Goal: Task Accomplishment & Management: Use online tool/utility

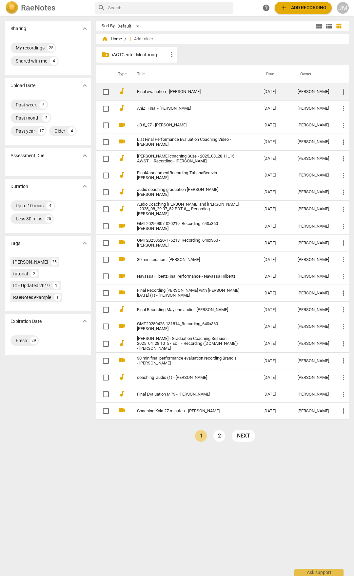
click at [106, 91] on input "checkbox" at bounding box center [106, 92] width 14 height 8
checkbox input "false"
click at [106, 91] on input "checkbox" at bounding box center [106, 92] width 14 height 8
click at [172, 96] on td "Final evaluation - [PERSON_NAME]" at bounding box center [193, 92] width 129 height 17
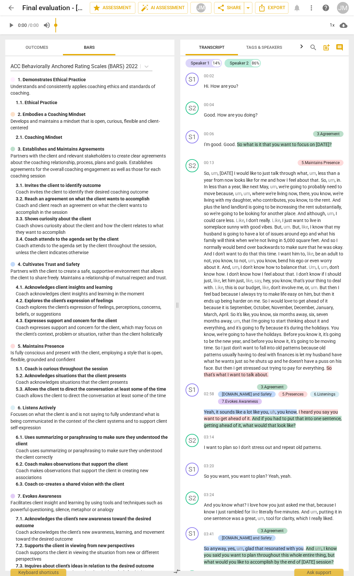
click at [36, 28] on span "/ 0:00" at bounding box center [33, 25] width 11 height 5
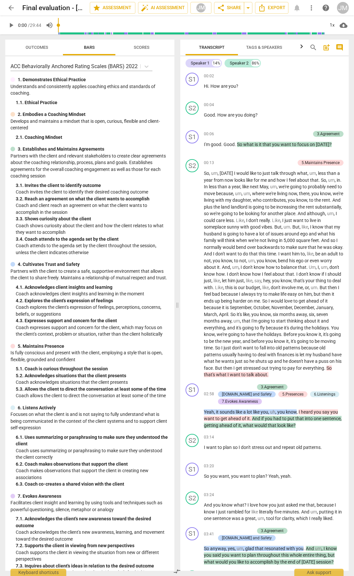
click at [38, 42] on button "Outcomes" at bounding box center [36, 48] width 52 height 16
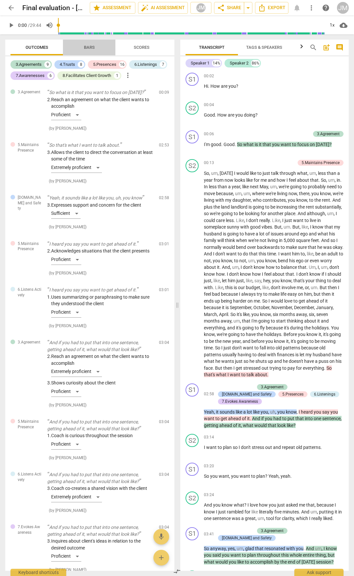
click at [90, 51] on span "Bars" at bounding box center [89, 47] width 27 height 9
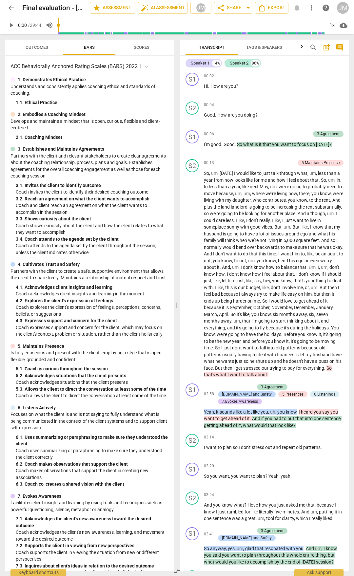
click at [39, 48] on span "Outcomes" at bounding box center [37, 47] width 23 height 5
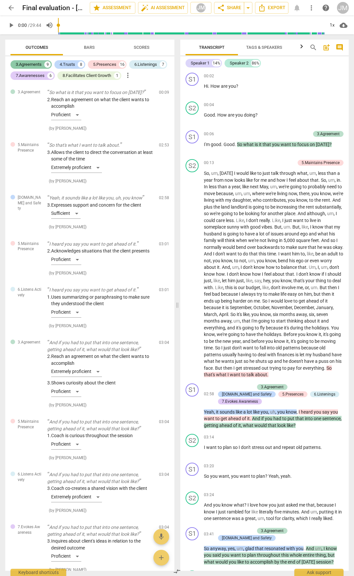
click at [40, 62] on div "3.Agreements" at bounding box center [29, 64] width 26 height 7
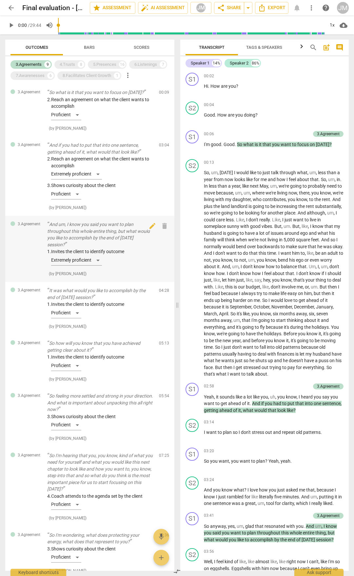
click at [82, 231] on p "And um, I know you said you want to plan throughout this whole entire thing, bu…" at bounding box center [100, 234] width 106 height 27
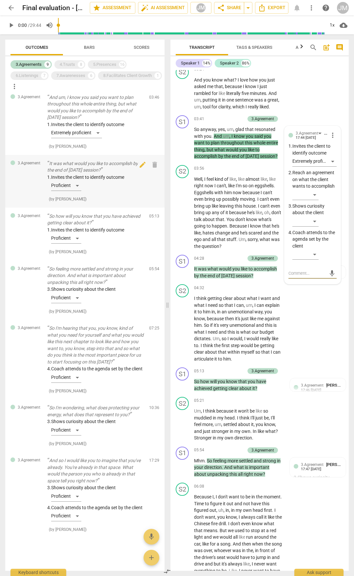
scroll to position [159, 0]
click at [103, 463] on p "And so I would like you to imagine that you've already. You're already in that …" at bounding box center [95, 470] width 97 height 27
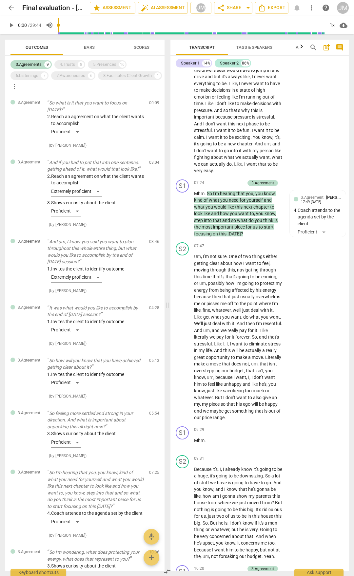
scroll to position [1048, 0]
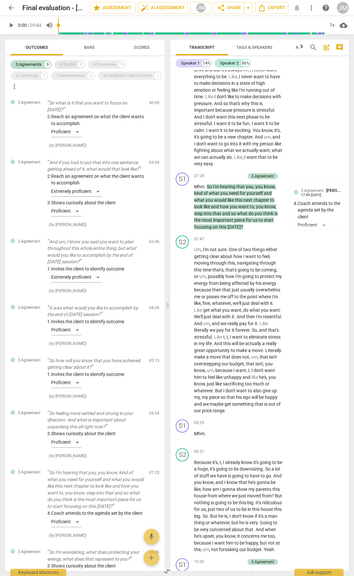
click at [71, 64] on div "4.Trusts" at bounding box center [67, 64] width 15 height 7
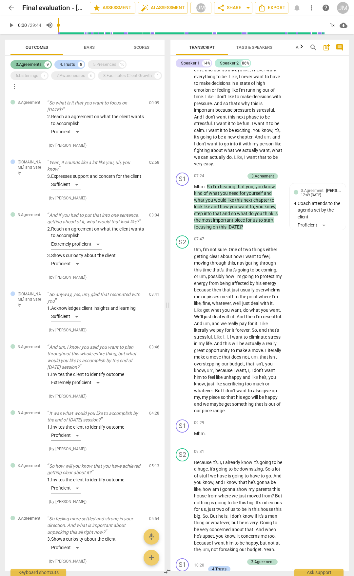
click at [34, 61] on div "3.Agreements 9" at bounding box center [30, 64] width 41 height 9
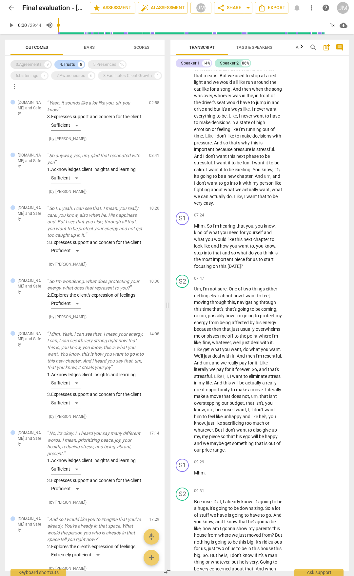
click at [45, 61] on div "3.Agreements 9" at bounding box center [30, 64] width 41 height 9
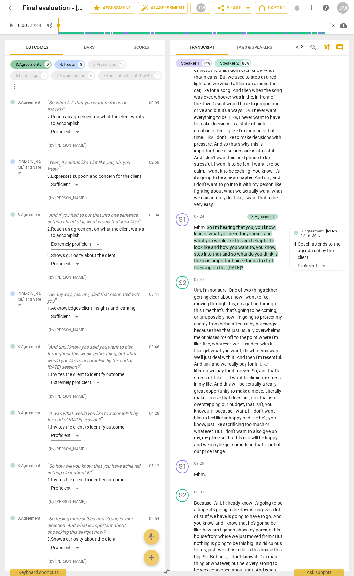
scroll to position [1063, 0]
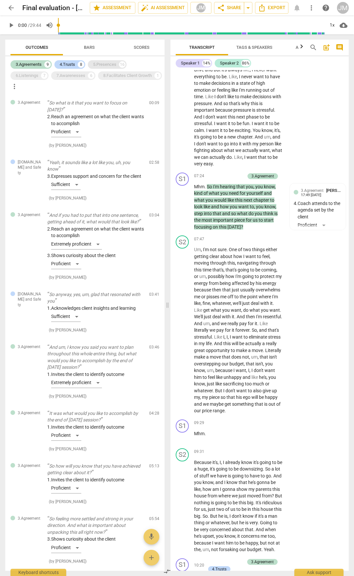
click at [104, 61] on div "5.Presences" at bounding box center [104, 64] width 23 height 7
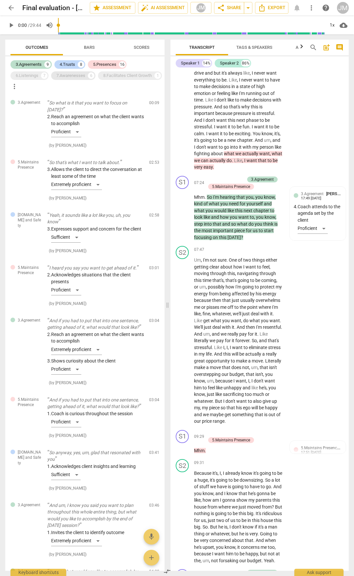
drag, startPoint x: 91, startPoint y: 76, endPoint x: 67, endPoint y: 78, distance: 24.3
click at [90, 76] on div "6" at bounding box center [91, 75] width 7 height 7
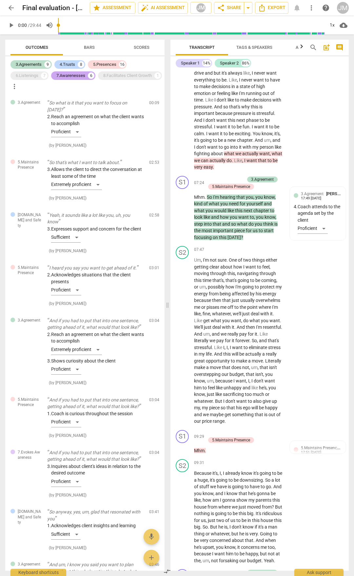
click at [62, 79] on div "7.Awarenesses" at bounding box center [70, 75] width 29 height 7
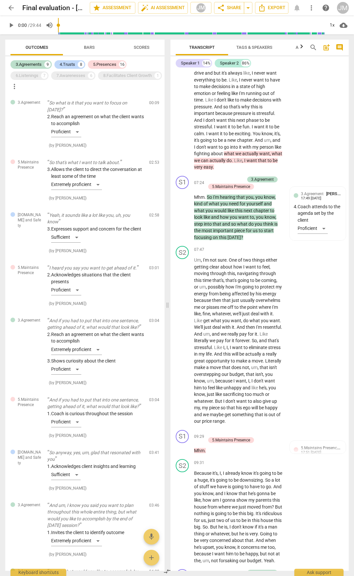
click at [58, 91] on div "3.Agreements 9 4.Trusts 8 5.Presences 16 6.Listenings 7 7.Awarenesses 6 8.Facil…" at bounding box center [87, 75] width 154 height 33
click at [103, 79] on div "8.Facilitates Client Growth" at bounding box center [127, 75] width 48 height 7
click at [33, 77] on div "6.Listenings" at bounding box center [27, 75] width 23 height 7
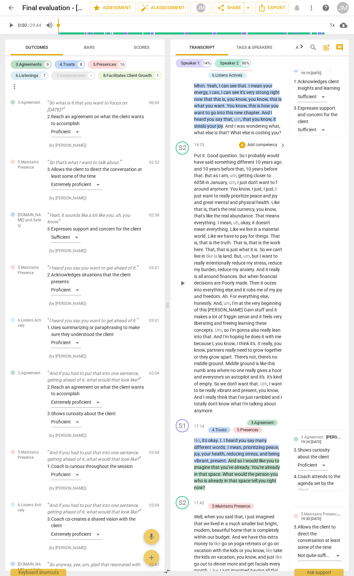
scroll to position [2307, 0]
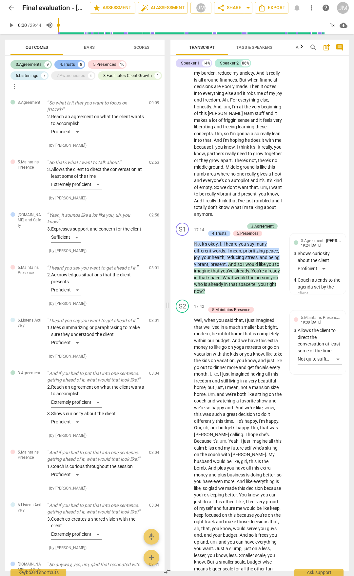
click at [61, 63] on div "4.Trusts" at bounding box center [67, 64] width 15 height 7
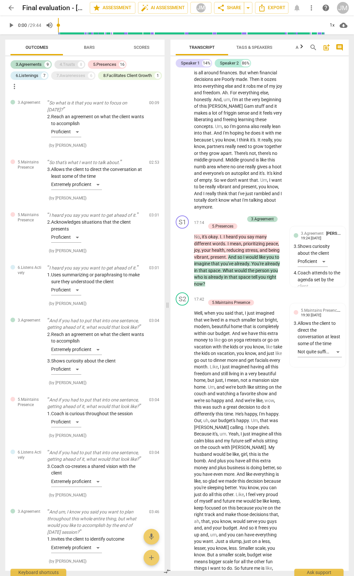
click at [65, 63] on div "4.Trusts" at bounding box center [67, 64] width 15 height 7
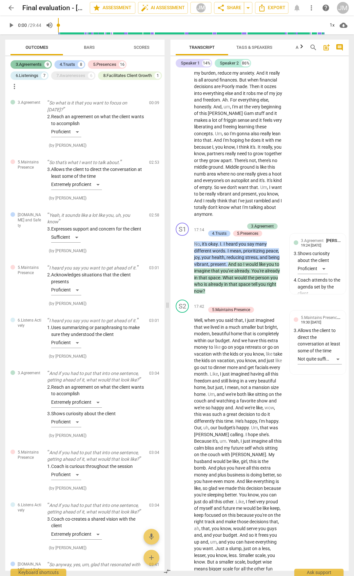
click at [35, 64] on div "3.Agreements" at bounding box center [29, 64] width 26 height 7
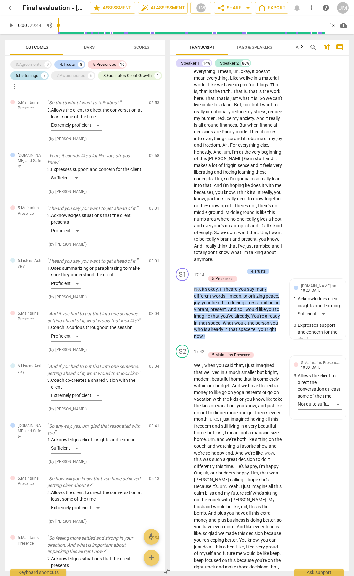
click at [33, 73] on div "6.Listenings" at bounding box center [27, 75] width 23 height 7
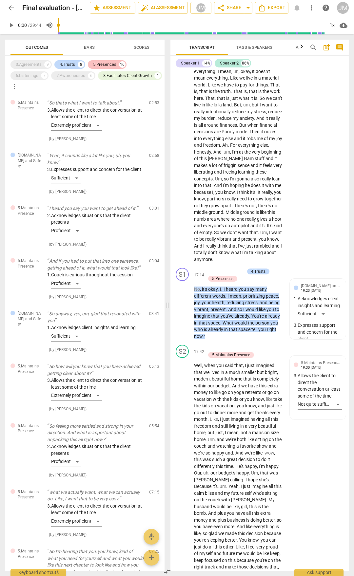
click at [125, 62] on div "16" at bounding box center [122, 64] width 7 height 7
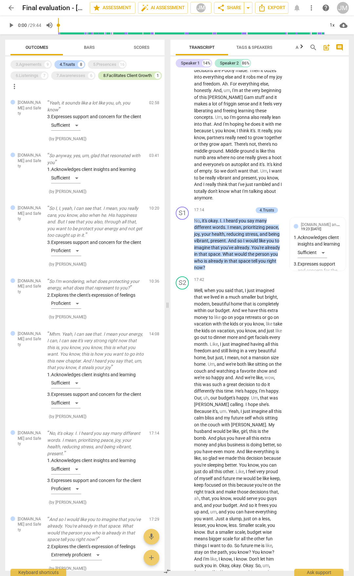
scroll to position [2175, 0]
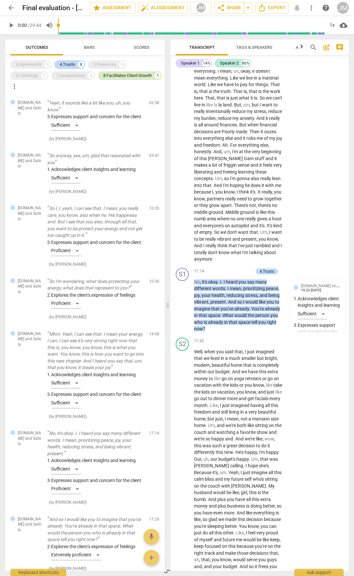
click at [98, 80] on div "8.Facilitates Client Growth 1" at bounding box center [130, 75] width 64 height 9
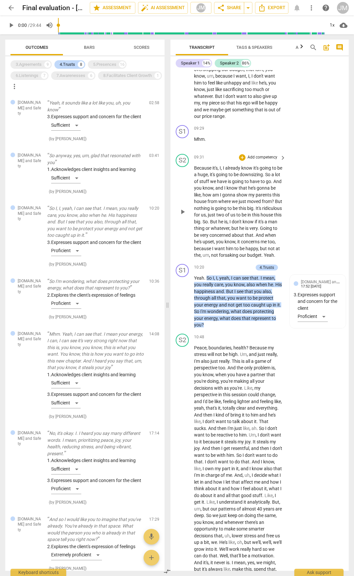
scroll to position [1422, 0]
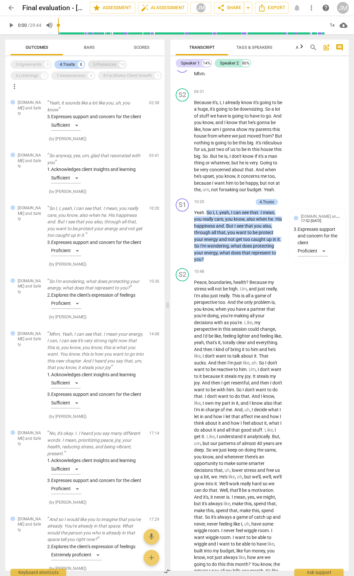
click at [108, 64] on div "5.Presences" at bounding box center [104, 64] width 23 height 7
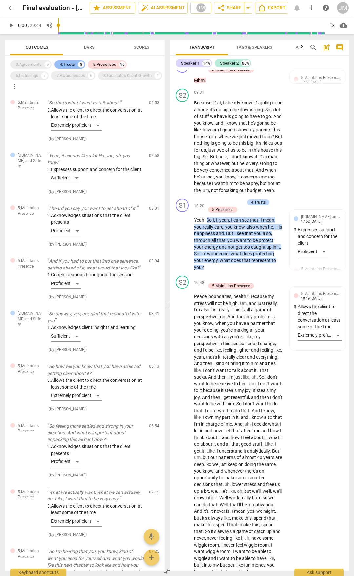
click at [69, 64] on div "4.Trusts" at bounding box center [67, 64] width 15 height 7
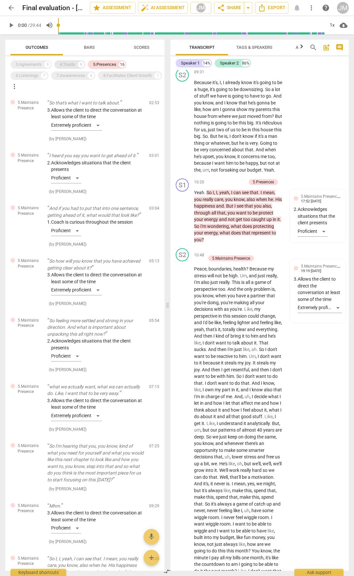
scroll to position [1441, 0]
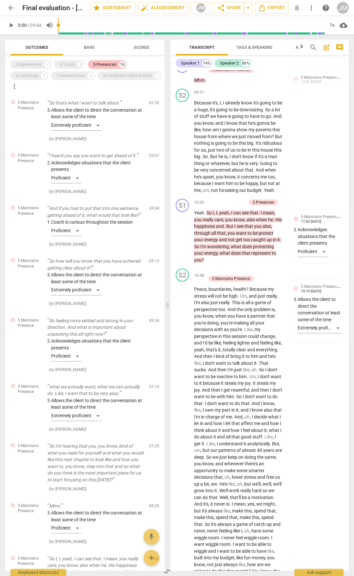
click at [77, 64] on div "4.Trusts 8" at bounding box center [69, 64] width 31 height 9
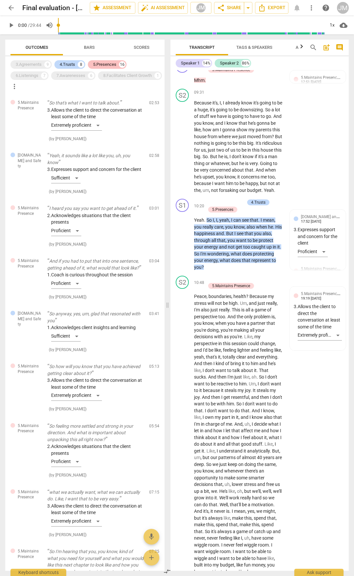
click at [114, 66] on div "5.Presences" at bounding box center [104, 64] width 23 height 7
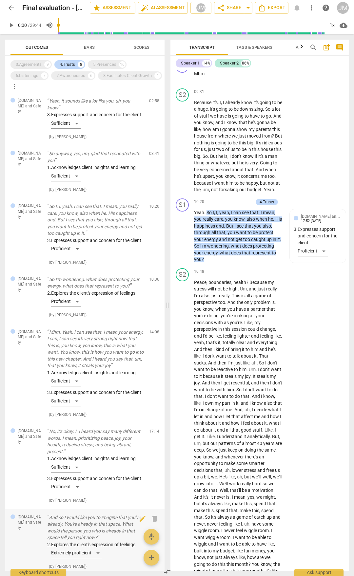
scroll to position [0, 0]
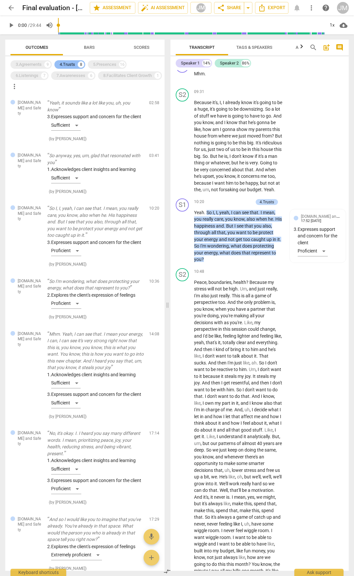
drag, startPoint x: 119, startPoint y: 66, endPoint x: 64, endPoint y: 62, distance: 55.5
click at [119, 66] on div "5.Presences 16" at bounding box center [107, 64] width 39 height 9
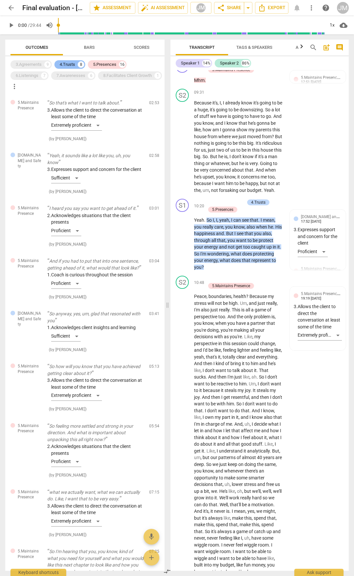
click at [64, 62] on div "4.Trusts" at bounding box center [67, 64] width 15 height 7
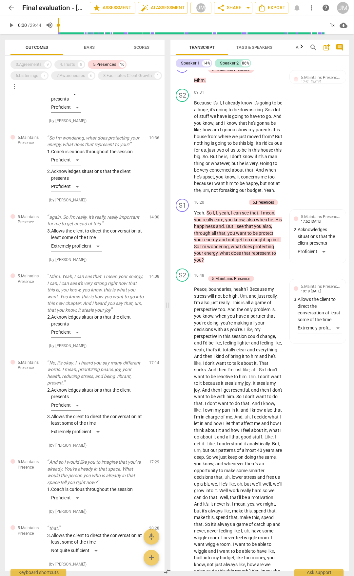
scroll to position [595, 0]
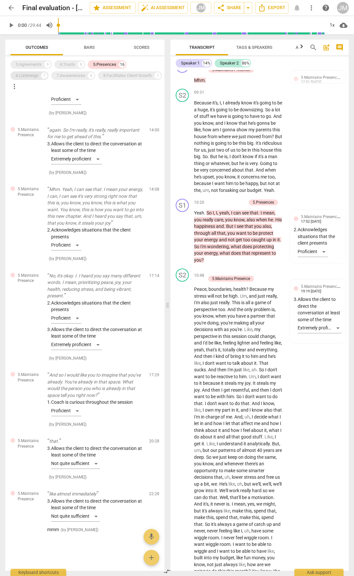
click at [22, 76] on div "6.Listenings" at bounding box center [27, 75] width 23 height 7
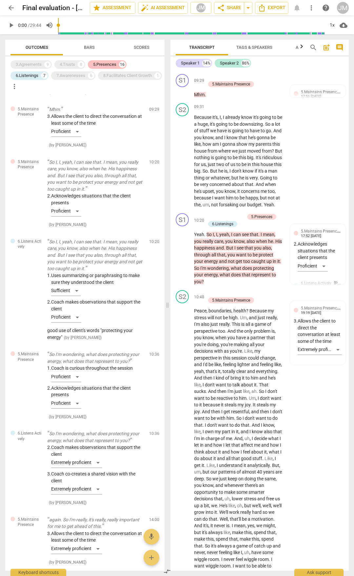
scroll to position [1456, 0]
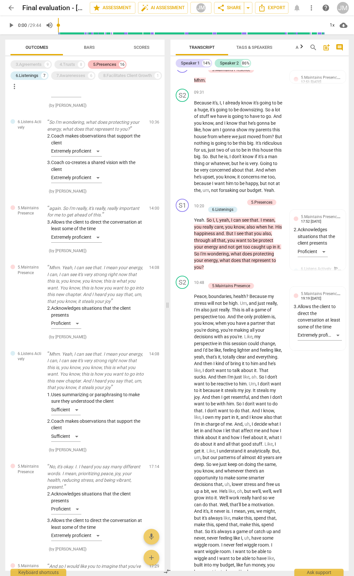
click at [113, 65] on div "5.Presences" at bounding box center [104, 64] width 23 height 7
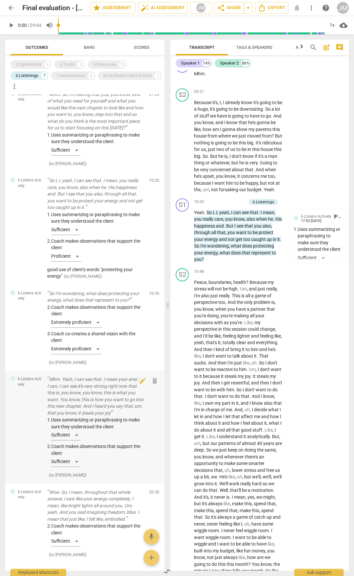
scroll to position [121, 0]
click at [103, 298] on p "So I'm wondering, what does protecting your energy, what does that represent to…" at bounding box center [95, 297] width 97 height 13
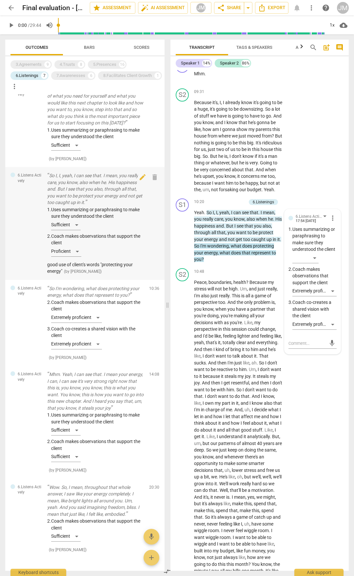
scroll to position [153, 0]
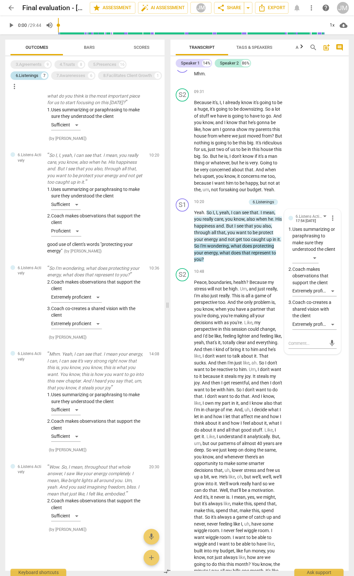
drag, startPoint x: 72, startPoint y: 76, endPoint x: 24, endPoint y: 75, distance: 47.5
click at [72, 76] on div "7.Awarenesses" at bounding box center [70, 75] width 29 height 7
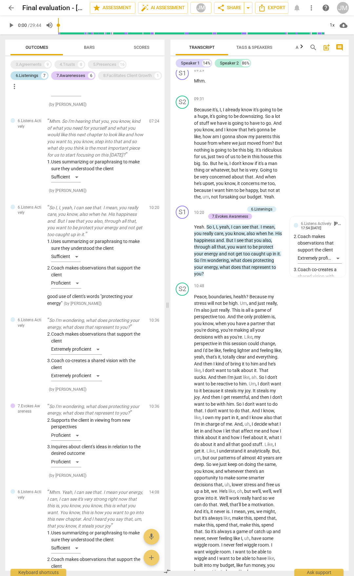
scroll to position [1422, 0]
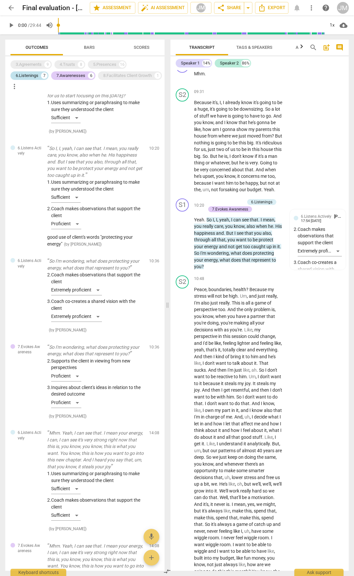
click at [24, 75] on div "6.Listenings" at bounding box center [27, 75] width 23 height 7
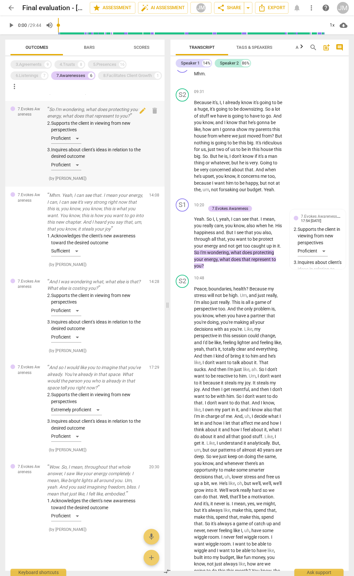
scroll to position [60, 0]
click at [101, 381] on p "And so I would like you to imagine that you've already. You're already in that …" at bounding box center [95, 377] width 97 height 27
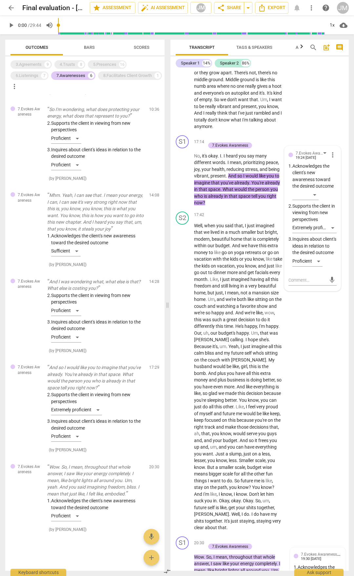
drag, startPoint x: 63, startPoint y: 85, endPoint x: 70, endPoint y: 80, distance: 8.8
click at [103, 79] on div "8.Facilitates Client Growth" at bounding box center [127, 75] width 48 height 7
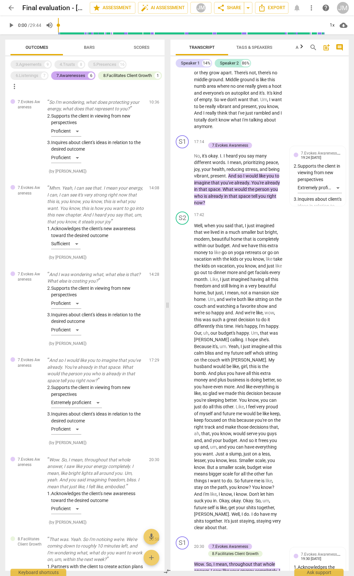
click at [77, 72] on div "7.Awarenesses 6" at bounding box center [73, 75] width 44 height 9
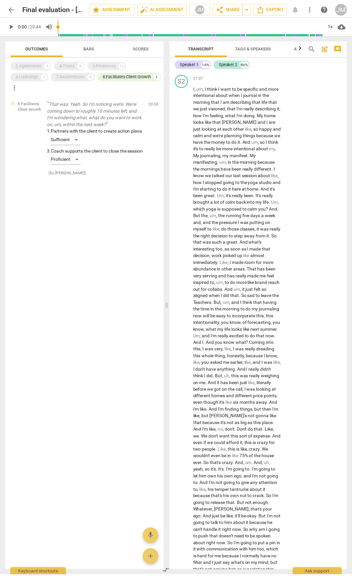
scroll to position [2737, 0]
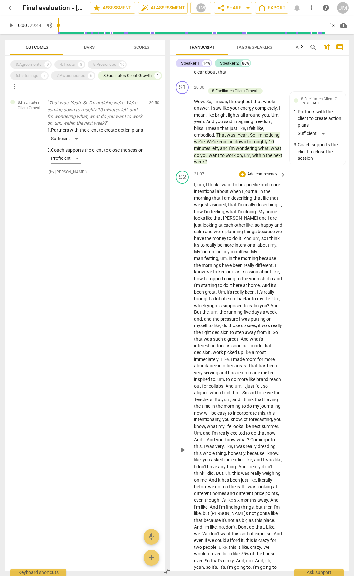
click at [197, 187] on span "," at bounding box center [196, 184] width 2 height 5
click at [201, 187] on span "um" at bounding box center [200, 184] width 7 height 5
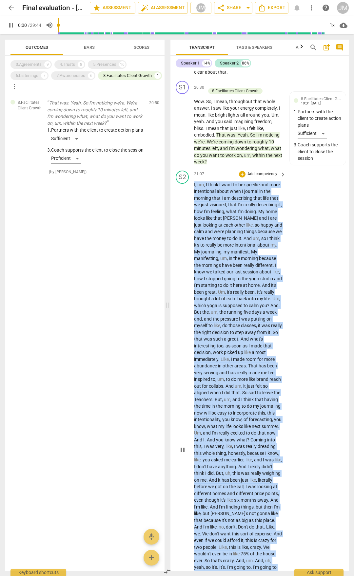
click at [201, 187] on span "um" at bounding box center [200, 184] width 7 height 5
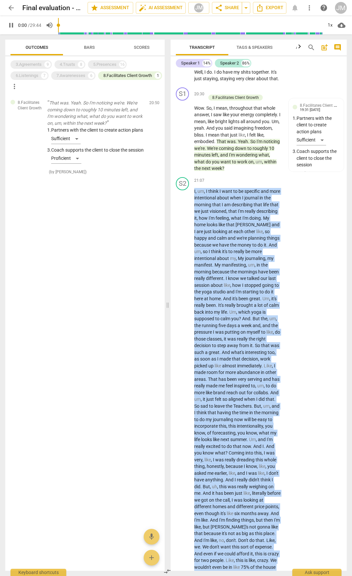
click at [11, 24] on span "pause" at bounding box center [11, 25] width 8 height 8
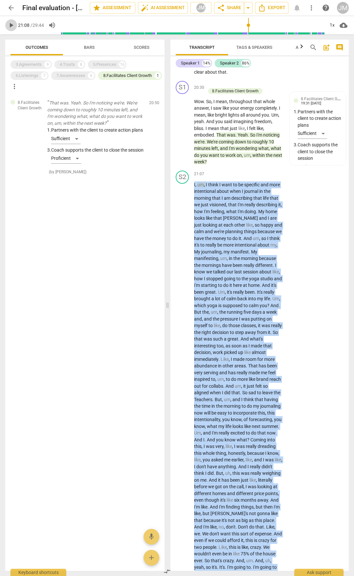
click at [11, 24] on span "play_arrow" at bounding box center [11, 25] width 8 height 8
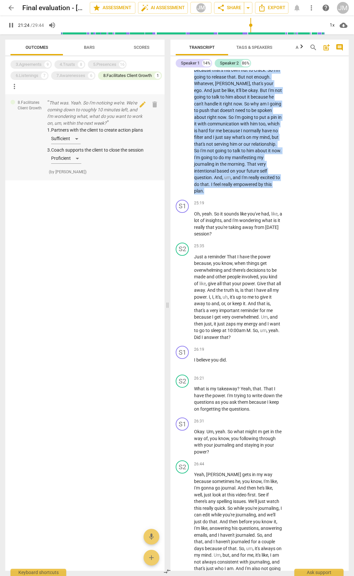
scroll to position [2883, 0]
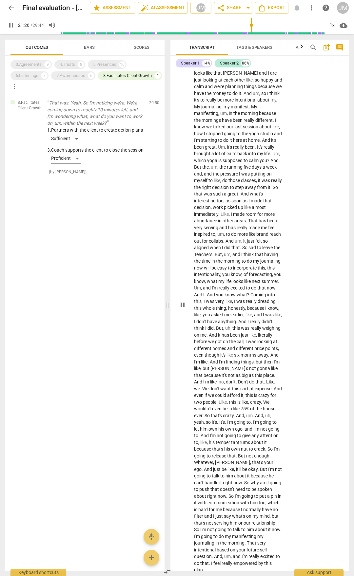
click at [187, 235] on div "play_arrow pause" at bounding box center [185, 305] width 17 height 533
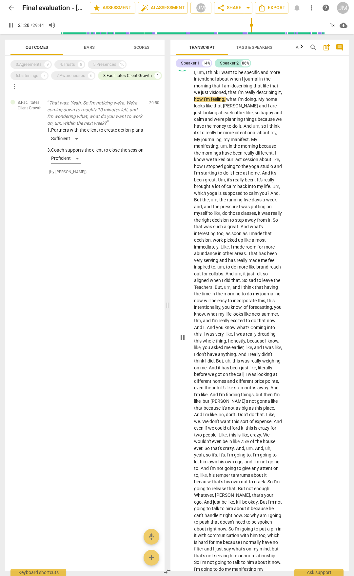
scroll to position [2752, 0]
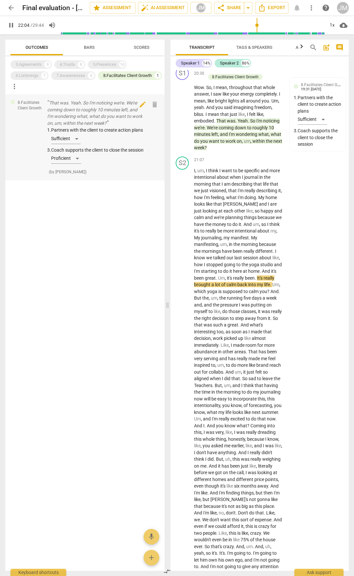
click at [73, 144] on div "1. Partners with the client to create action plans Sufficient 3. Coach supports…" at bounding box center [95, 147] width 97 height 40
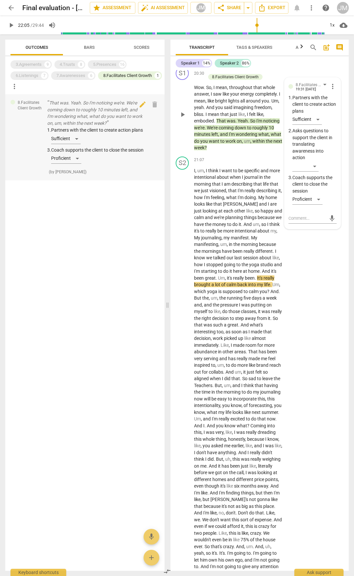
click at [75, 146] on div "1. Partners with the client to create action plans Sufficient 3. Coach supports…" at bounding box center [95, 147] width 97 height 40
click at [78, 146] on div "1. Partners with the client to create action plans Sufficient 3. Coach supports…" at bounding box center [95, 147] width 97 height 40
click at [321, 125] on div "Sufficient" at bounding box center [306, 119] width 29 height 10
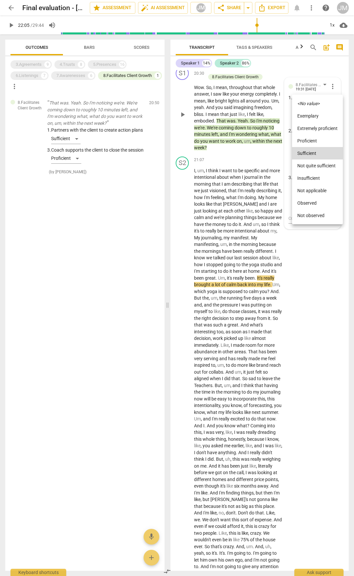
click at [314, 144] on li "Proficient" at bounding box center [317, 141] width 51 height 12
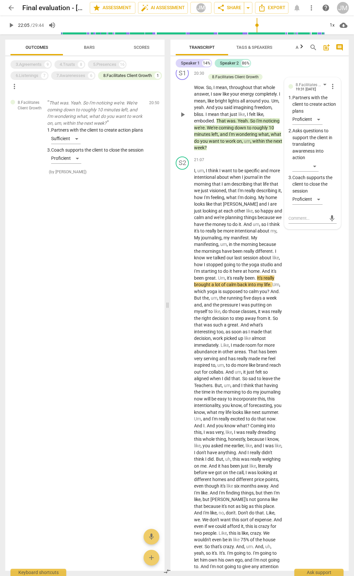
click at [112, 286] on div "8.Facilitates Client Growth That was. Yeah. So I'm noticing we're. We're coming…" at bounding box center [84, 332] width 159 height 477
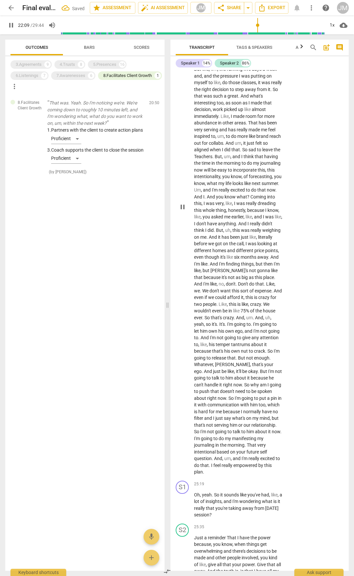
scroll to position [2981, 0]
click at [237, 139] on span "do" at bounding box center [234, 135] width 6 height 5
click at [223, 105] on span "too" at bounding box center [220, 102] width 7 height 5
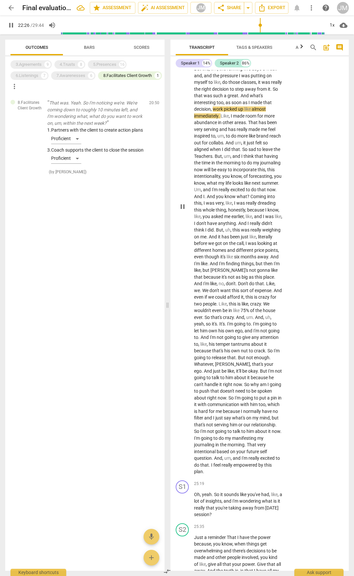
click at [220, 85] on span "like" at bounding box center [217, 82] width 7 height 5
click at [9, 23] on span "pause" at bounding box center [11, 25] width 8 height 8
type input "1338"
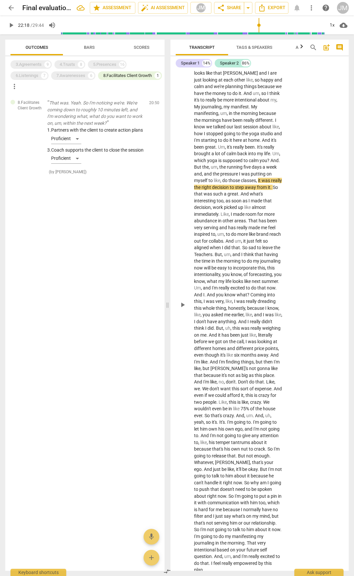
scroll to position [2784, 0]
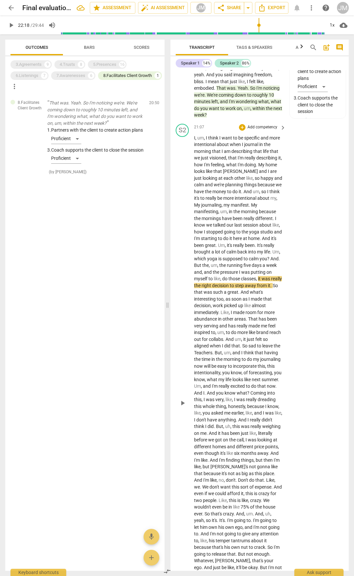
click at [195, 141] on span "," at bounding box center [196, 137] width 2 height 5
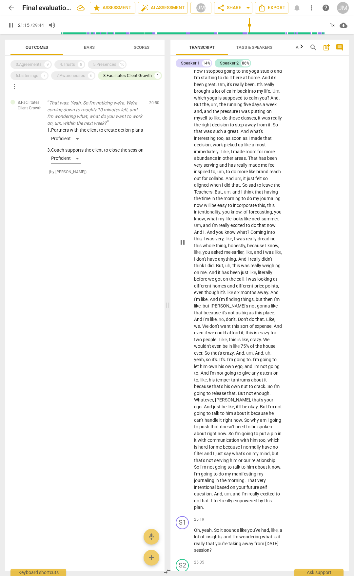
scroll to position [2948, 0]
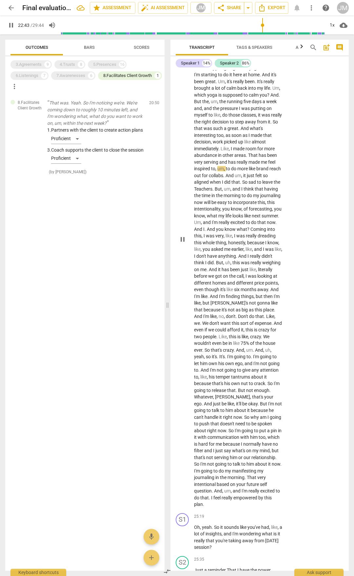
click at [240, 171] on p "I , um , I think I want to be specific and more intentional about when I journa…" at bounding box center [238, 239] width 88 height 537
click at [229, 151] on span "Like" at bounding box center [225, 148] width 8 height 5
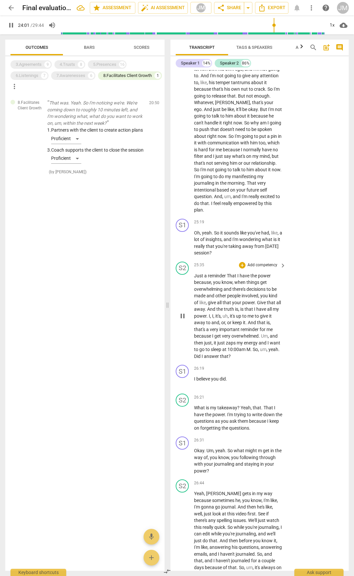
scroll to position [3243, 0]
drag, startPoint x: 230, startPoint y: 108, endPoint x: 250, endPoint y: 110, distance: 19.8
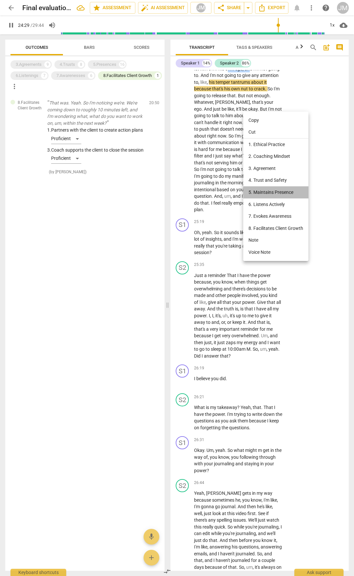
click at [265, 190] on li "5. Maintains Presence" at bounding box center [275, 192] width 65 height 12
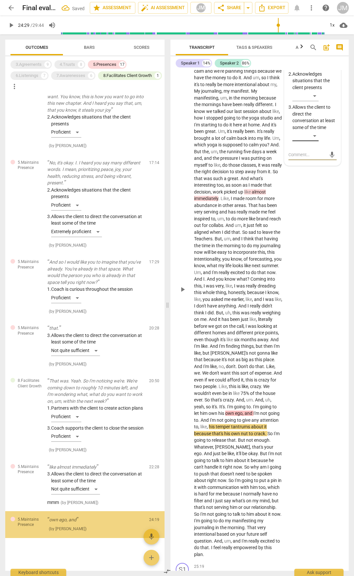
scroll to position [722, 0]
click at [315, 141] on div "​" at bounding box center [305, 136] width 26 height 10
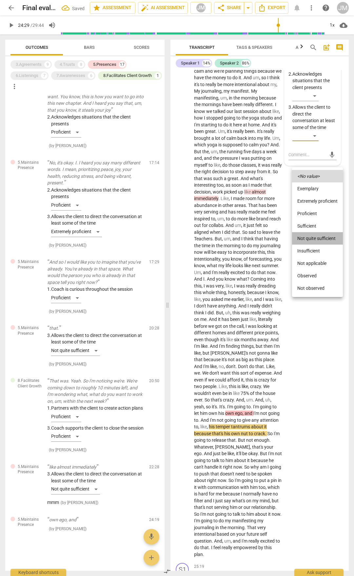
click at [314, 239] on li "Not quite sufficient" at bounding box center [317, 238] width 51 height 12
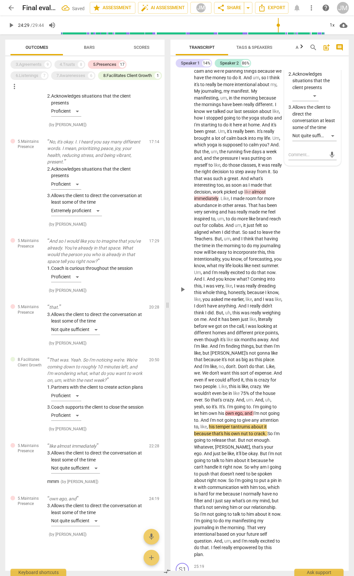
drag, startPoint x: 319, startPoint y: 316, endPoint x: 316, endPoint y: 316, distance: 3.3
click at [319, 316] on div "S2 play_arrow pause 21:07 + Add competency 5.Presences keyboard_arrow_right I ,…" at bounding box center [259, 283] width 178 height 553
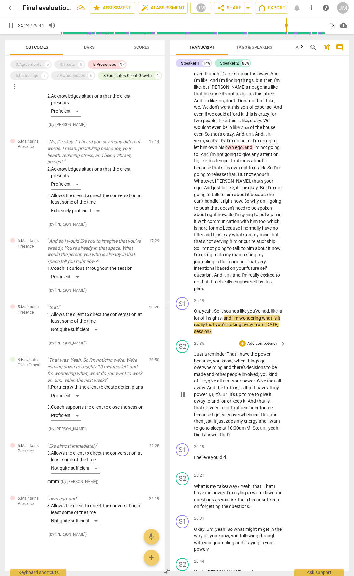
scroll to position [3213, 0]
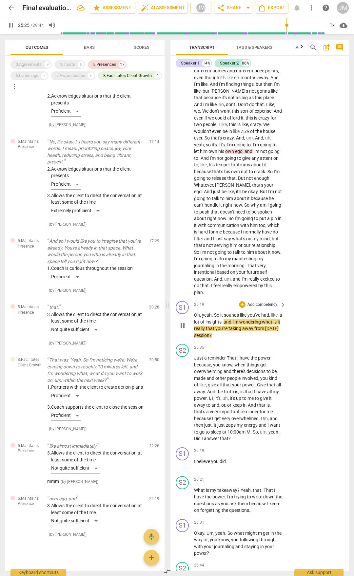
click at [231, 339] on p "Oh , yeah . So it sounds like you've had , like , a lot of insights , and I'm w…" at bounding box center [238, 325] width 88 height 27
drag, startPoint x: 237, startPoint y: 377, endPoint x: 191, endPoint y: 358, distance: 49.0
click at [191, 341] on div "S1 play_arrow pause 25:19 + Add competency keyboard_arrow_right Oh , yeah . So …" at bounding box center [259, 319] width 178 height 43
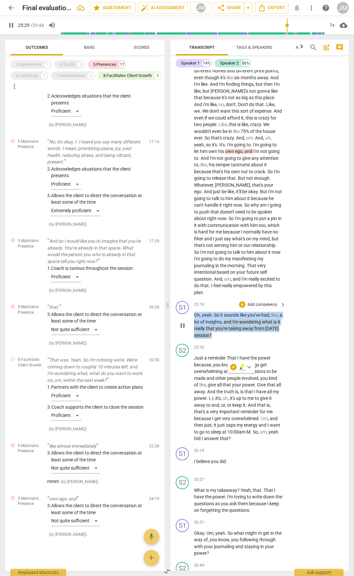
click at [183, 330] on span "pause" at bounding box center [183, 326] width 8 height 8
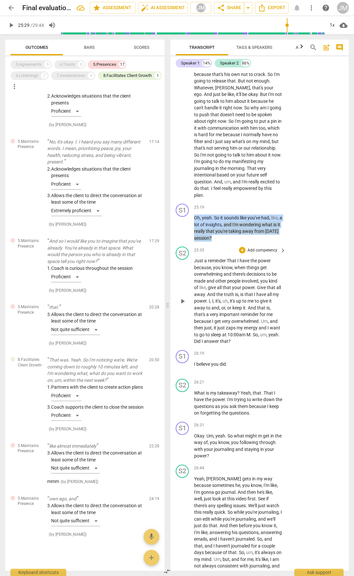
scroll to position [3311, 0]
click at [228, 240] on p "Oh , yeah . So it sounds like you've had , like , a lot of insights , and I'm w…" at bounding box center [238, 227] width 88 height 27
drag, startPoint x: 226, startPoint y: 278, endPoint x: 195, endPoint y: 259, distance: 36.6
click at [195, 240] on p "Oh , yeah . So it sounds like you've had , like , a lot of insights , and I'm w…" at bounding box center [238, 227] width 88 height 27
click at [243, 210] on div "+" at bounding box center [242, 206] width 7 height 7
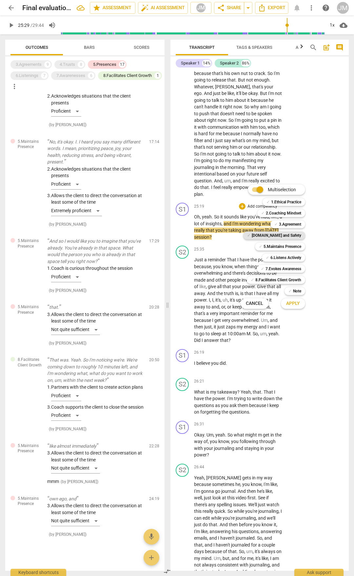
click at [289, 235] on b "[DOMAIN_NAME] and Safety" at bounding box center [276, 236] width 49 height 8
click at [287, 255] on b "6.Listens Actively" at bounding box center [285, 258] width 31 height 8
click at [287, 266] on b "7.Evokes Awareness" at bounding box center [283, 269] width 36 height 8
click at [293, 306] on span "Apply" at bounding box center [293, 303] width 14 height 7
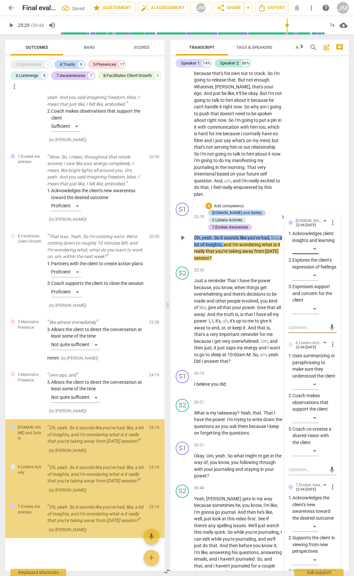
scroll to position [2602, 0]
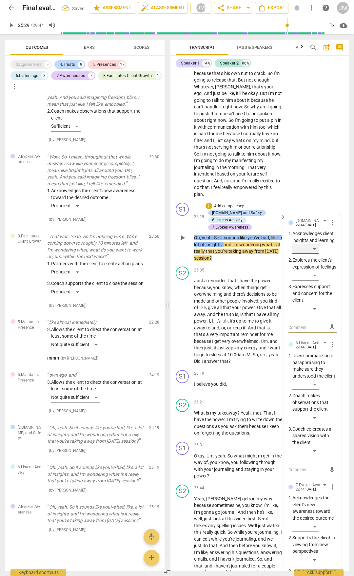
click at [311, 254] on div "​" at bounding box center [305, 249] width 26 height 10
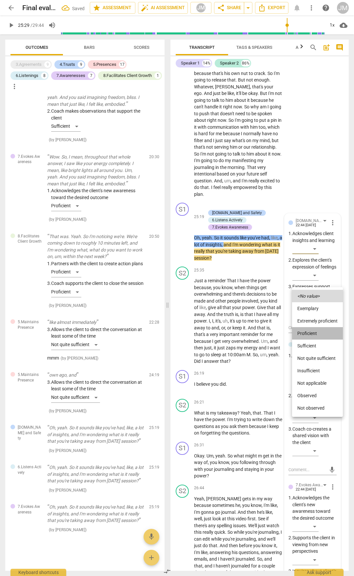
click at [310, 331] on li "Proficient" at bounding box center [317, 333] width 51 height 12
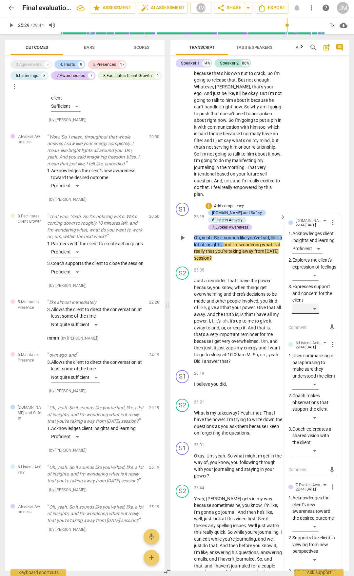
click at [316, 314] on div "​" at bounding box center [305, 309] width 26 height 10
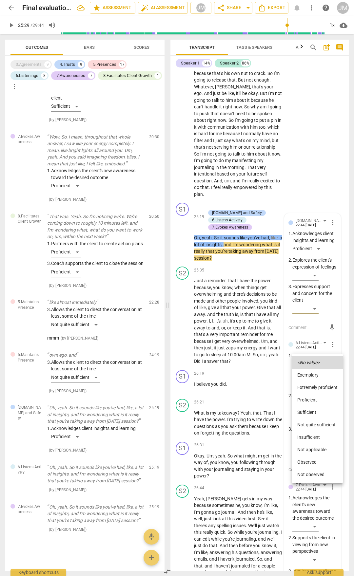
click at [313, 412] on li "Sufficient" at bounding box center [317, 412] width 51 height 12
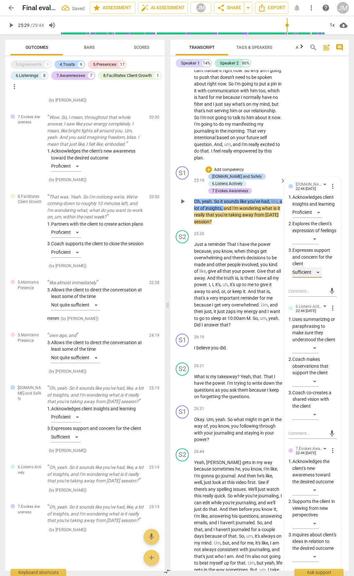
scroll to position [3517, 0]
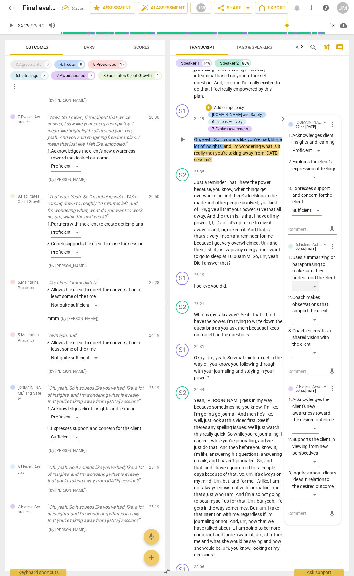
click at [315, 292] on div "​" at bounding box center [305, 286] width 26 height 10
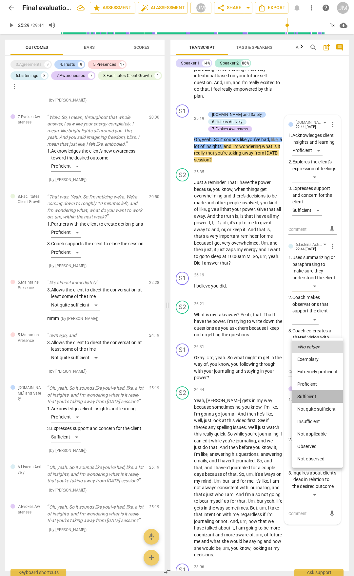
click at [311, 396] on li "Sufficient" at bounding box center [317, 397] width 51 height 12
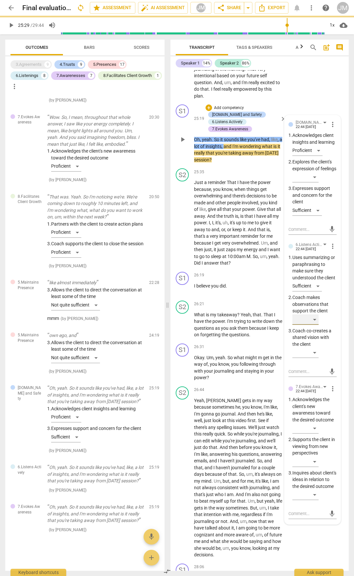
click at [315, 325] on div "​" at bounding box center [305, 320] width 26 height 10
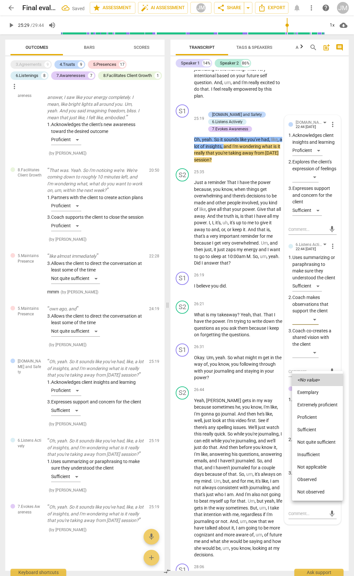
click at [315, 426] on li "Sufficient" at bounding box center [317, 430] width 51 height 12
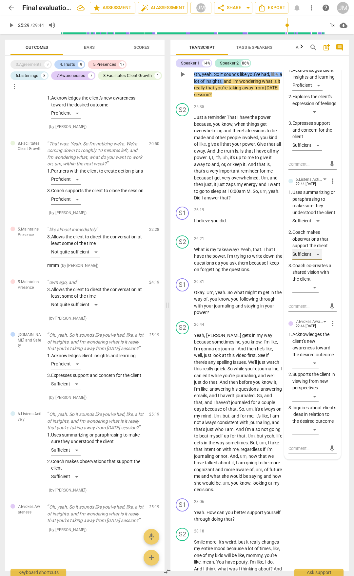
scroll to position [3582, 0]
click at [314, 368] on div "​" at bounding box center [305, 363] width 26 height 10
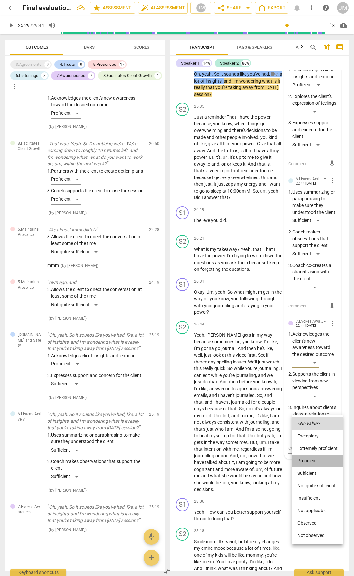
click at [311, 459] on li "Proficient" at bounding box center [317, 461] width 51 height 12
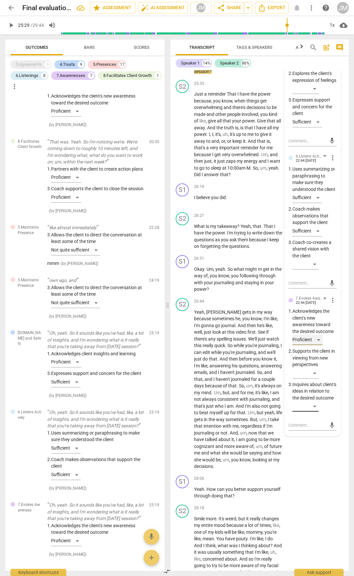
scroll to position [3648, 0]
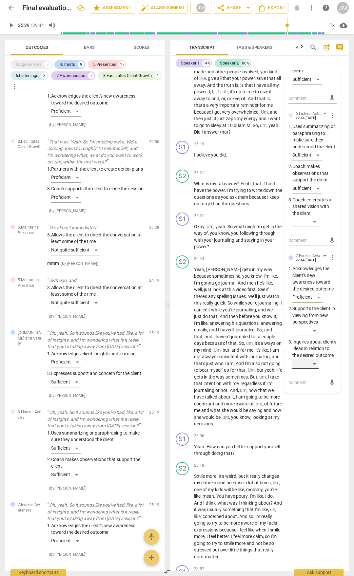
click at [314, 369] on div "​" at bounding box center [305, 364] width 26 height 10
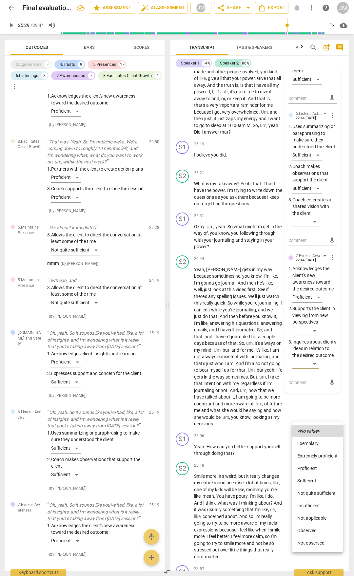
click at [212, 200] on div at bounding box center [177, 288] width 354 height 576
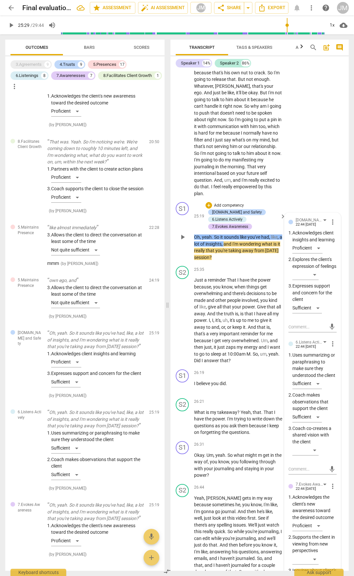
scroll to position [3418, 0]
click at [196, 240] on span "Oh" at bounding box center [197, 237] width 6 height 5
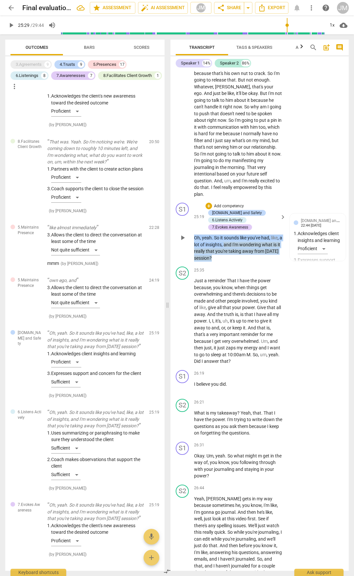
drag, startPoint x: 194, startPoint y: 277, endPoint x: 227, endPoint y: 298, distance: 39.2
click at [227, 261] on p "Oh , yeah . So it sounds like you've had , like , a lot of insights , and I'm w…" at bounding box center [238, 248] width 88 height 27
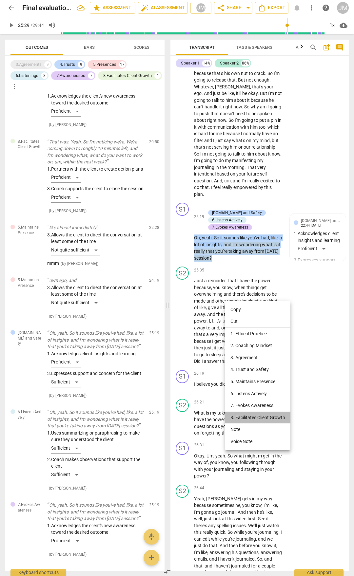
click at [255, 413] on li "8. Facilitates Client Growth" at bounding box center [257, 418] width 65 height 12
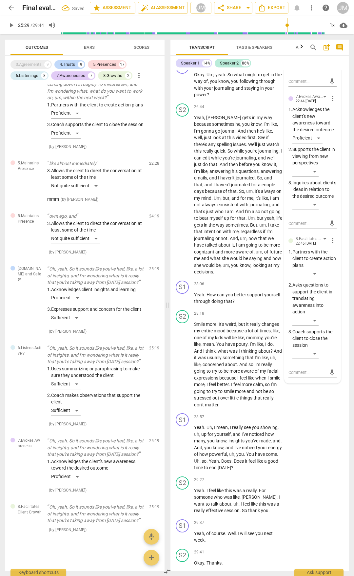
scroll to position [3844, 0]
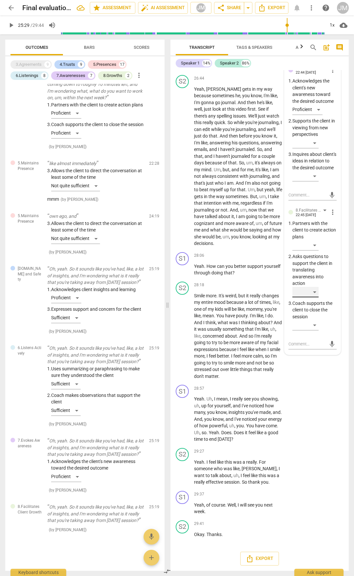
click at [315, 297] on div "​" at bounding box center [305, 292] width 26 height 10
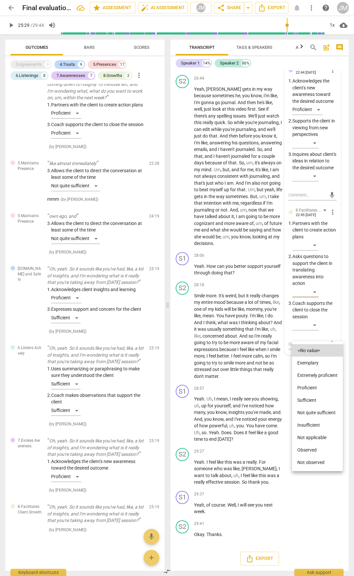
click at [313, 400] on li "Sufficient" at bounding box center [317, 400] width 51 height 12
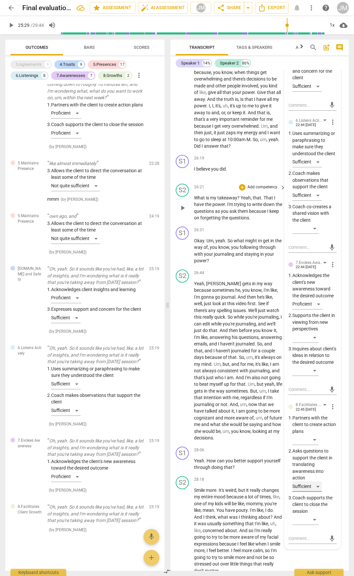
scroll to position [3582, 0]
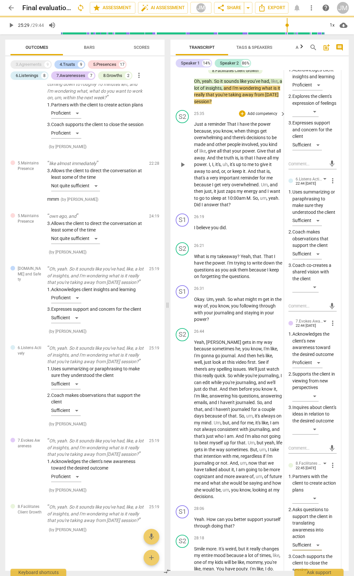
click at [179, 169] on span "play_arrow" at bounding box center [183, 165] width 8 height 8
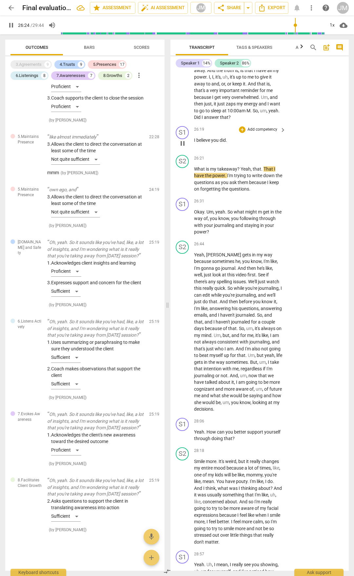
scroll to position [3680, 0]
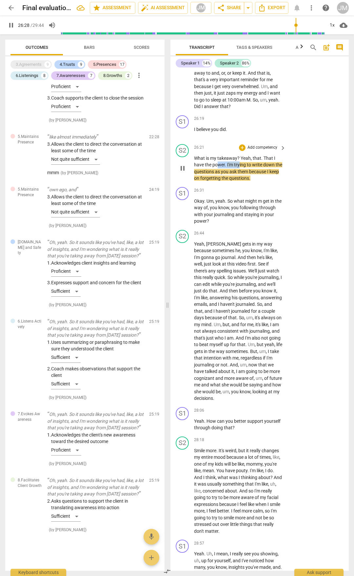
drag, startPoint x: 219, startPoint y: 204, endPoint x: 232, endPoint y: 206, distance: 12.7
click at [240, 182] on p "What is my takeaway ? Yeah , that . That I have the power . I'm trying to write…" at bounding box center [238, 168] width 88 height 27
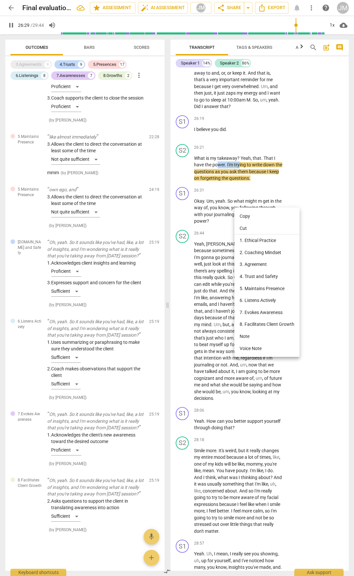
click at [254, 291] on li "5. Maintains Presence" at bounding box center [266, 289] width 65 height 12
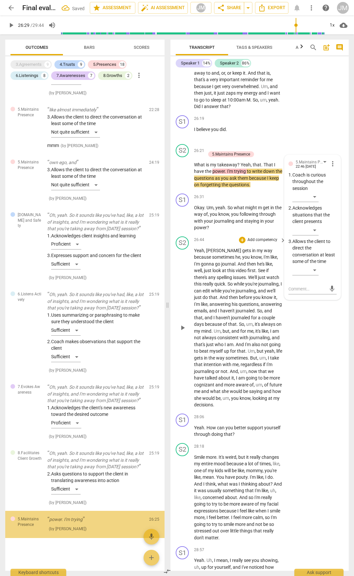
scroll to position [2817, 0]
click at [316, 276] on div "​" at bounding box center [305, 270] width 26 height 10
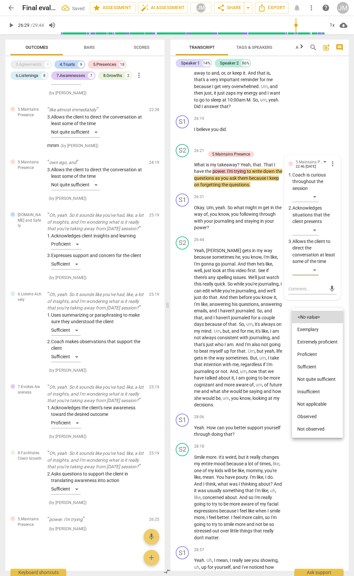
click at [313, 380] on li "Not quite sufficient" at bounding box center [317, 379] width 51 height 12
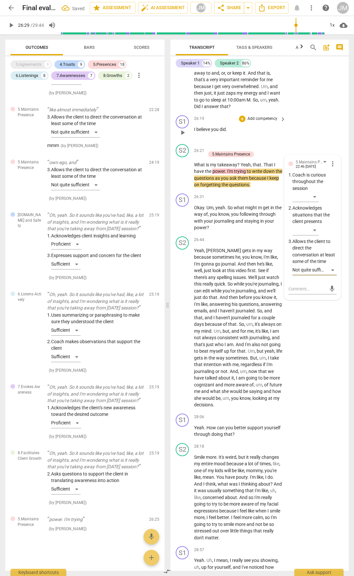
click at [314, 142] on div "S1 play_arrow pause 26:19 + Add competency keyboard_arrow_right I believe you d…" at bounding box center [259, 127] width 178 height 29
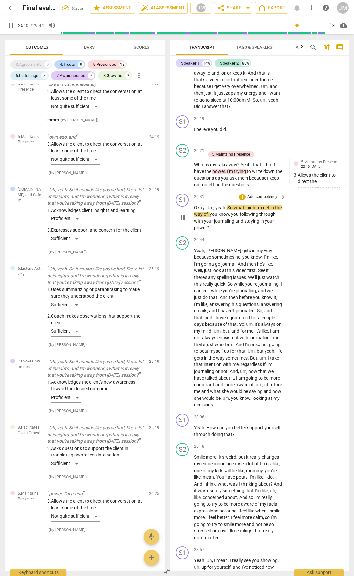
drag, startPoint x: 194, startPoint y: 247, endPoint x: 225, endPoint y: 271, distance: 39.5
click at [224, 234] on div "S1 play_arrow pause 26:31 + Add competency keyboard_arrow_right Okay . Um , yea…" at bounding box center [259, 212] width 178 height 43
drag, startPoint x: 222, startPoint y: 270, endPoint x: 194, endPoint y: 246, distance: 36.7
click at [194, 231] on p "Okay . Um , yeah . So what might m get in the way of , you know , you following…" at bounding box center [238, 217] width 88 height 27
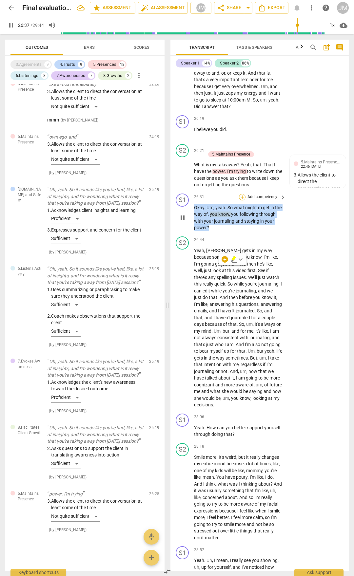
click at [239, 201] on div "+" at bounding box center [242, 197] width 7 height 7
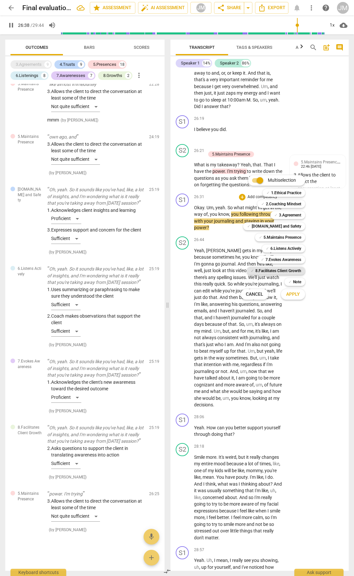
click at [284, 272] on b "8.Facilitates Client Growth" at bounding box center [278, 271] width 46 height 8
click at [290, 297] on span "Apply" at bounding box center [293, 294] width 14 height 7
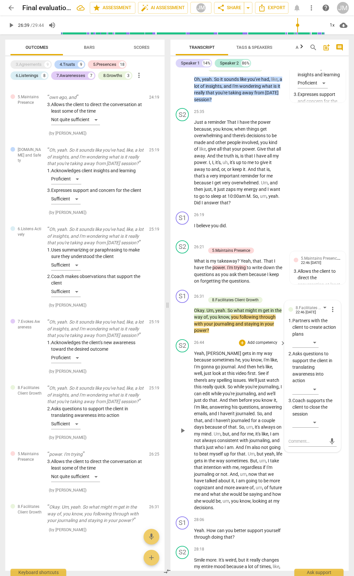
scroll to position [3648, 0]
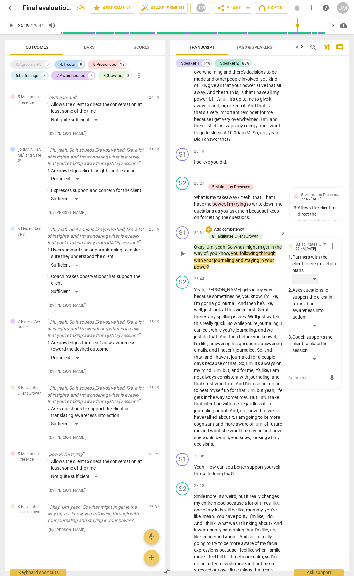
click at [312, 284] on div "​" at bounding box center [305, 279] width 26 height 10
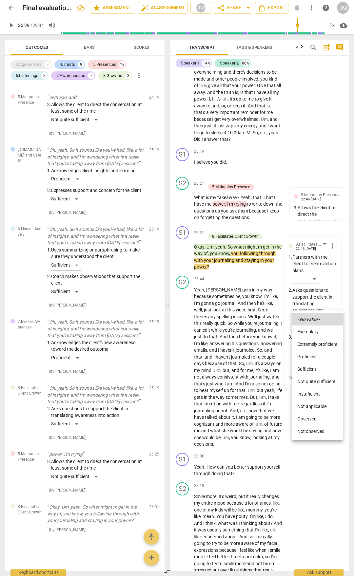
click at [311, 357] on li "Proficient" at bounding box center [317, 357] width 51 height 12
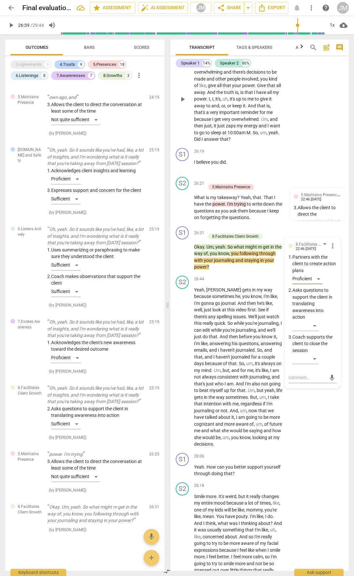
click at [313, 145] on div "S2 play_arrow pause 25:35 + Add competency keyboard_arrow_right Just a reminder…" at bounding box center [259, 94] width 178 height 104
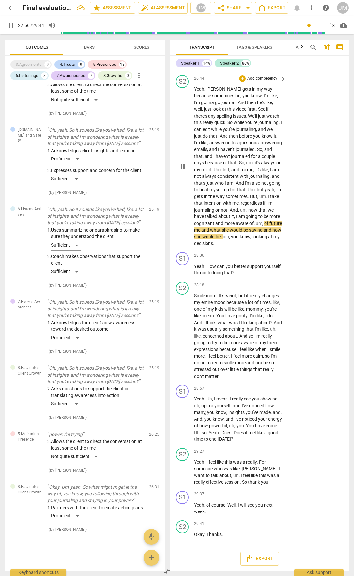
scroll to position [3889, 0]
drag, startPoint x: 238, startPoint y: 273, endPoint x: 194, endPoint y: 263, distance: 44.5
click at [194, 263] on p "Yeah . How can you better support yourself through doing that ?" at bounding box center [238, 269] width 88 height 13
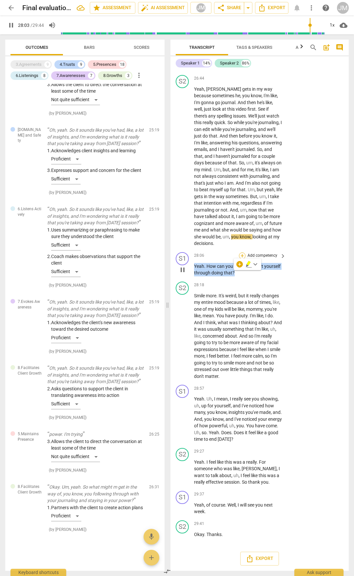
click at [241, 255] on div "+" at bounding box center [242, 256] width 7 height 7
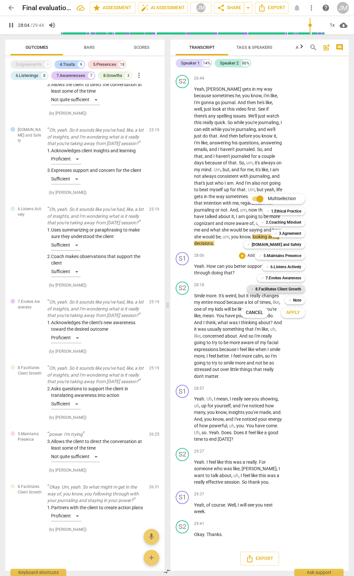
click at [289, 287] on b "8.Facilitates Client Growth" at bounding box center [278, 289] width 46 height 8
click at [294, 313] on span "Apply" at bounding box center [293, 313] width 14 height 7
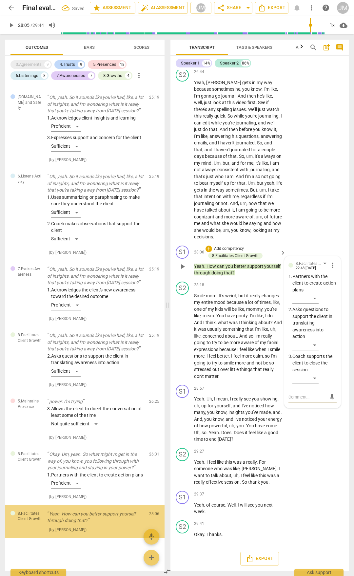
scroll to position [2942, 0]
click at [319, 350] on div "​" at bounding box center [314, 346] width 44 height 13
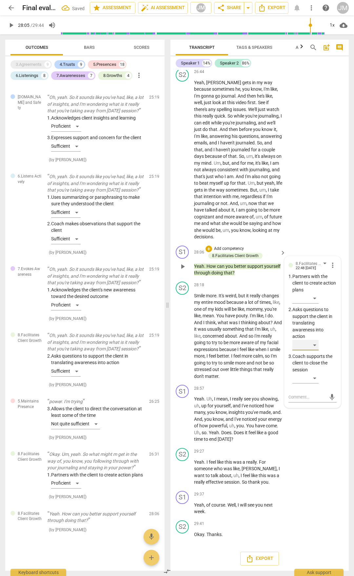
click at [317, 351] on div "​" at bounding box center [305, 345] width 26 height 10
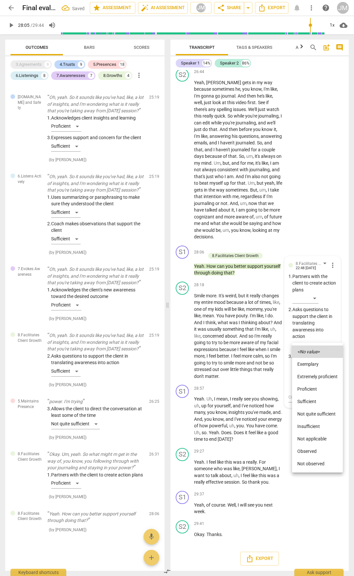
click at [310, 388] on li "Proficient" at bounding box center [317, 389] width 51 height 12
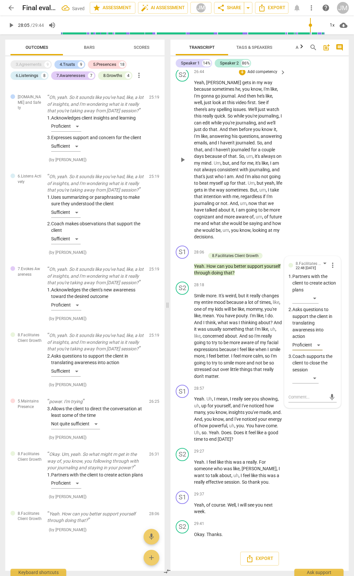
click at [329, 208] on div "S2 play_arrow pause 26:44 + Add competency keyboard_arrow_right [PERSON_NAME] ,…" at bounding box center [259, 154] width 178 height 177
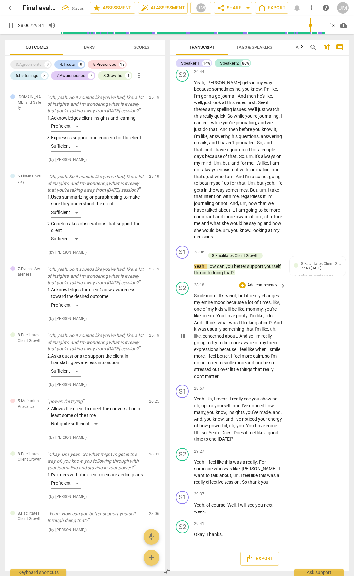
scroll to position [3895, 0]
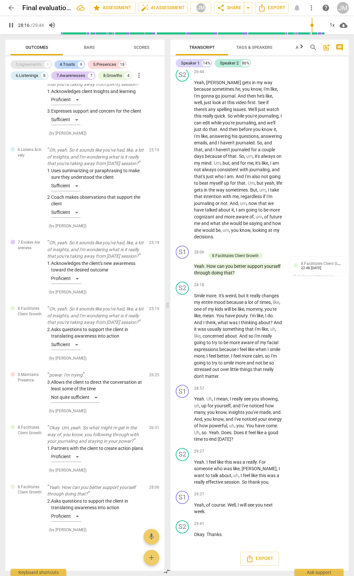
click at [32, 67] on div "3.Agreements" at bounding box center [29, 64] width 26 height 7
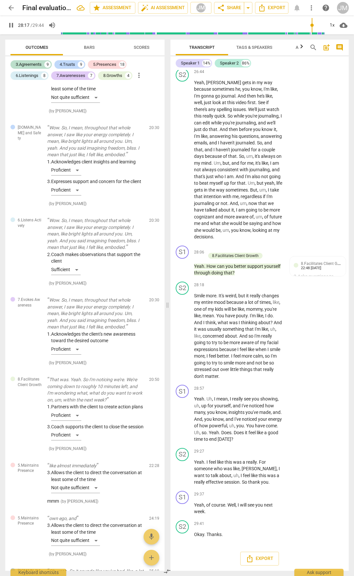
scroll to position [3958, 0]
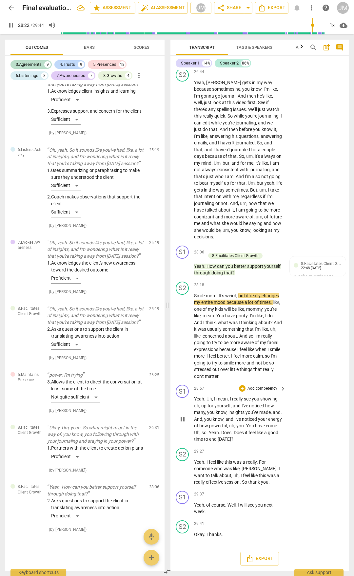
click at [195, 399] on span "Yeah" at bounding box center [199, 398] width 10 height 5
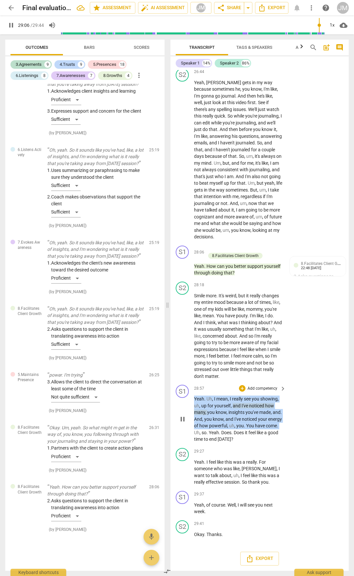
drag, startPoint x: 195, startPoint y: 399, endPoint x: 207, endPoint y: 432, distance: 35.7
click at [207, 432] on p "Yeah . Uh , I mean , I really see you showing , uh , up for yourself , and I've…" at bounding box center [238, 419] width 88 height 47
click at [242, 391] on div "+" at bounding box center [242, 388] width 7 height 7
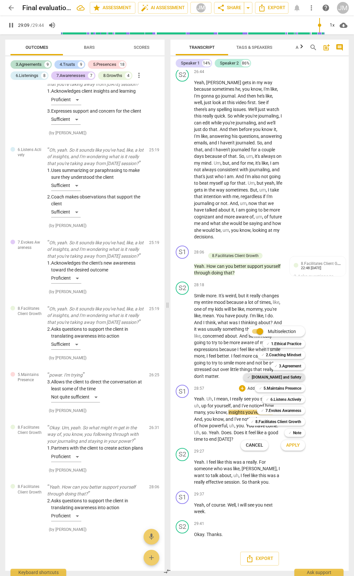
click at [279, 375] on b "[DOMAIN_NAME] and Safety" at bounding box center [276, 378] width 49 height 8
click at [284, 411] on b "7.Evokes Awareness" at bounding box center [283, 411] width 36 height 8
click at [294, 447] on span "Apply" at bounding box center [293, 445] width 14 height 7
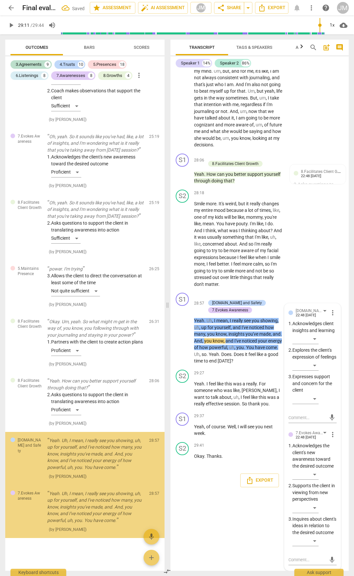
scroll to position [3676, 0]
click at [310, 344] on div "​" at bounding box center [305, 339] width 26 height 10
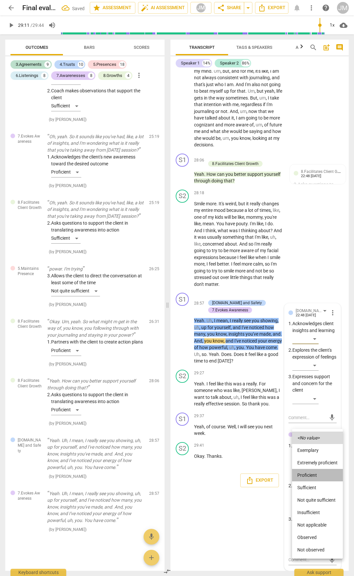
drag, startPoint x: 317, startPoint y: 472, endPoint x: 319, endPoint y: 458, distance: 14.2
click at [317, 473] on li "Proficient" at bounding box center [317, 475] width 51 height 12
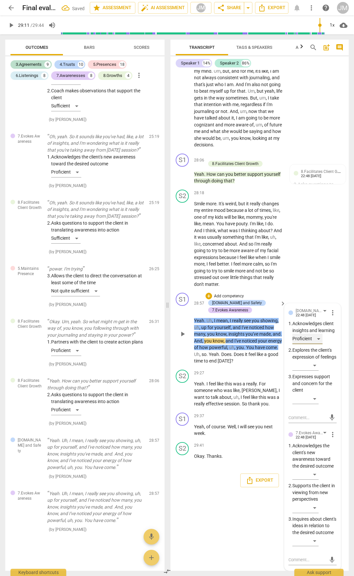
scroll to position [4070, 0]
click at [316, 472] on div "​" at bounding box center [305, 475] width 26 height 10
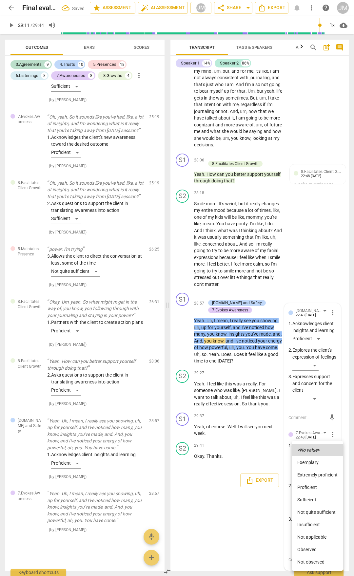
click at [313, 485] on li "Proficient" at bounding box center [317, 487] width 51 height 12
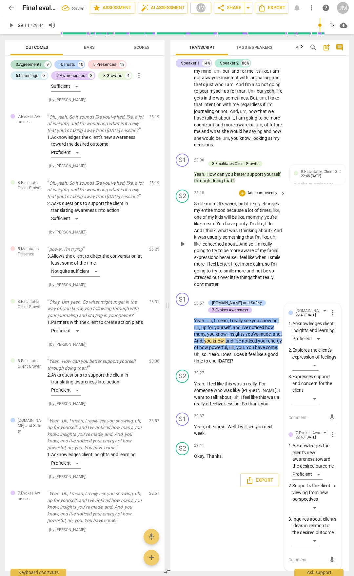
click at [317, 224] on div "S2 play_arrow pause 28:18 + Add competency keyboard_arrow_right Smile more . It…" at bounding box center [259, 239] width 178 height 104
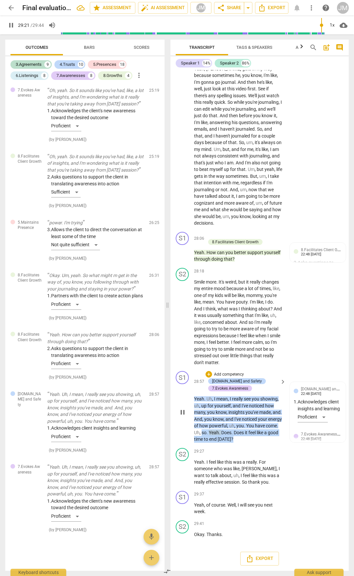
drag, startPoint x: 215, startPoint y: 434, endPoint x: 259, endPoint y: 440, distance: 45.0
click at [259, 440] on p "Yeah . Uh , I mean , I really see you showing , uh , up for yourself , and I've…" at bounding box center [238, 419] width 88 height 47
click at [249, 434] on div "+ keyboard_arrow_down" at bounding box center [261, 431] width 28 height 12
click at [256, 451] on p "Add competency" at bounding box center [262, 452] width 31 height 6
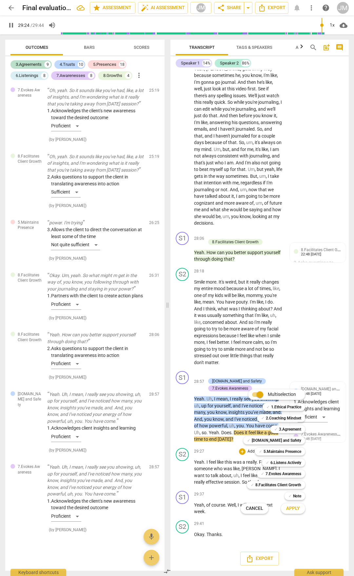
click at [221, 435] on div at bounding box center [177, 288] width 354 height 576
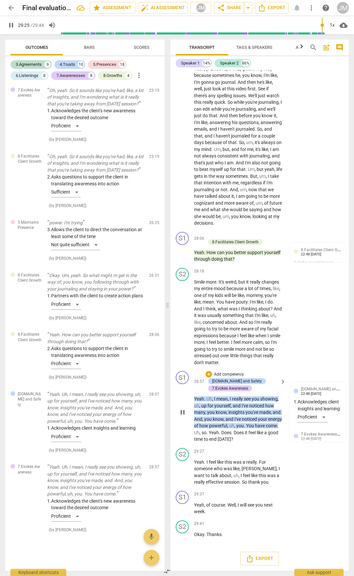
click at [219, 432] on span "Yeah" at bounding box center [214, 432] width 10 height 5
drag, startPoint x: 221, startPoint y: 432, endPoint x: 259, endPoint y: 435, distance: 37.5
click at [259, 435] on p "Yeah . Uh , I mean , I really see you showing , uh , up for yourself , and I've…" at bounding box center [238, 419] width 88 height 47
click at [219, 433] on span "Yeah" at bounding box center [214, 432] width 10 height 5
click at [209, 433] on span "." at bounding box center [207, 432] width 2 height 5
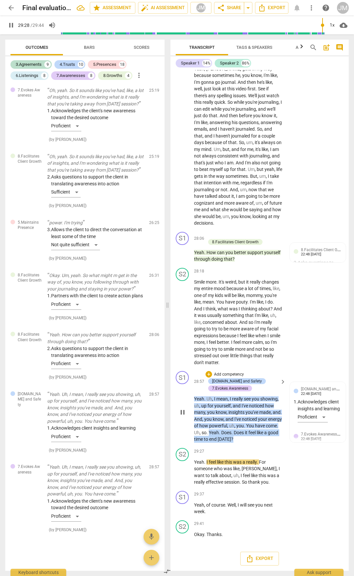
drag, startPoint x: 222, startPoint y: 433, endPoint x: 252, endPoint y: 440, distance: 30.4
click at [252, 440] on p "Yeah . Uh , I mean , I really see you showing , uh , up for yourself , and I've…" at bounding box center [238, 419] width 88 height 47
click at [231, 438] on span "[DATE]" at bounding box center [224, 439] width 13 height 5
drag, startPoint x: 229, startPoint y: 436, endPoint x: 222, endPoint y: 434, distance: 6.8
click at [222, 434] on p "Yeah . Uh , I mean , I really see you showing , uh , up for yourself , and I've…" at bounding box center [238, 419] width 88 height 47
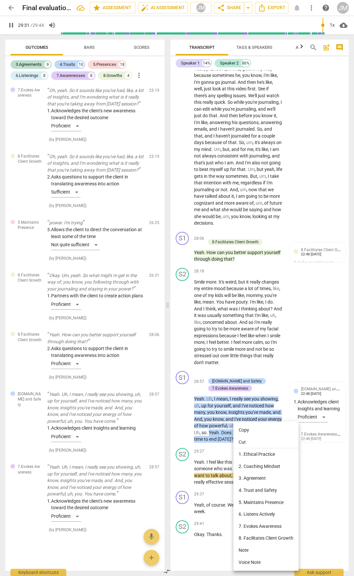
click at [257, 537] on li "8. Facilitates Client Growth" at bounding box center [265, 538] width 65 height 12
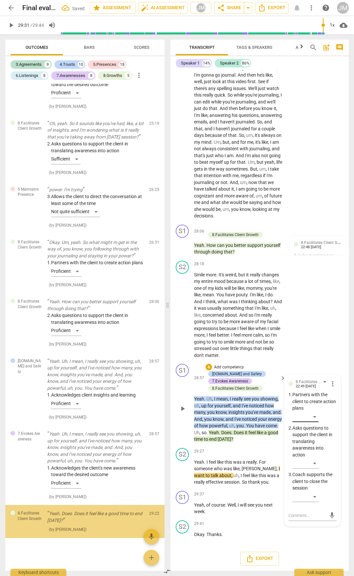
scroll to position [3756, 0]
click at [311, 501] on div "​" at bounding box center [305, 497] width 26 height 10
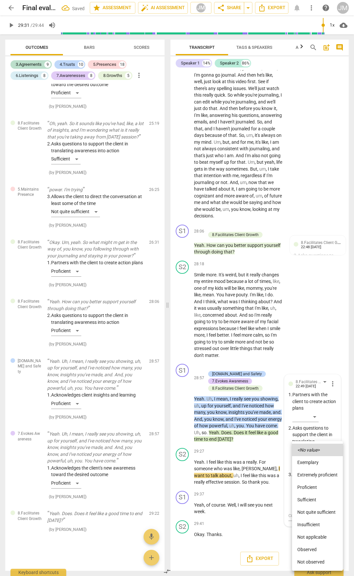
click at [315, 488] on li "Proficient" at bounding box center [317, 487] width 51 height 12
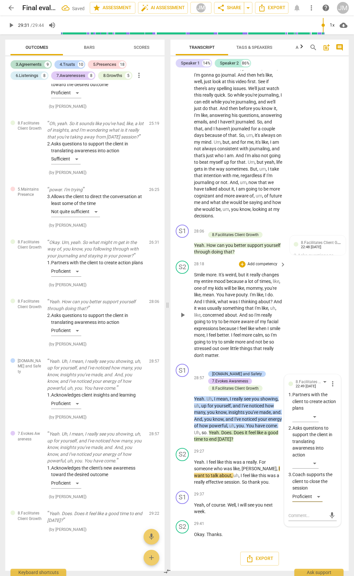
click at [318, 323] on div "S2 play_arrow pause 28:18 + Add competency keyboard_arrow_right Smile more . It…" at bounding box center [259, 310] width 178 height 104
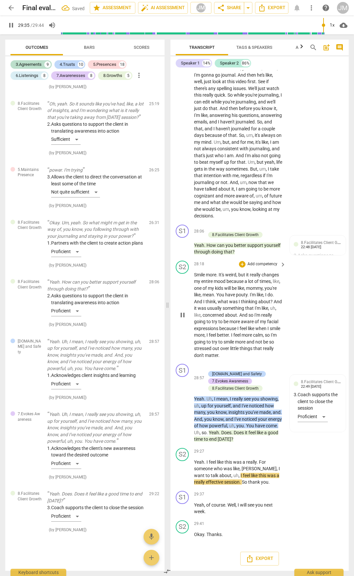
click at [180, 318] on button "pause" at bounding box center [182, 315] width 10 height 10
click at [115, 77] on div "8.Growths" at bounding box center [112, 75] width 19 height 7
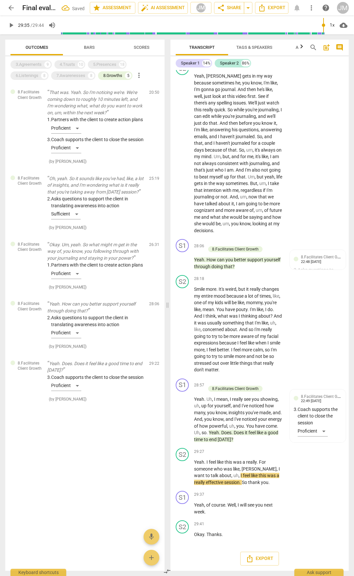
scroll to position [3714, 0]
click at [33, 77] on div "6.Listenings" at bounding box center [27, 75] width 23 height 7
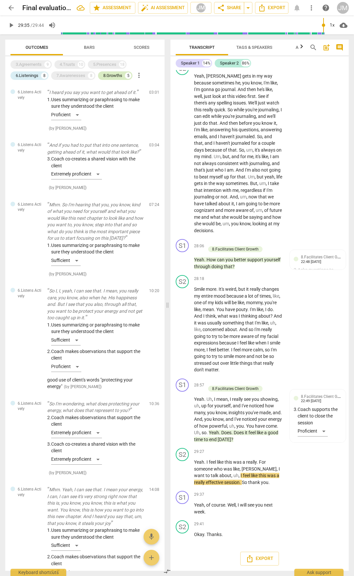
click at [107, 72] on div "8.Growths" at bounding box center [112, 75] width 19 height 7
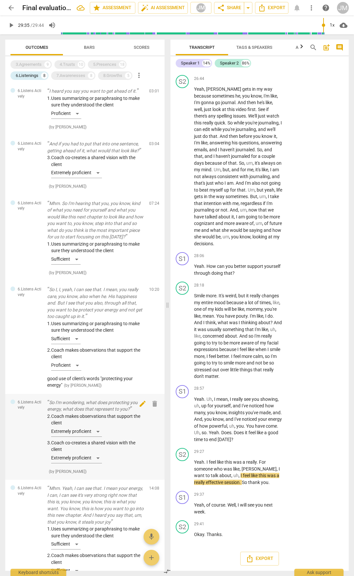
scroll to position [0, 0]
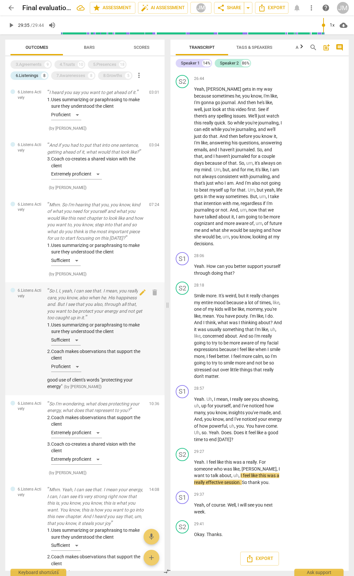
click at [76, 315] on p "So I, I, yeah, I can see that. I mean, you really care, you know, also when he.…" at bounding box center [95, 305] width 97 height 34
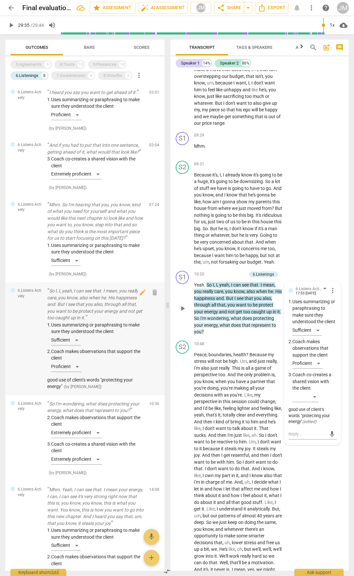
scroll to position [1339, 0]
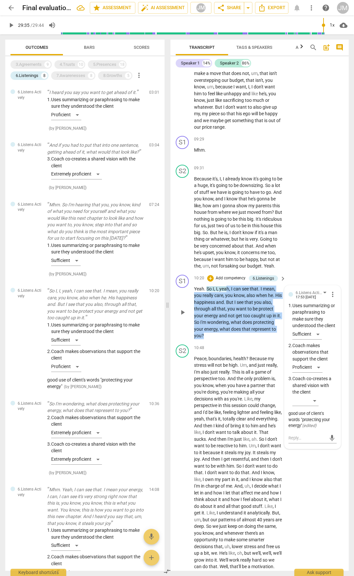
drag, startPoint x: 229, startPoint y: 308, endPoint x: 241, endPoint y: 350, distance: 43.3
click at [241, 339] on p "Yeah . So I , I , yeah , I can see that . I mean , you really care , you know ,…" at bounding box center [238, 313] width 88 height 54
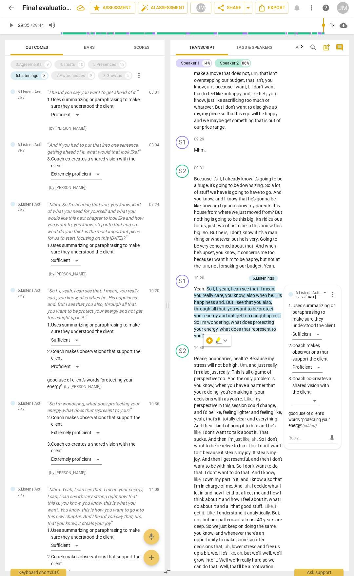
click at [349, 233] on div "Transcript Tags & Speakers Analytics search post_add comment Speaker 1 14% Spea…" at bounding box center [261, 305] width 186 height 542
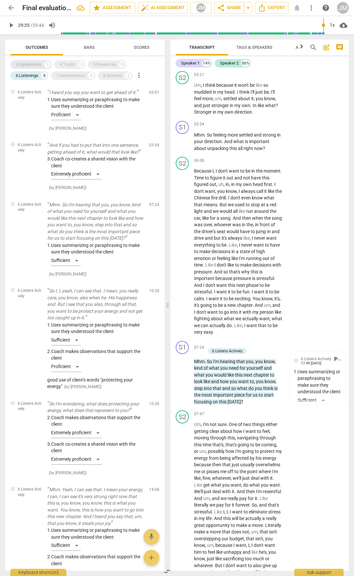
click at [29, 63] on div "3.Agreements" at bounding box center [29, 64] width 26 height 7
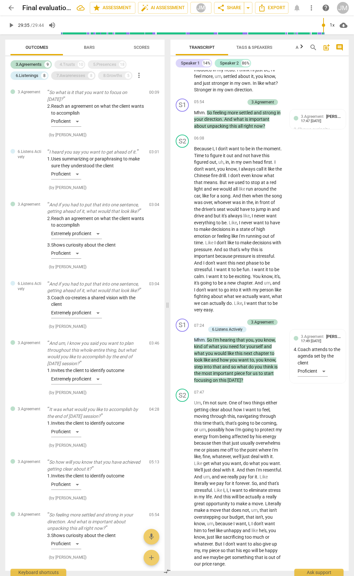
click at [62, 61] on div "4.Trusts" at bounding box center [67, 64] width 15 height 7
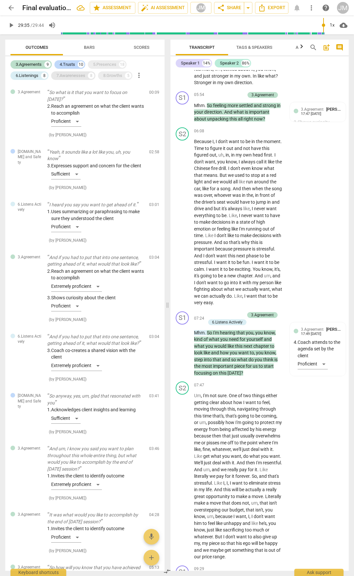
click at [72, 76] on div "7.Awarenesses" at bounding box center [70, 75] width 29 height 7
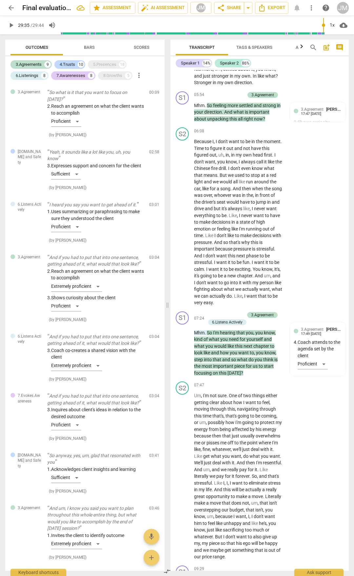
click at [88, 60] on div "3.Agreements 9 4.Trusts 10 5.Presences 18 6.Listenings 8 7.Awarenesses 8 8.Grow…" at bounding box center [87, 70] width 154 height 22
click at [109, 72] on div "8.Growths 5" at bounding box center [115, 75] width 34 height 9
click at [109, 65] on div "5.Presences" at bounding box center [104, 64] width 23 height 7
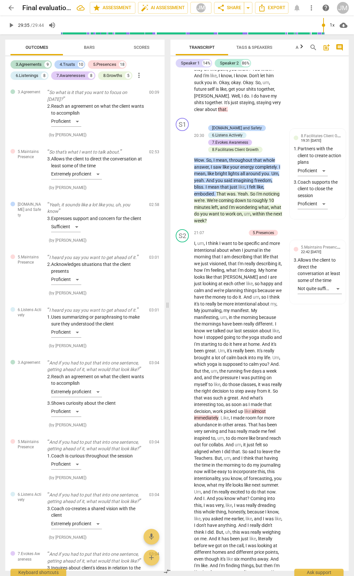
scroll to position [2850, 0]
click at [40, 62] on div "3.Agreements" at bounding box center [29, 64] width 26 height 7
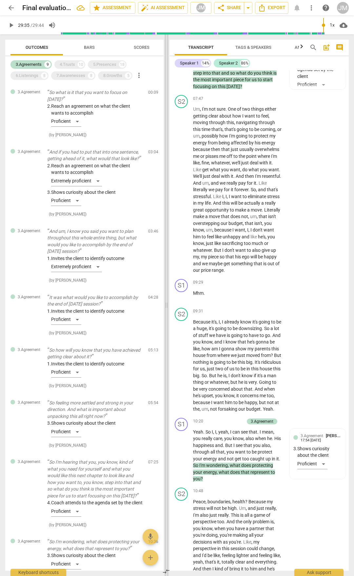
scroll to position [1136, 0]
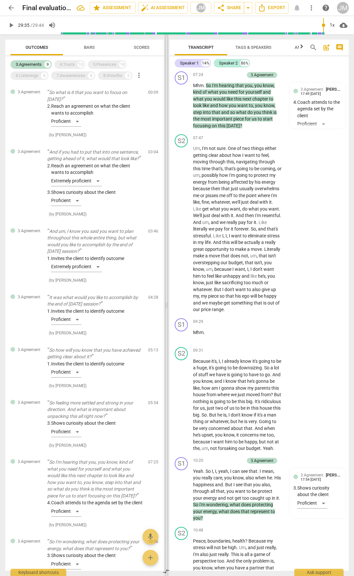
drag, startPoint x: 166, startPoint y: 217, endPoint x: 165, endPoint y: 227, distance: 9.6
click at [165, 227] on span at bounding box center [166, 305] width 4 height 542
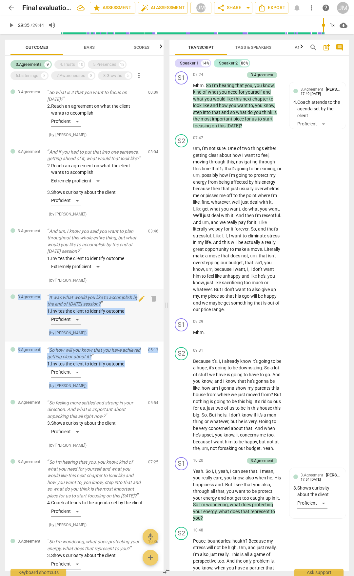
drag, startPoint x: 161, startPoint y: 224, endPoint x: 154, endPoint y: 331, distance: 106.4
click at [151, 342] on div "3.Agreement So what is it that you want to focus on [DATE]? 2. Reach an agreeme…" at bounding box center [84, 327] width 158 height 487
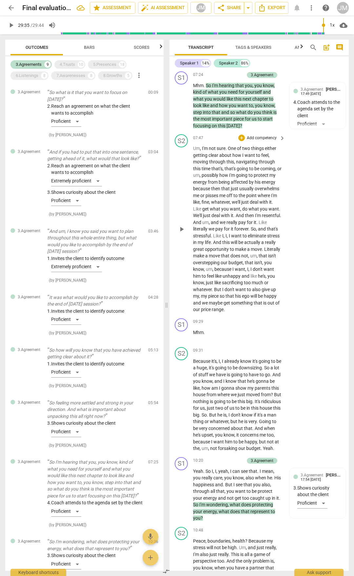
click at [300, 237] on div "S2 play_arrow pause 07:47 + Add competency keyboard_arrow_right Um , I'm not su…" at bounding box center [258, 224] width 179 height 184
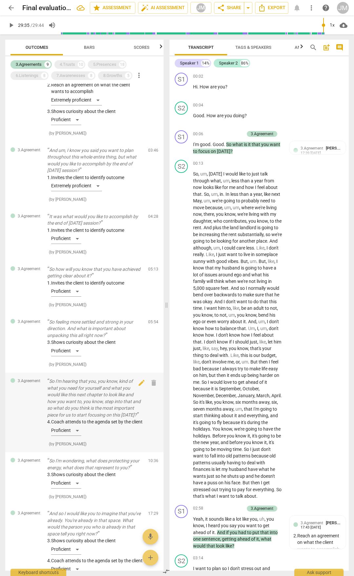
scroll to position [147, 0]
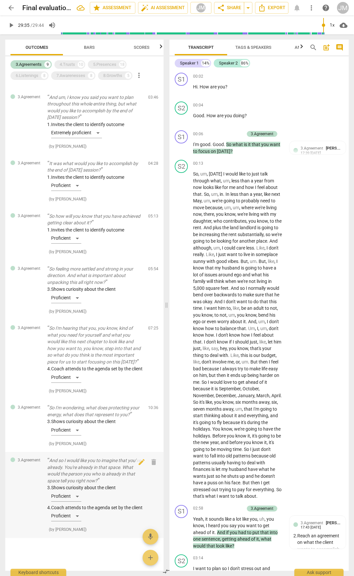
click at [83, 485] on div "3. Shows curiosity about the client Proficient 4. Coach attends to the agenda s…" at bounding box center [95, 505] width 96 height 40
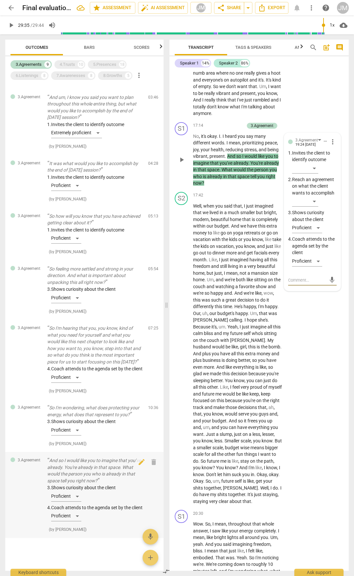
click at [89, 504] on div "3. Shows curiosity about the client Proficient 4. Coach attends to the agenda s…" at bounding box center [95, 505] width 96 height 40
click at [317, 267] on div "Proficient" at bounding box center [307, 261] width 30 height 10
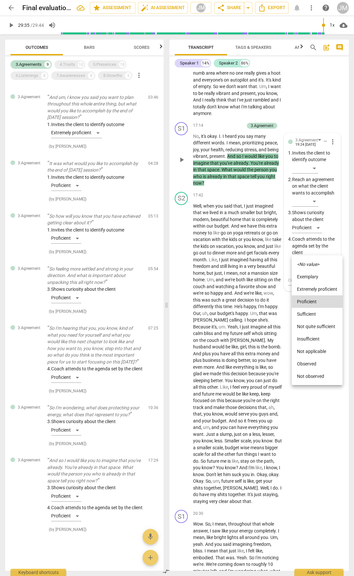
click at [306, 263] on icon "<No value>" at bounding box center [308, 264] width 22 height 5
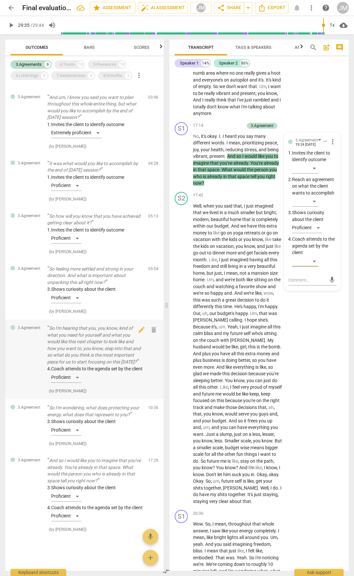
click at [77, 366] on div "4. Coach attends to the agenda set by the client Proficient" at bounding box center [95, 376] width 96 height 20
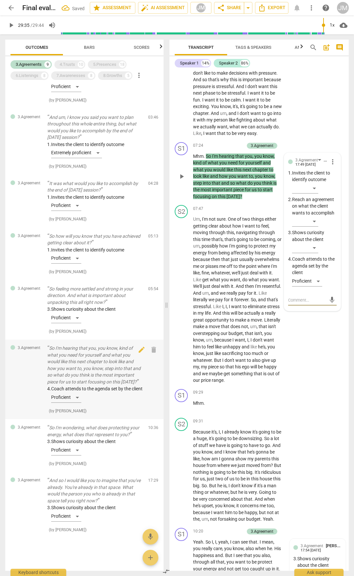
scroll to position [121, 0]
click at [113, 363] on p "So I'm hearing that you, you know, kind of what you need for yourself and what …" at bounding box center [95, 365] width 96 height 40
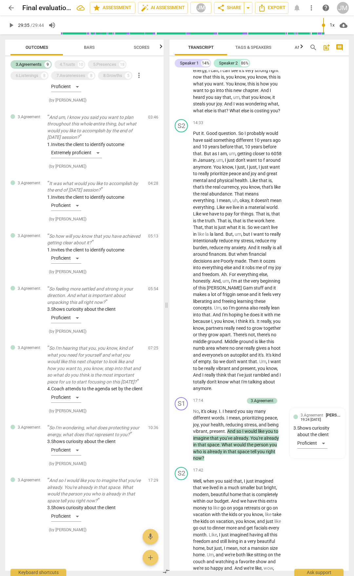
scroll to position [2081, 0]
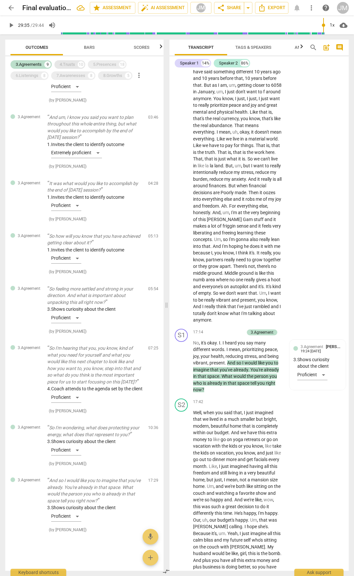
click at [74, 60] on div "4.Trusts 10" at bounding box center [69, 64] width 31 height 9
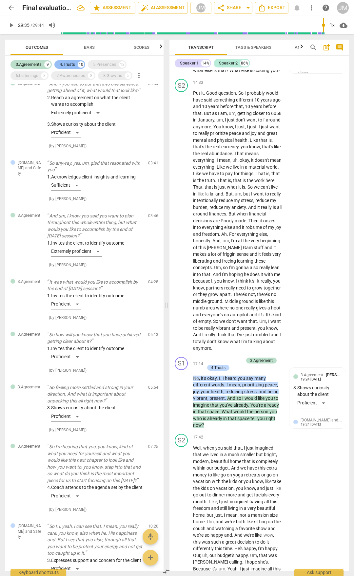
scroll to position [2103, 0]
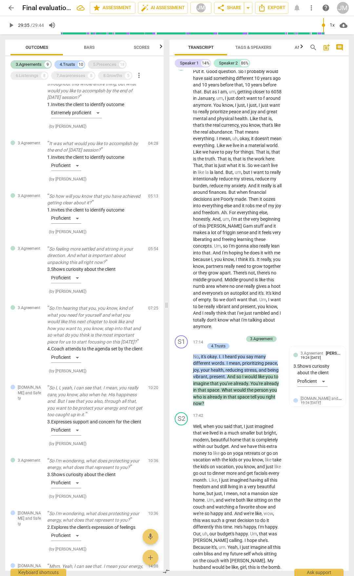
click at [98, 63] on div "5.Presences" at bounding box center [104, 64] width 23 height 7
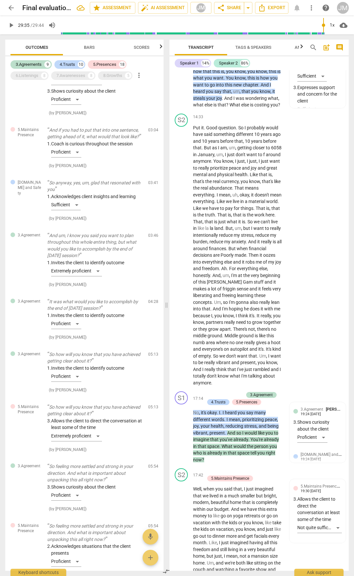
scroll to position [2152, 0]
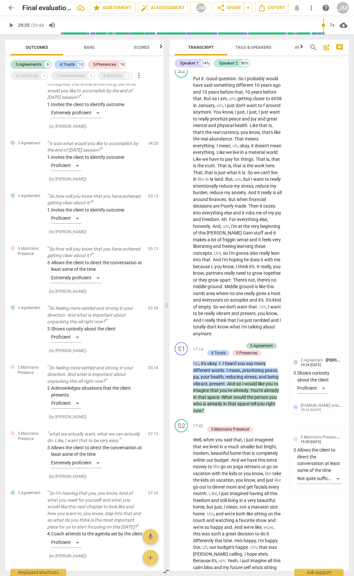
click at [109, 71] on div "3.Agreements 9 4.Trusts 10 5.Presences 18 6.Listenings 8 7.Awarenesses 8 8.Grow…" at bounding box center [86, 70] width 153 height 22
click at [96, 78] on div "3.Agreements 9 4.Trusts 10 5.Presences 18 6.Listenings 8 7.Awarenesses 8 8.Grow…" at bounding box center [86, 70] width 153 height 22
click at [76, 78] on div "7.Awarenesses" at bounding box center [70, 75] width 29 height 7
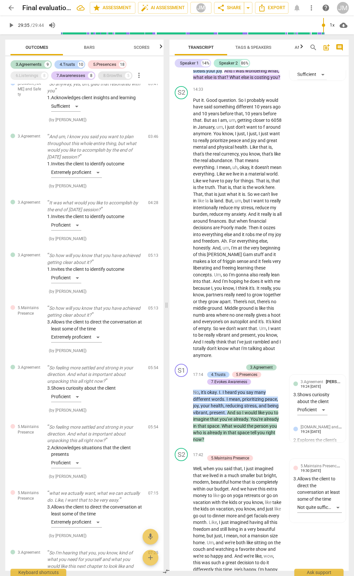
scroll to position [2166, 0]
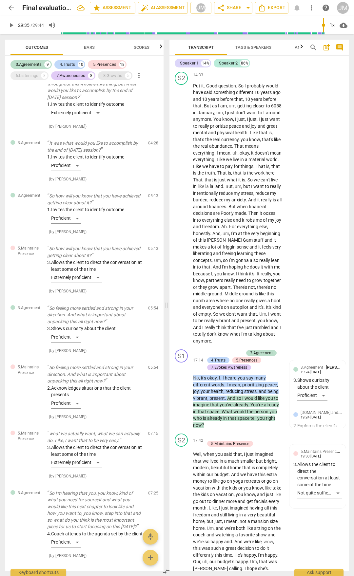
click at [119, 78] on div "8.Growths" at bounding box center [112, 75] width 19 height 7
click at [25, 76] on div "6.Listenings" at bounding box center [27, 75] width 23 height 7
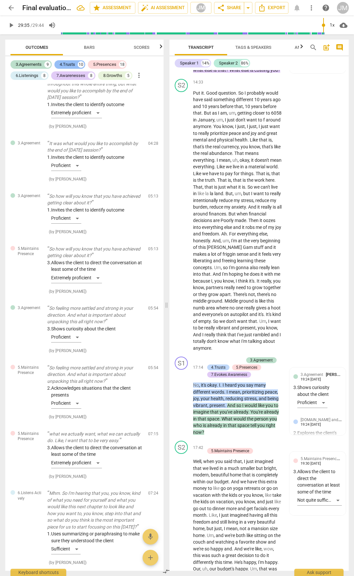
click at [63, 64] on div "4.Trusts" at bounding box center [67, 64] width 15 height 7
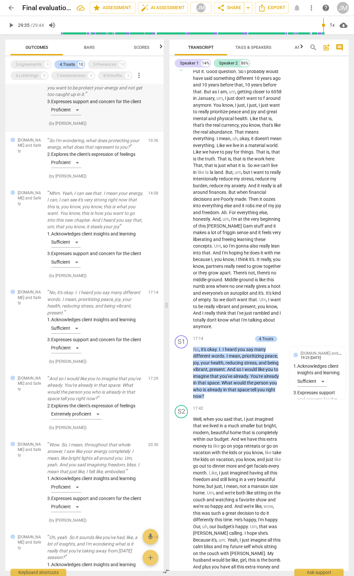
scroll to position [0, 0]
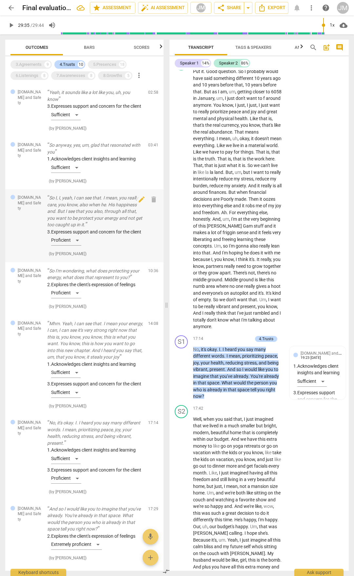
click at [72, 214] on p "So I, I, yeah, I can see that. I mean, you really care, you know, also when he.…" at bounding box center [95, 212] width 96 height 34
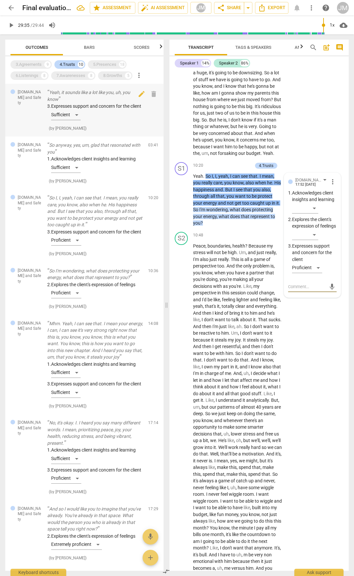
click at [91, 91] on p "Yeah, it sounds like a lot like you, uh, you know" at bounding box center [95, 95] width 96 height 13
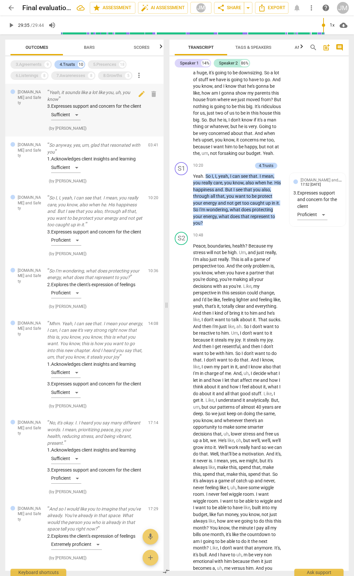
scroll to position [330, 0]
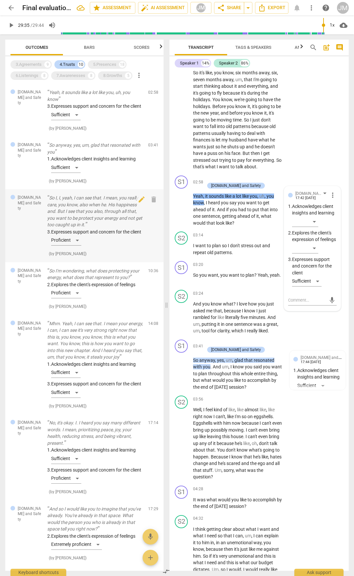
click at [78, 225] on p "So I, I, yeah, I can see that. I mean, you really care, you know, also when he.…" at bounding box center [95, 212] width 96 height 34
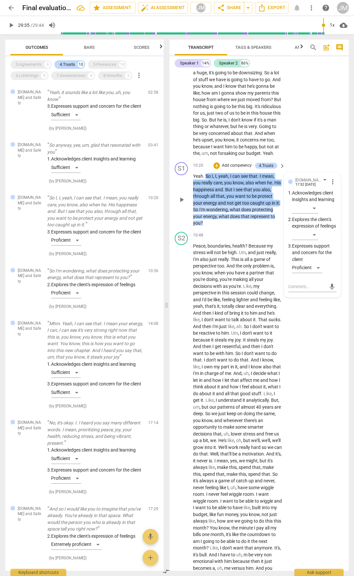
drag, startPoint x: 208, startPoint y: 201, endPoint x: 279, endPoint y: 229, distance: 76.8
click at [279, 227] on p "Yeah . So I , I , yeah , I can see that . I mean , you really care , you know ,…" at bounding box center [237, 200] width 89 height 54
click at [208, 179] on span "So" at bounding box center [208, 176] width 6 height 5
click at [212, 179] on span "I" at bounding box center [212, 176] width 1 height 5
drag, startPoint x: 206, startPoint y: 202, endPoint x: 278, endPoint y: 228, distance: 76.4
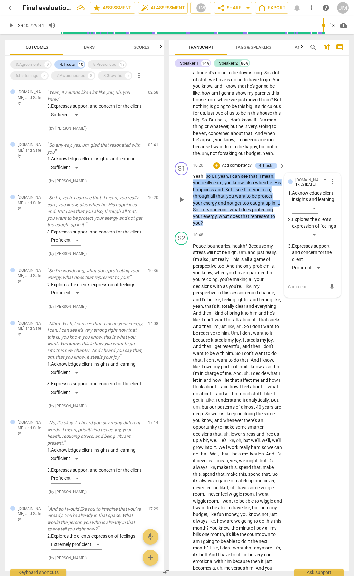
click at [278, 227] on p "Yeah . So I , I , yeah , I can see that . I mean , you really care , you know ,…" at bounding box center [237, 200] width 89 height 54
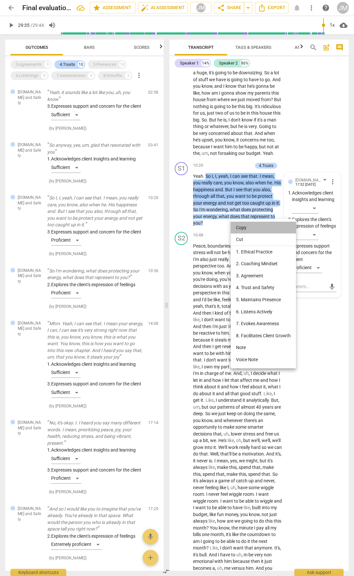
click at [247, 227] on li "Copy" at bounding box center [263, 228] width 65 height 12
copy p "So I , I , yeah , I can see that . I mean , you really care , you know , also w…"
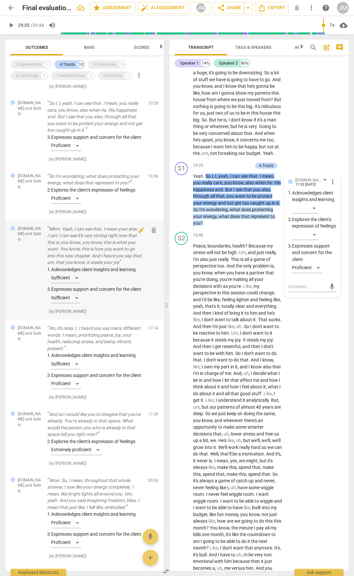
scroll to position [98, 0]
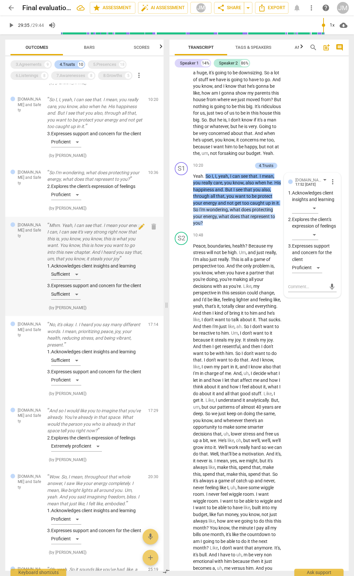
click at [84, 245] on p "Mhm. Yeah, I can see that. I mean your energy, I can, I can see it's very stron…" at bounding box center [95, 242] width 96 height 40
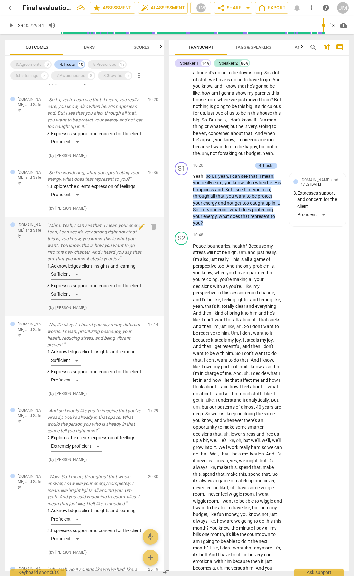
scroll to position [1913, 0]
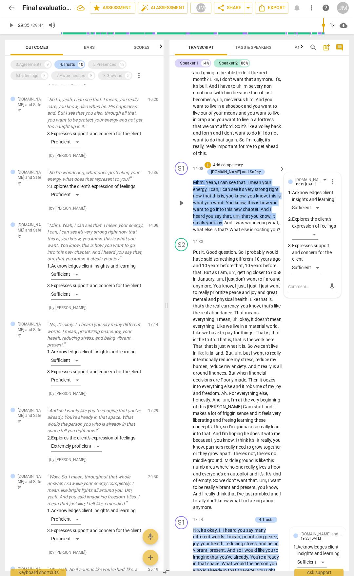
drag, startPoint x: 204, startPoint y: 207, endPoint x: 223, endPoint y: 250, distance: 46.8
click at [223, 233] on p "Mhm . Yeah , I can see that . I mean your energy , I can , I can see it's very …" at bounding box center [237, 206] width 89 height 54
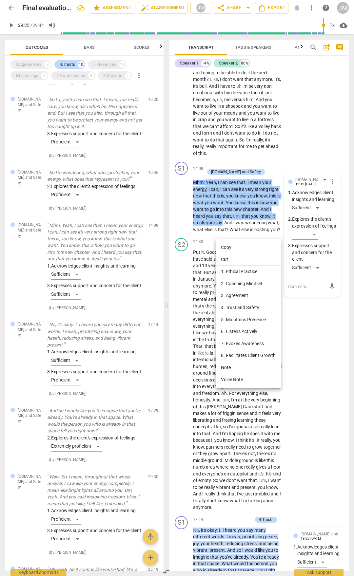
click at [227, 245] on li "Copy" at bounding box center [248, 247] width 65 height 12
copy p "Yeah , I can see that . I mean your energy , I can , I can see it's very strong…"
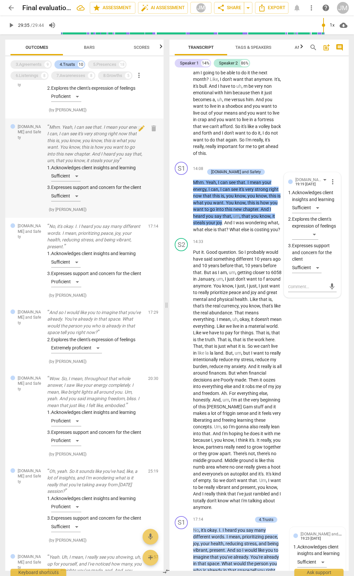
scroll to position [295, 0]
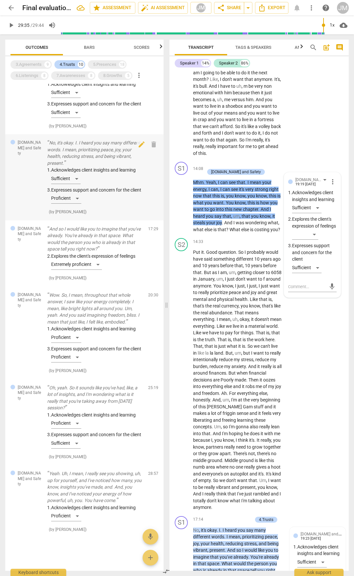
click at [104, 166] on p "No, it's okay. I. I heard you say many different words. I mean, prioritizing pe…" at bounding box center [95, 153] width 96 height 27
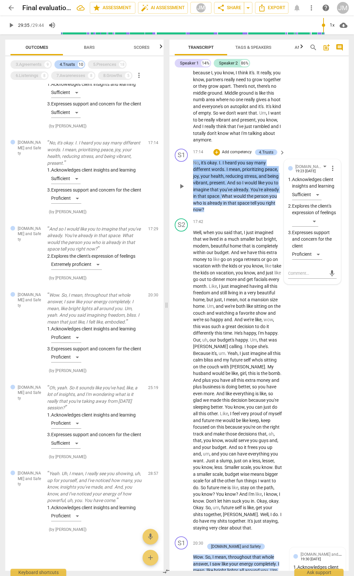
drag, startPoint x: 194, startPoint y: 201, endPoint x: 222, endPoint y: 235, distance: 44.2
click at [222, 213] on p "No , it's okay . I . I heard you say many different words . I mean , prioritizi…" at bounding box center [237, 187] width 89 height 54
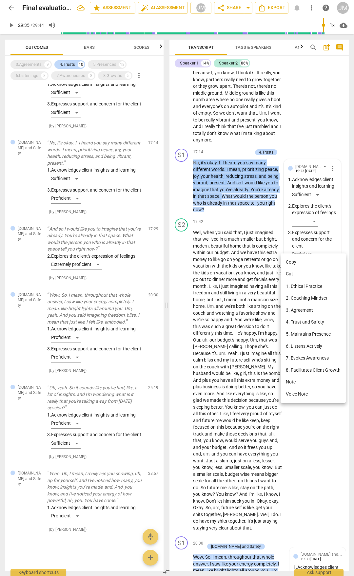
click at [298, 264] on li "Copy" at bounding box center [312, 262] width 65 height 12
copy p "No , it's okay . I . I heard you say many different words . I mean , prioritizi…"
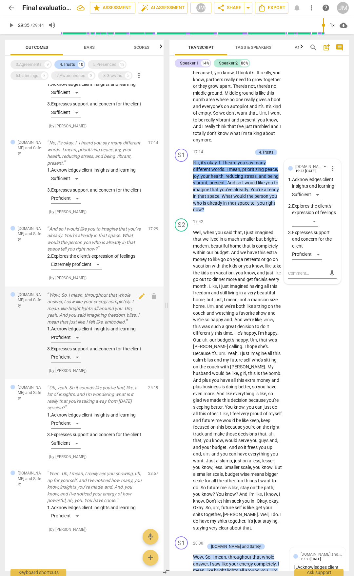
scroll to position [327, 0]
click at [106, 301] on p "Wow. So, I mean, throughout that whole answer, I saw like your energy completel…" at bounding box center [95, 309] width 96 height 34
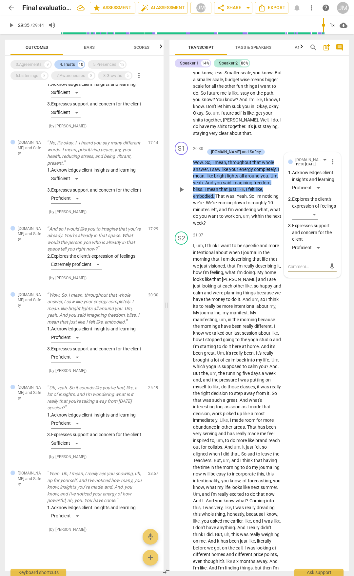
drag, startPoint x: 195, startPoint y: 209, endPoint x: 214, endPoint y: 240, distance: 36.8
click at [214, 226] on p "Wow . So , I mean , throughout that whole answer , I saw like your energy compl…" at bounding box center [237, 192] width 89 height 67
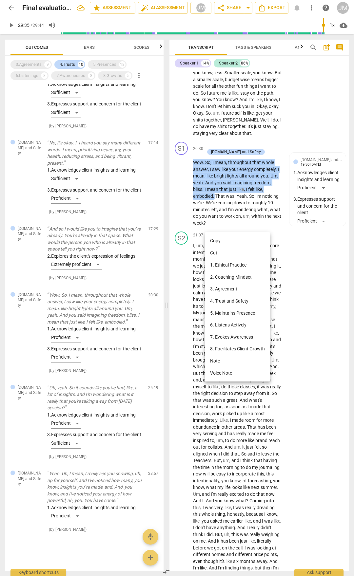
click at [215, 240] on li "Copy" at bounding box center [237, 241] width 65 height 12
copy p "Wow . So , I mean , throughout that whole answer , I saw like your energy compl…"
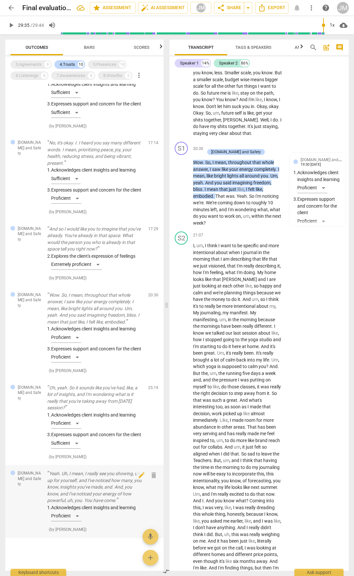
click at [102, 485] on p "Yeah. Uh, I mean, I really see you showing, uh, up for yourself, and I've notic…" at bounding box center [95, 487] width 96 height 34
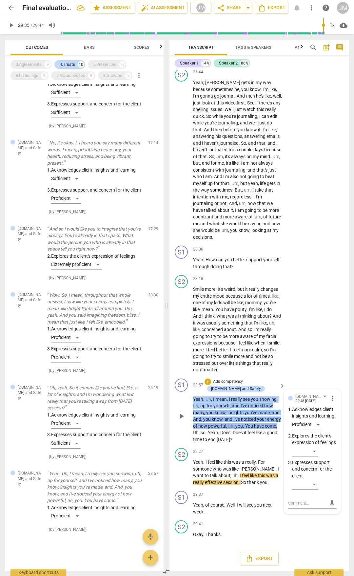
drag, startPoint x: 194, startPoint y: 398, endPoint x: 231, endPoint y: 406, distance: 37.4
click at [231, 406] on p "Yeah . Uh , I mean , I really see you showing , uh , up for yourself , and I've…" at bounding box center [237, 419] width 89 height 47
click at [337, 358] on div "S2 play_arrow pause 28:18 + Add competency keyboard_arrow_right Smile more . It…" at bounding box center [258, 325] width 179 height 104
drag, startPoint x: 194, startPoint y: 398, endPoint x: 206, endPoint y: 428, distance: 31.8
click at [206, 430] on p "Yeah . Uh , I mean , I really see you showing , uh , up for yourself , and I've…" at bounding box center [237, 419] width 89 height 47
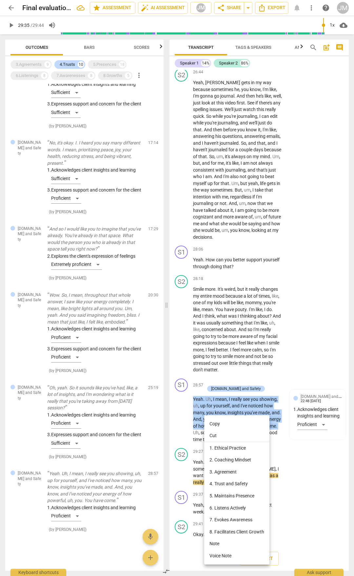
click at [225, 421] on li "Copy" at bounding box center [236, 424] width 65 height 12
copy p "Yeah . Uh , I mean , I really see you showing , uh , up for yourself , and I've…"
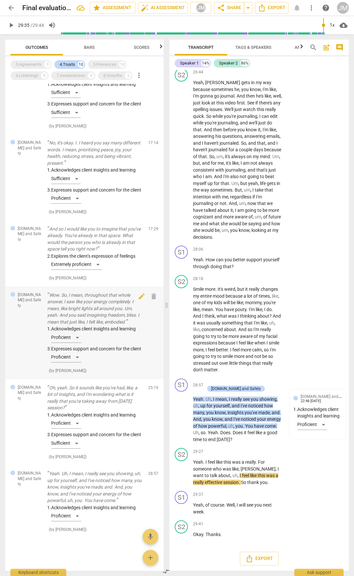
click at [84, 292] on p "Wow. So, I mean, throughout that whole answer, I saw like your energy completel…" at bounding box center [95, 309] width 96 height 34
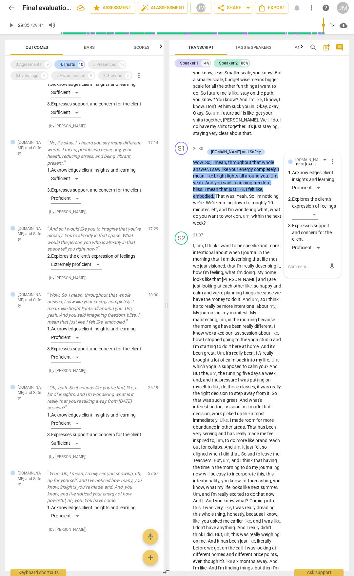
drag, startPoint x: 110, startPoint y: 66, endPoint x: 78, endPoint y: 70, distance: 32.3
click at [110, 66] on div "5.Presences" at bounding box center [104, 64] width 23 height 7
click at [62, 64] on div "4.Trusts" at bounding box center [67, 64] width 15 height 7
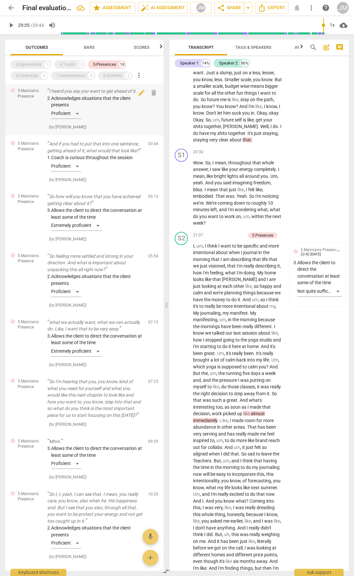
scroll to position [0, 0]
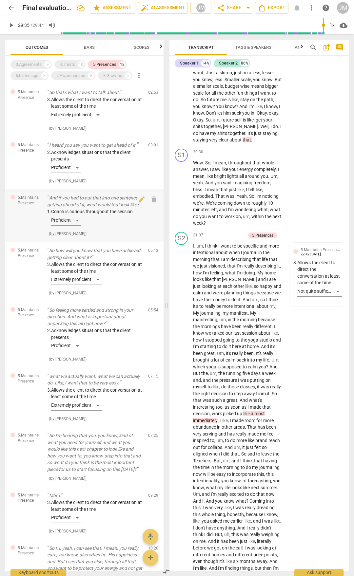
click at [83, 196] on p "And if you had to put that into one sentence, getting ahead of it, what would t…" at bounding box center [95, 201] width 96 height 13
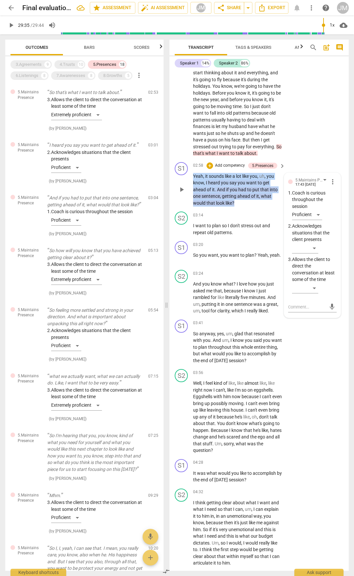
drag, startPoint x: 193, startPoint y: 189, endPoint x: 240, endPoint y: 218, distance: 54.7
click at [240, 207] on p "Yeah , it sounds like a lot like you , uh , you know , I heard you say you want…" at bounding box center [237, 190] width 89 height 34
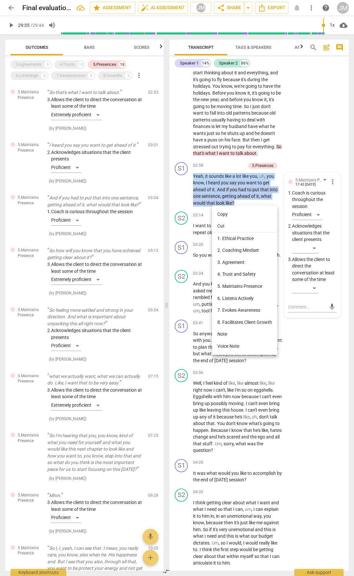
click at [228, 217] on li "Copy" at bounding box center [244, 214] width 65 height 12
copy p "Yeah , it sounds like a lot like you , uh , you know , I heard you say you want…"
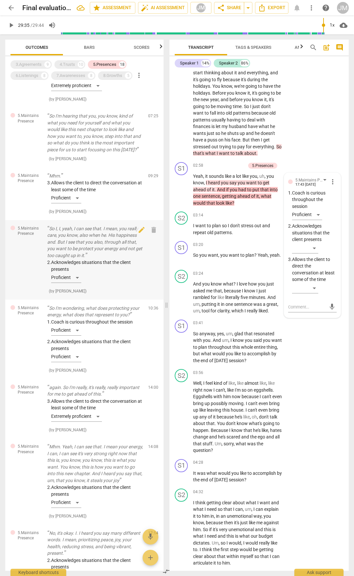
scroll to position [360, 0]
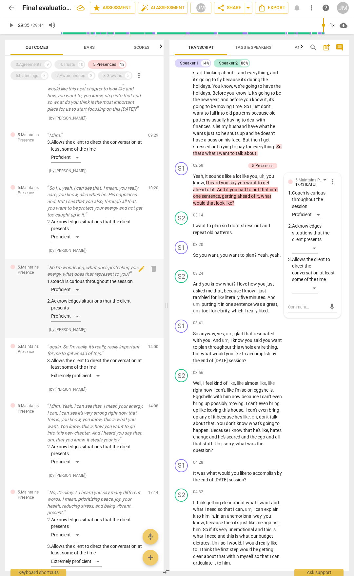
click at [90, 266] on p "So I'm wondering, what does protecting your energy, what does that represent to…" at bounding box center [95, 270] width 96 height 13
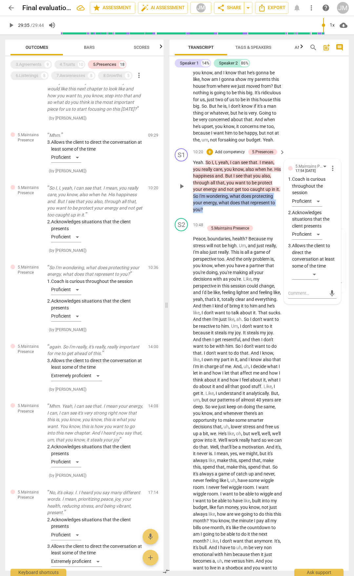
drag, startPoint x: 193, startPoint y: 221, endPoint x: 211, endPoint y: 235, distance: 22.6
click at [211, 213] on p "Yeah . So I , I , yeah , I can see that . I mean , you really care , you know ,…" at bounding box center [237, 186] width 89 height 54
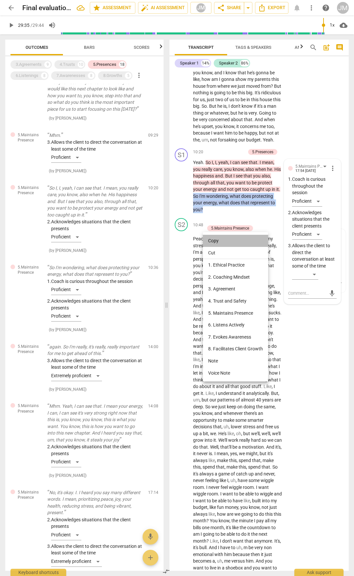
click at [208, 240] on li "Copy" at bounding box center [235, 241] width 65 height 12
copy p "So I'm wondering , what does protecting your energy , what does that represent …"
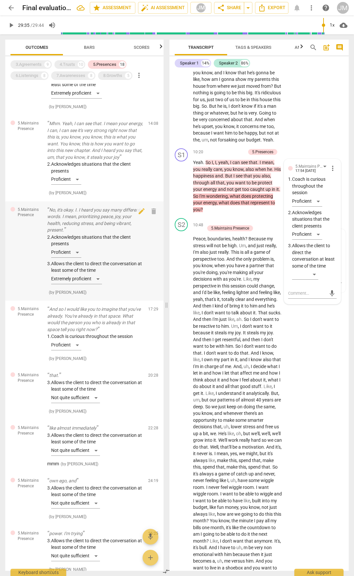
scroll to position [655, 0]
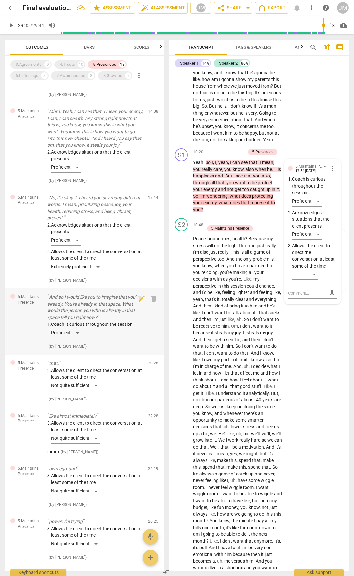
click at [95, 306] on p "And so I would like you to imagine that you've already. You're already in that …" at bounding box center [95, 307] width 96 height 27
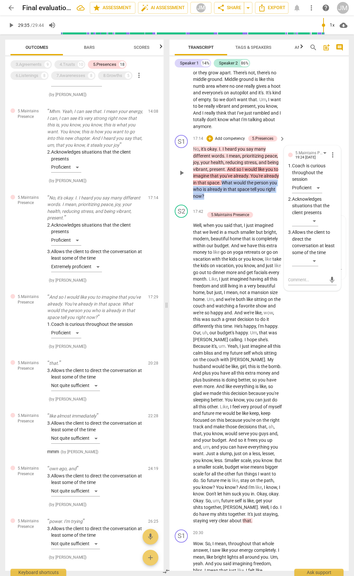
drag, startPoint x: 223, startPoint y: 222, endPoint x: 239, endPoint y: 234, distance: 20.1
click at [239, 200] on p "No , it's okay . I . I heard you say many different words . I mean , prioritizi…" at bounding box center [237, 173] width 89 height 54
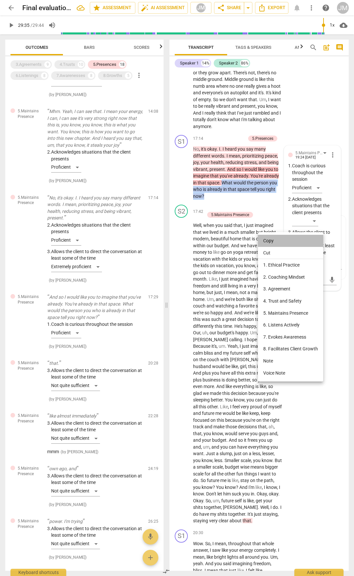
click at [264, 237] on li "Copy" at bounding box center [290, 241] width 65 height 12
copy p "What would the person you who is already in that space tell you right now ?"
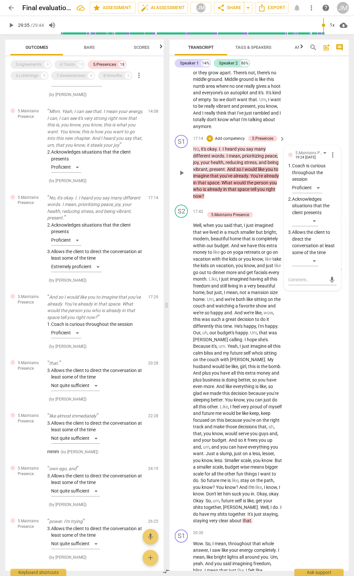
click at [256, 179] on span "You're" at bounding box center [256, 175] width 13 height 5
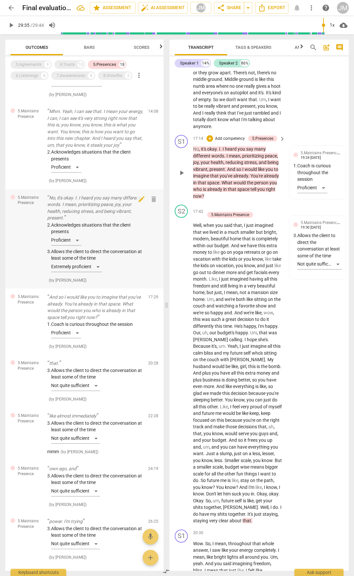
scroll to position [690, 0]
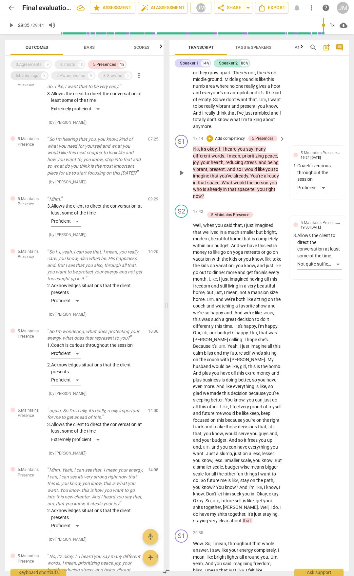
click at [33, 80] on div "6.Listenings 8" at bounding box center [29, 75] width 38 height 9
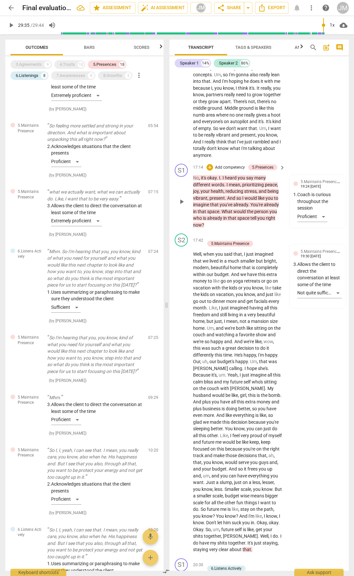
scroll to position [2350, 0]
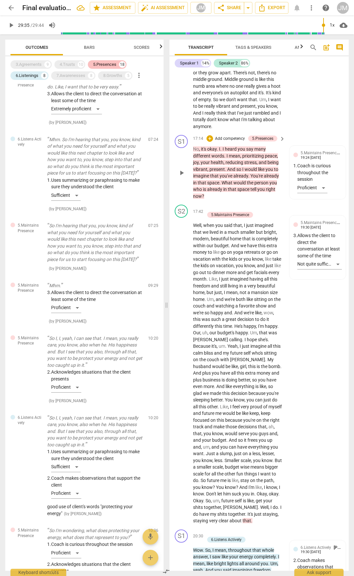
click at [93, 67] on div "5.Presences 18" at bounding box center [107, 64] width 39 height 9
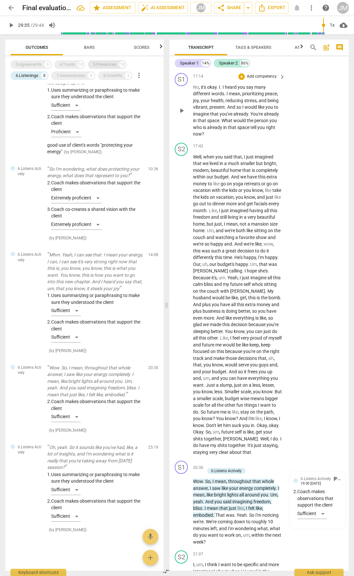
scroll to position [2288, 0]
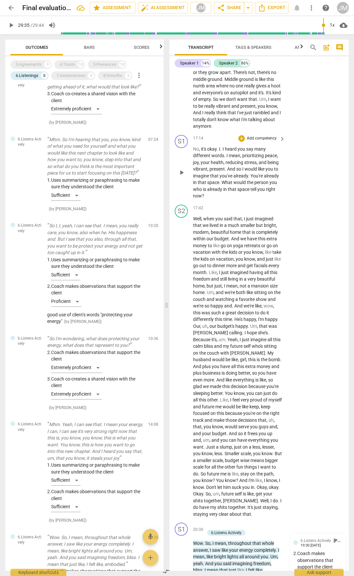
drag, startPoint x: 96, startPoint y: 66, endPoint x: 103, endPoint y: 81, distance: 16.9
click at [97, 66] on div "5.Presences" at bounding box center [104, 64] width 23 height 7
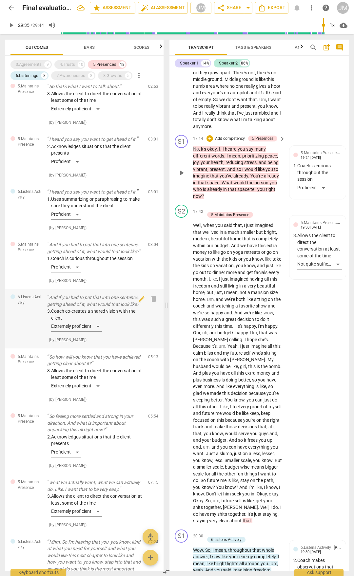
scroll to position [0, 0]
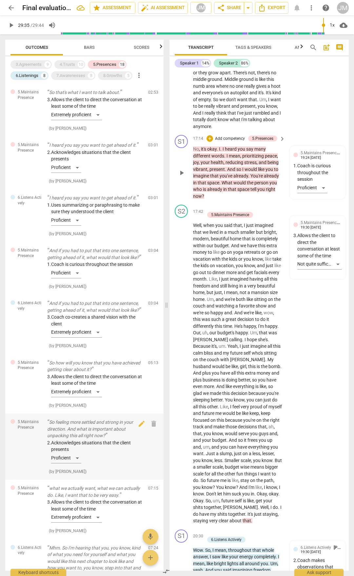
click at [104, 422] on p "So feeling more settled and strong in your direction. And what is important abo…" at bounding box center [95, 429] width 96 height 20
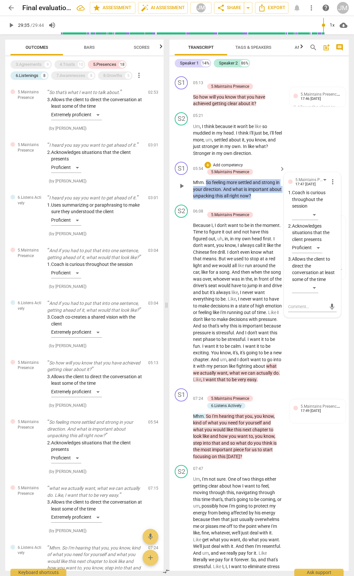
drag, startPoint x: 207, startPoint y: 194, endPoint x: 263, endPoint y: 210, distance: 58.6
click at [263, 200] on p "Mhm . So feeling more settled and strong in your direction . And what is import…" at bounding box center [237, 189] width 89 height 20
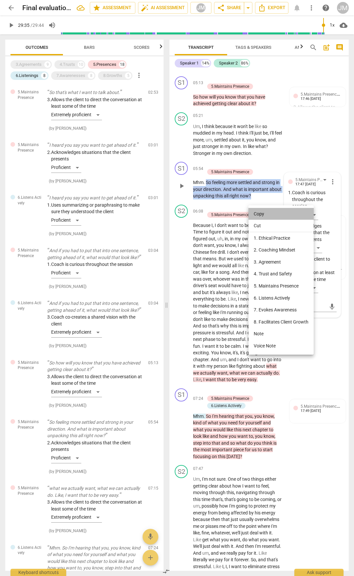
click at [262, 215] on li "Copy" at bounding box center [280, 214] width 65 height 12
copy p "So feeling more settled and strong in your direction . And what is important ab…"
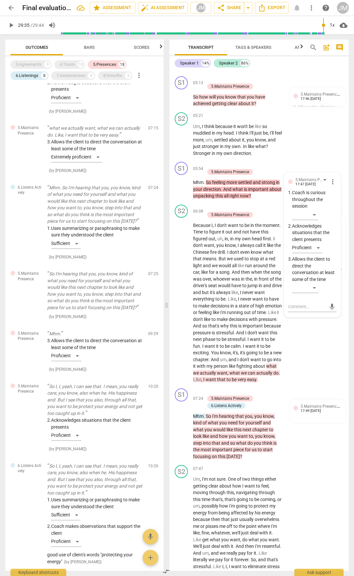
scroll to position [459, 0]
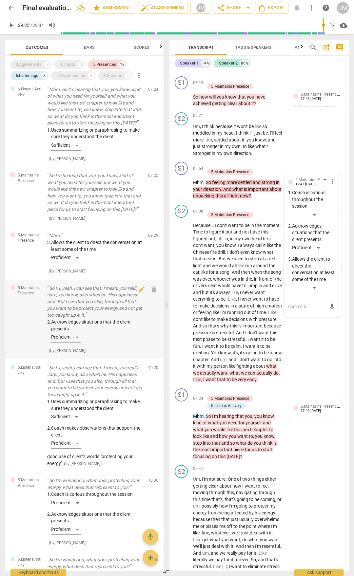
click at [110, 300] on p "So I, I, yeah, I can see that. I mean, you really care, you know, also when he.…" at bounding box center [95, 302] width 96 height 34
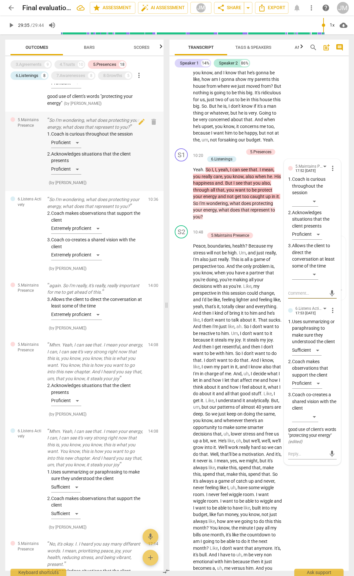
scroll to position [917, 0]
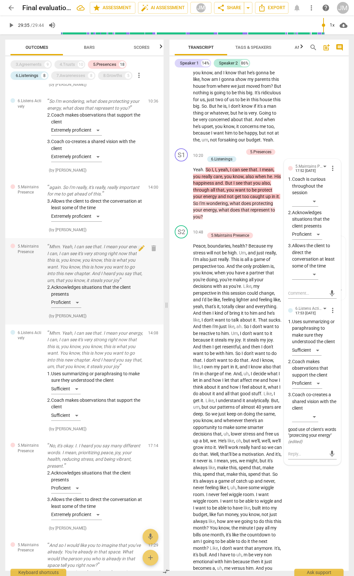
click at [105, 277] on p "Mhm. Yeah, I can see that. I mean your energy, I can, I can see it's very stron…" at bounding box center [95, 263] width 96 height 40
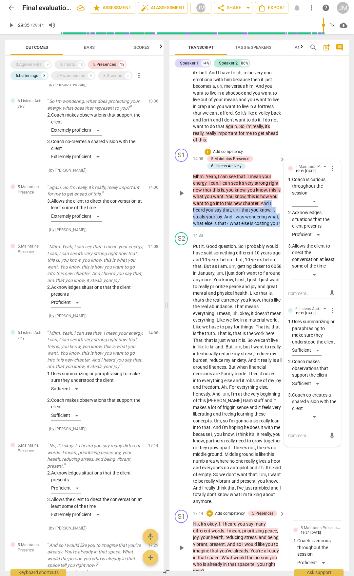
drag, startPoint x: 262, startPoint y: 230, endPoint x: 270, endPoint y: 256, distance: 27.5
click at [270, 227] on p "Mhm . Yeah , I can see that . I mean your energy , I can , I can see it's very …" at bounding box center [237, 200] width 89 height 54
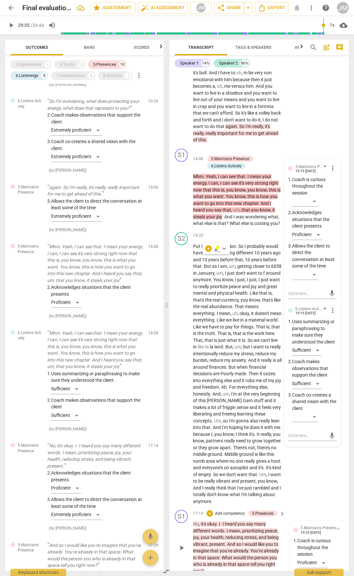
drag, startPoint x: 227, startPoint y: 245, endPoint x: 320, endPoint y: 135, distance: 144.1
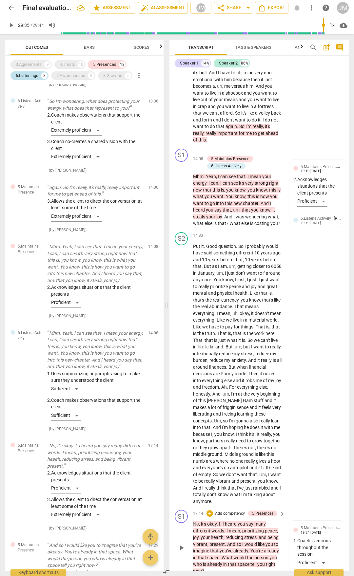
drag, startPoint x: 69, startPoint y: 77, endPoint x: 29, endPoint y: 75, distance: 39.7
click at [69, 77] on div "7.Awarenesses" at bounding box center [70, 75] width 29 height 7
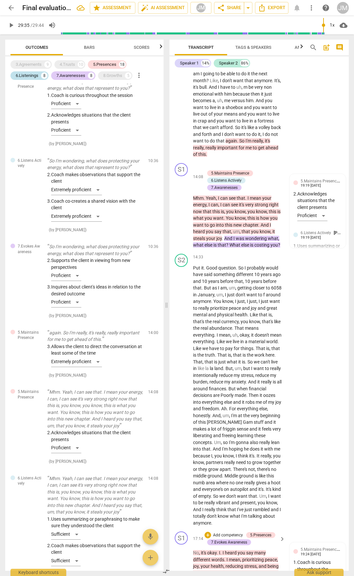
scroll to position [1989, 0]
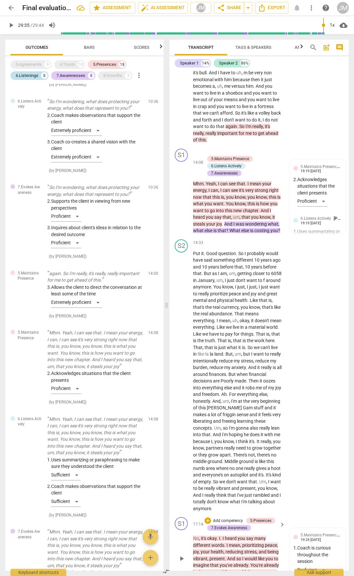
click at [26, 74] on div "6.Listenings" at bounding box center [27, 75] width 23 height 7
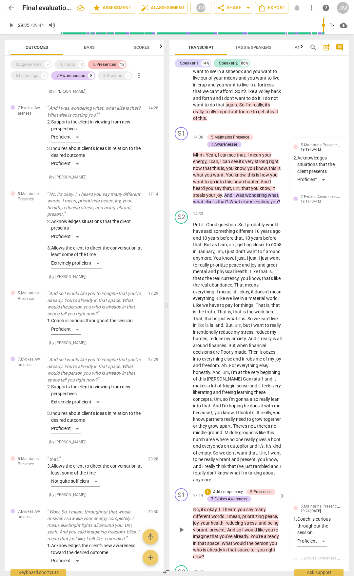
scroll to position [1968, 0]
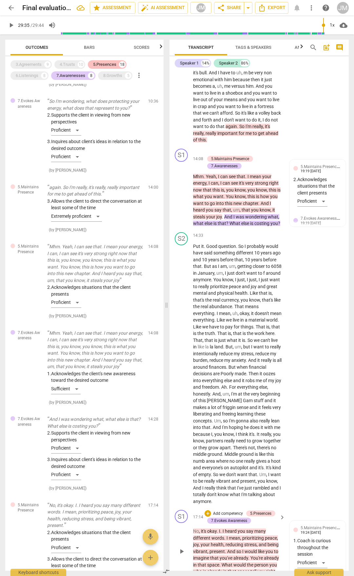
click at [125, 64] on div "18" at bounding box center [122, 64] width 7 height 7
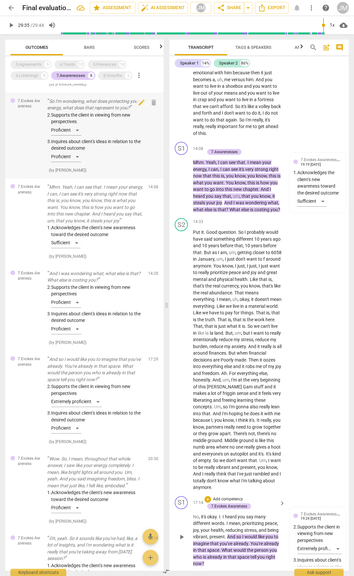
scroll to position [0, 0]
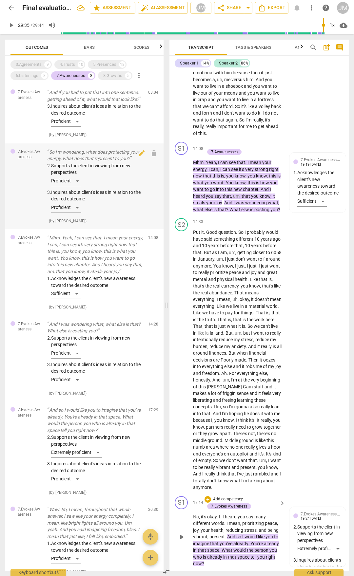
click at [80, 154] on p "So I'm wondering, what does protecting your energy, what does that represent to…" at bounding box center [95, 155] width 96 height 13
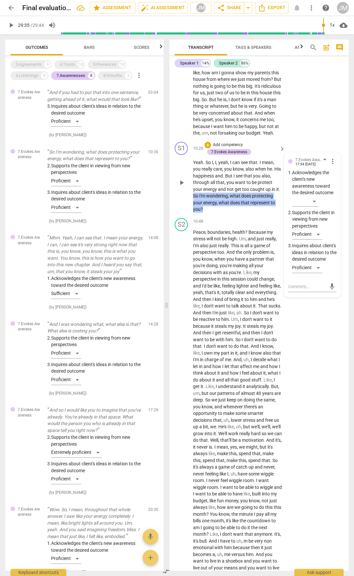
drag, startPoint x: 193, startPoint y: 221, endPoint x: 207, endPoint y: 240, distance: 24.0
click at [207, 216] on div "S1 play_arrow pause 10:20 + Add competency 7.Evokes Awareness keyboard_arrow_ri…" at bounding box center [258, 177] width 179 height 76
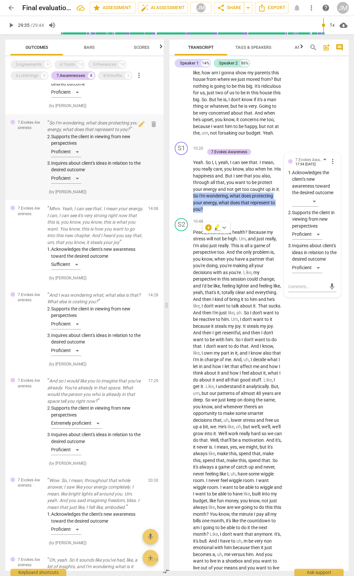
scroll to position [66, 0]
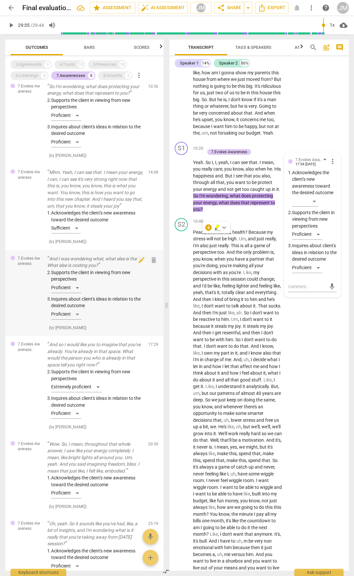
click at [103, 265] on p "And I was wondering what, what else is that? What else is costing you?" at bounding box center [95, 262] width 96 height 13
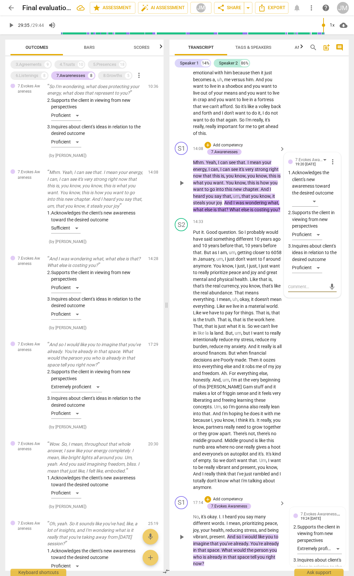
click at [226, 205] on span "And" at bounding box center [228, 202] width 9 height 5
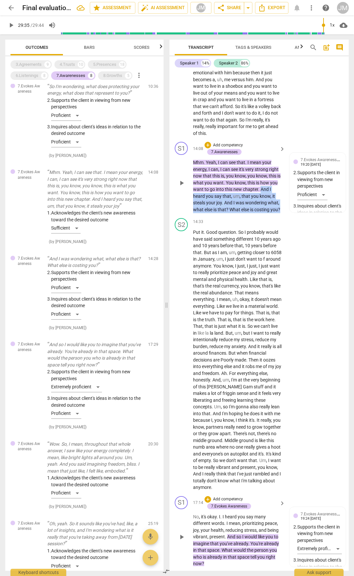
drag, startPoint x: 260, startPoint y: 216, endPoint x: 238, endPoint y: 234, distance: 28.1
click at [266, 213] on p "Mhm . Yeah , I can see that . I mean your energy , I can , I can see it's very …" at bounding box center [237, 186] width 89 height 54
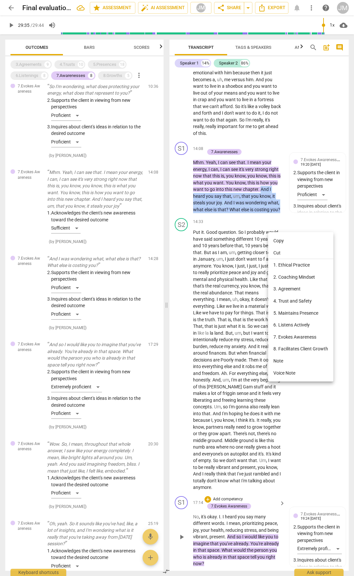
click at [277, 240] on li "Copy" at bounding box center [300, 241] width 65 height 12
copy p "And I heard you say that , um , that you know , it steals your joy . And I was …"
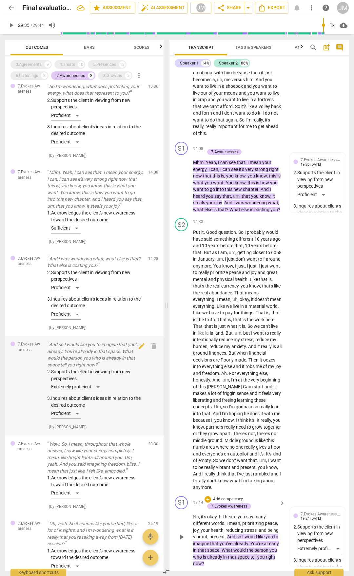
click at [96, 358] on p "And so I would like you to imagine that you've already. You're already in that …" at bounding box center [95, 354] width 96 height 27
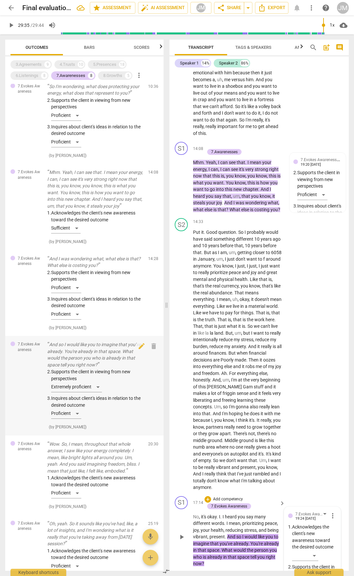
scroll to position [2301, 0]
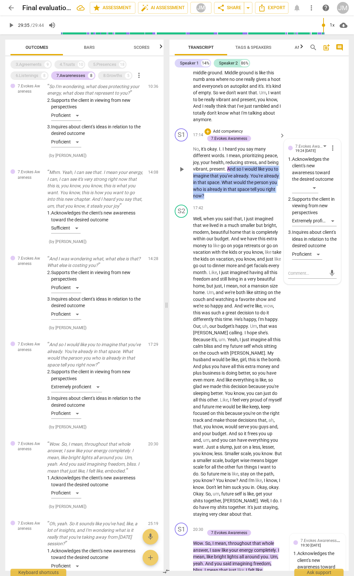
drag, startPoint x: 228, startPoint y: 207, endPoint x: 241, endPoint y: 218, distance: 17.0
click at [241, 200] on p "No , it's okay . I . I heard you say many different words . I mean , prioritizi…" at bounding box center [237, 173] width 89 height 54
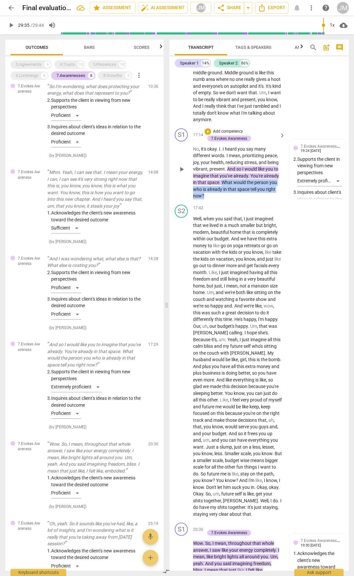
drag, startPoint x: 223, startPoint y: 222, endPoint x: 234, endPoint y: 233, distance: 15.5
click at [233, 200] on p "No , it's okay . I . I heard you say many different words . I mean , prioritizi…" at bounding box center [237, 173] width 89 height 54
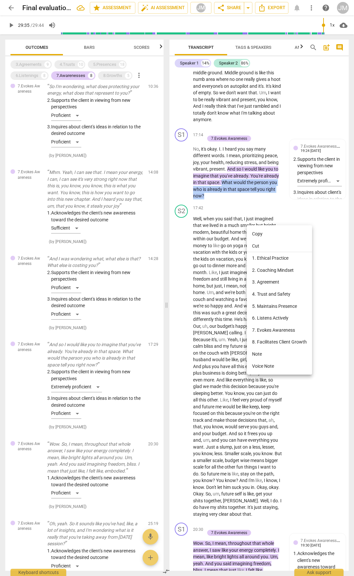
click at [262, 233] on li "Copy" at bounding box center [279, 234] width 65 height 12
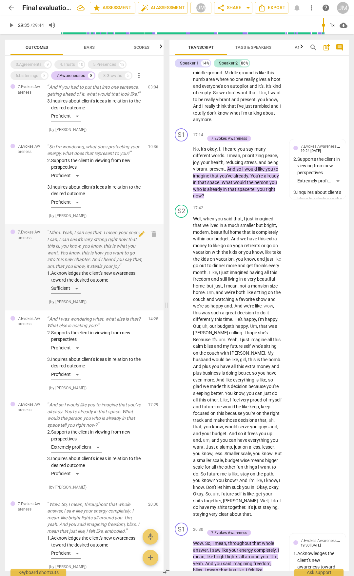
scroll to position [0, 0]
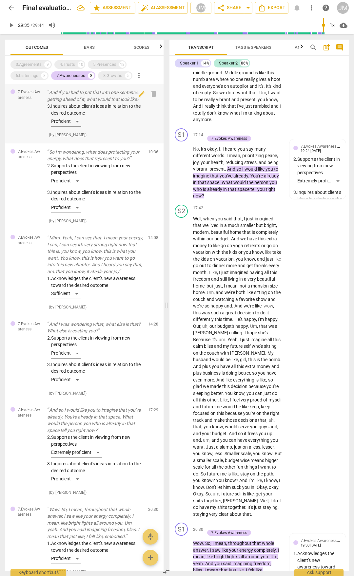
click at [119, 93] on p "And if you had to put that into one sentence, getting ahead of it, what would t…" at bounding box center [95, 95] width 96 height 13
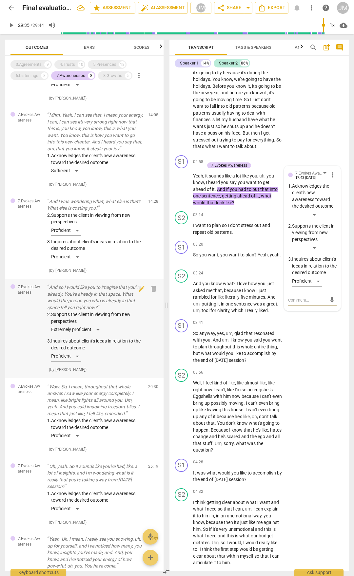
scroll to position [202, 0]
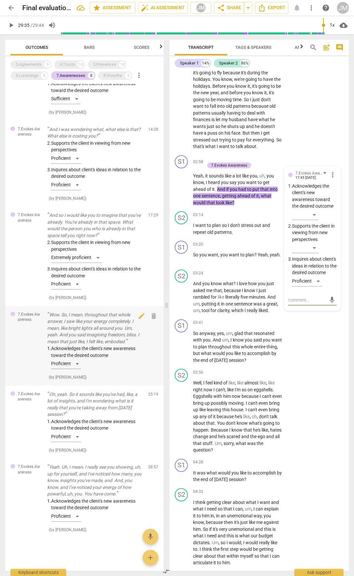
click at [94, 335] on p "Wow. So, I mean, throughout that whole answer, I saw like your energy completel…" at bounding box center [95, 329] width 96 height 34
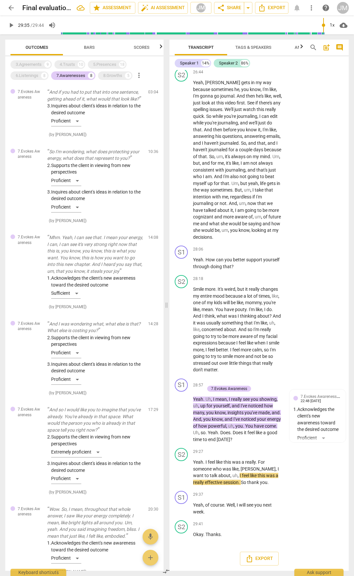
scroll to position [0, 0]
drag, startPoint x: 35, startPoint y: 62, endPoint x: 36, endPoint y: 73, distance: 11.2
click at [35, 62] on div "3.Agreements" at bounding box center [29, 64] width 26 height 7
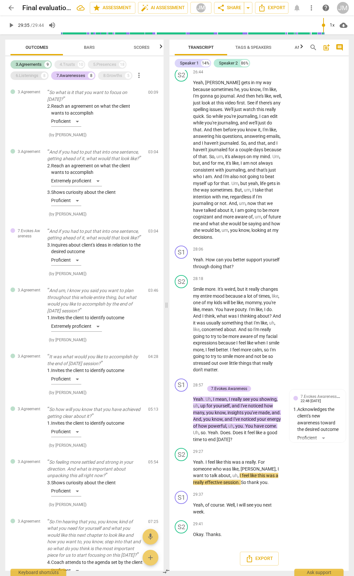
click at [36, 73] on div "6.Listenings" at bounding box center [27, 75] width 23 height 7
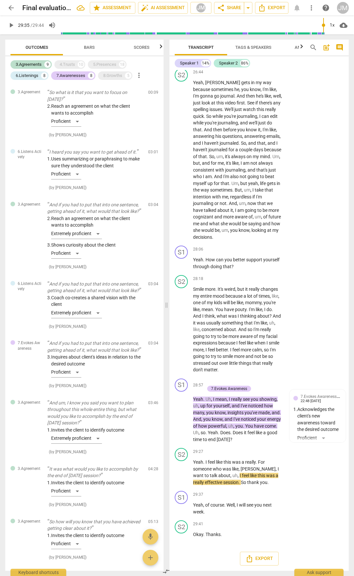
click at [73, 60] on div "3.Agreements 9 4.Trusts 10 5.Presences 18 6.Listenings 8 7.Awarenesses 8 8.Grow…" at bounding box center [86, 70] width 153 height 22
click at [74, 63] on div "4.Trusts" at bounding box center [67, 64] width 15 height 7
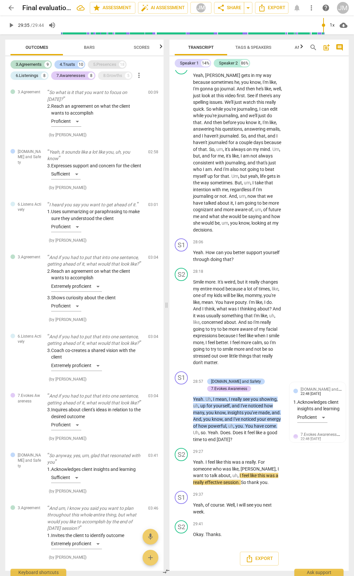
click at [99, 63] on div "5.Presences" at bounding box center [104, 64] width 23 height 7
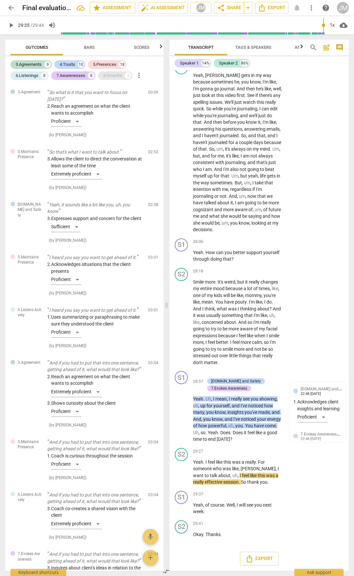
click at [117, 76] on div "8.Growths" at bounding box center [112, 75] width 19 height 7
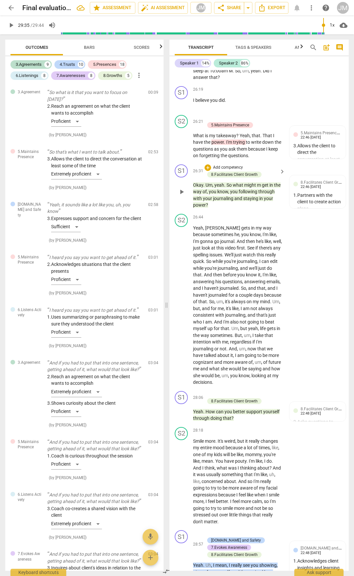
scroll to position [3768, 0]
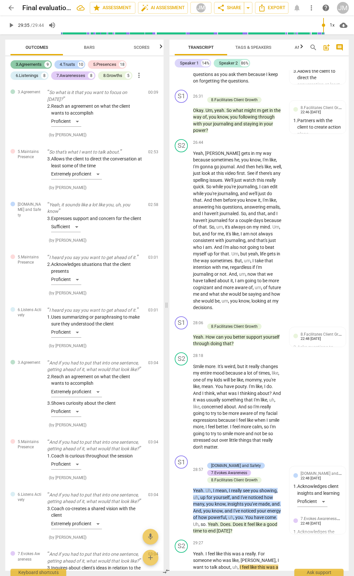
click at [40, 65] on div "3.Agreements" at bounding box center [29, 64] width 26 height 7
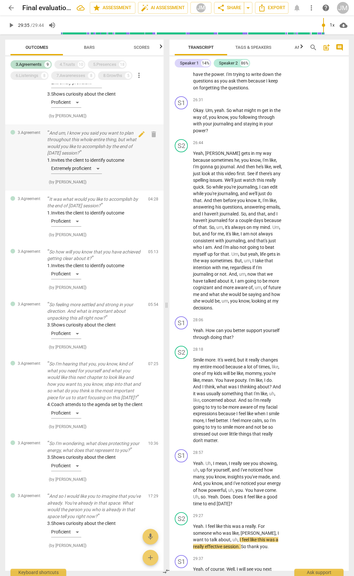
scroll to position [0, 0]
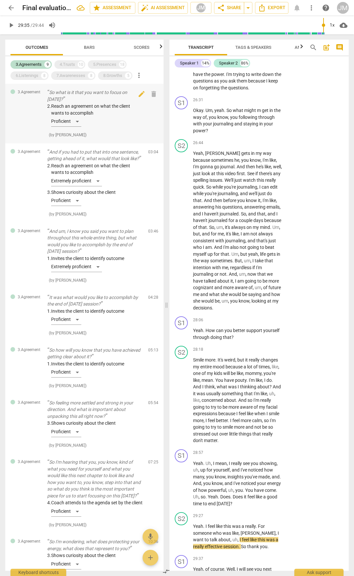
click at [72, 111] on div "2. Reach an agreement on what the client wants to accomplish Proficient" at bounding box center [95, 116] width 96 height 27
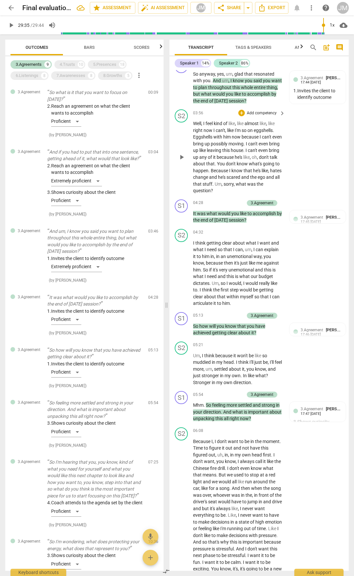
scroll to position [655, 0]
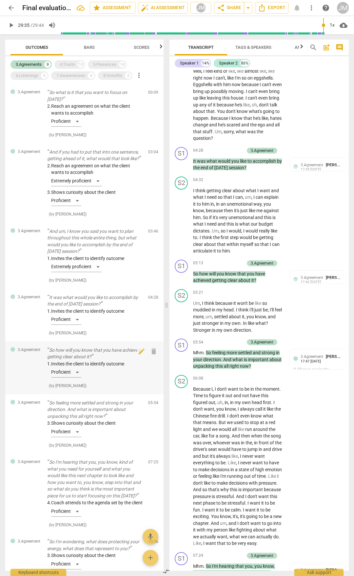
click at [68, 366] on div "1. Invites the client to identify outcome Proficient" at bounding box center [95, 371] width 96 height 20
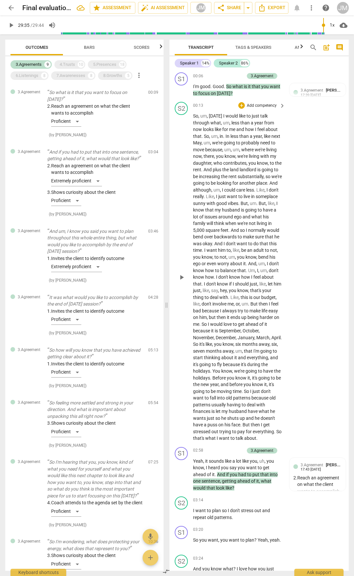
scroll to position [0, 0]
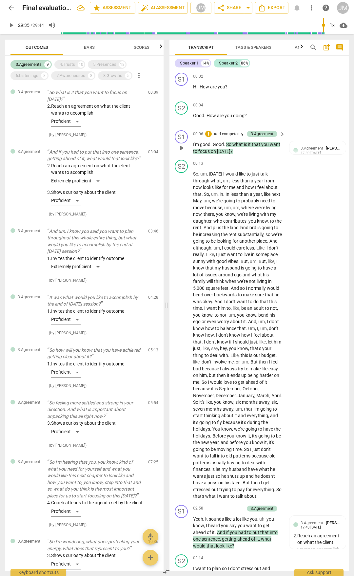
click at [231, 150] on p "I'm good . Good . So what is it that you want to focus on [DATE] ?" at bounding box center [237, 147] width 89 height 13
drag, startPoint x: 233, startPoint y: 151, endPoint x: 191, endPoint y: 145, distance: 42.1
click at [191, 145] on div "S1 play_arrow pause 00:06 + Add competency 3.Agreement keyboard_arrow_right I'm…" at bounding box center [258, 142] width 179 height 29
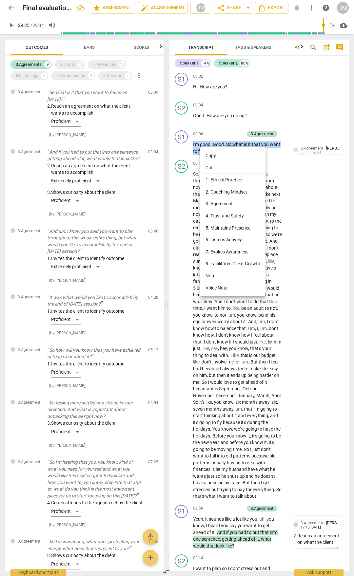
click at [217, 156] on li "Copy" at bounding box center [232, 156] width 65 height 12
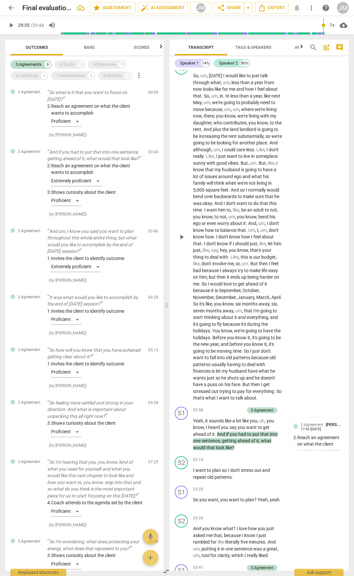
scroll to position [197, 0]
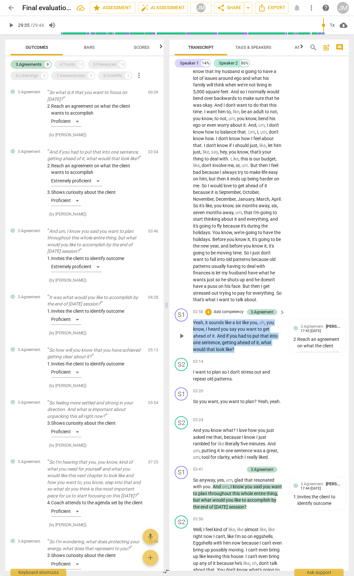
drag, startPoint x: 193, startPoint y: 336, endPoint x: 251, endPoint y: 364, distance: 64.0
click at [251, 353] on p "Yeah , it sounds like a lot like you , uh , you know , I heard you say you want…" at bounding box center [237, 336] width 89 height 34
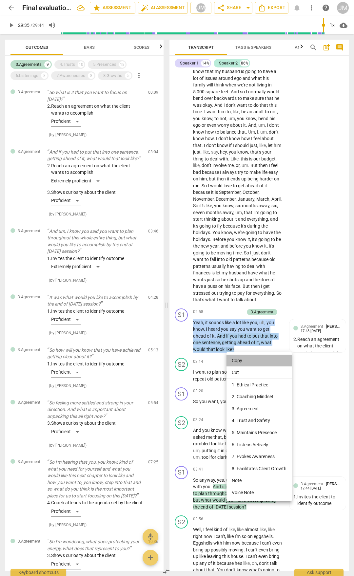
click at [240, 360] on li "Copy" at bounding box center [258, 361] width 65 height 12
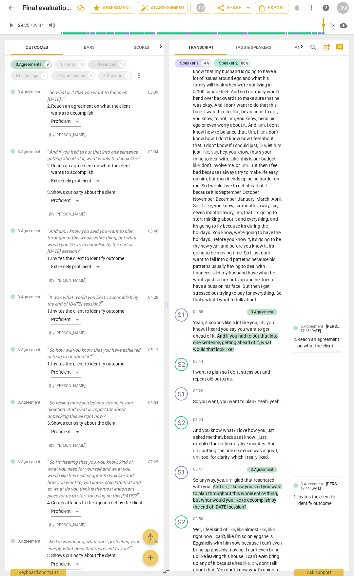
drag, startPoint x: 78, startPoint y: 61, endPoint x: 107, endPoint y: 64, distance: 29.0
click at [78, 61] on div "4.Trusts 10" at bounding box center [69, 64] width 31 height 9
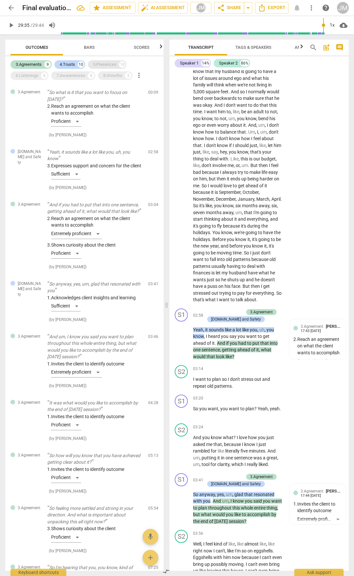
click at [112, 63] on div "5.Presences" at bounding box center [104, 64] width 23 height 7
click at [117, 78] on div "8.Growths" at bounding box center [112, 75] width 19 height 7
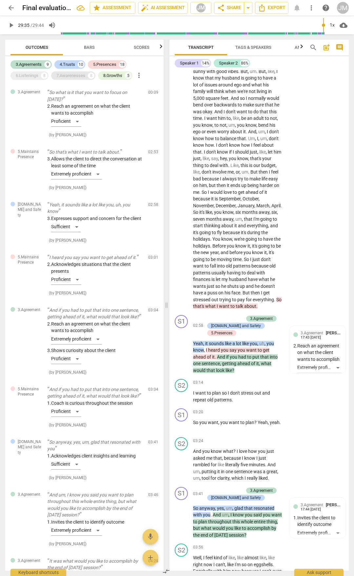
scroll to position [200, 0]
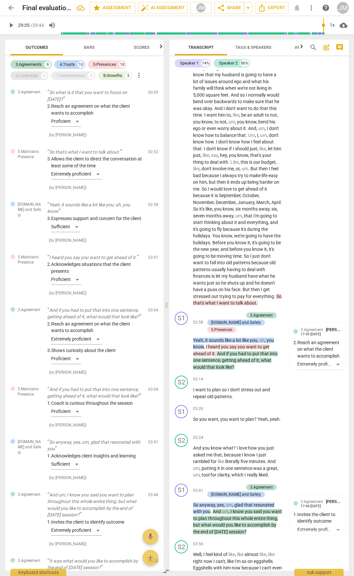
click at [75, 78] on div "7.Awarenesses" at bounding box center [70, 75] width 29 height 7
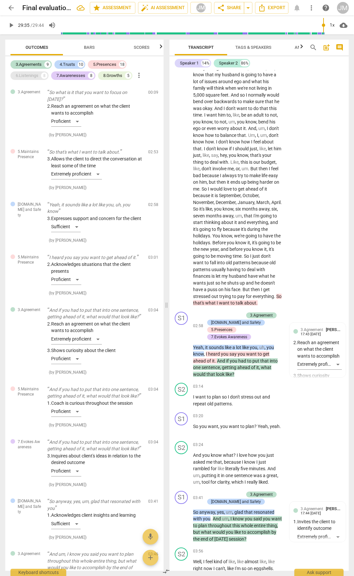
click at [33, 77] on div "6.Listenings" at bounding box center [27, 75] width 23 height 7
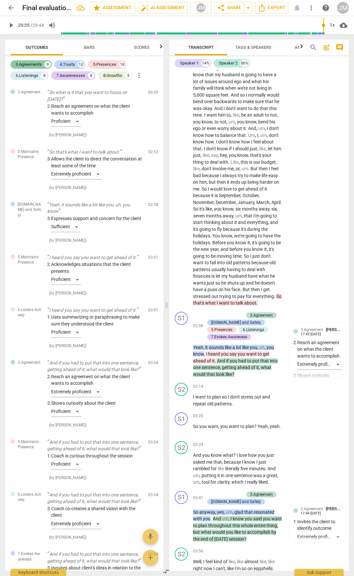
click at [44, 64] on div "3.Agreements 9" at bounding box center [30, 64] width 41 height 9
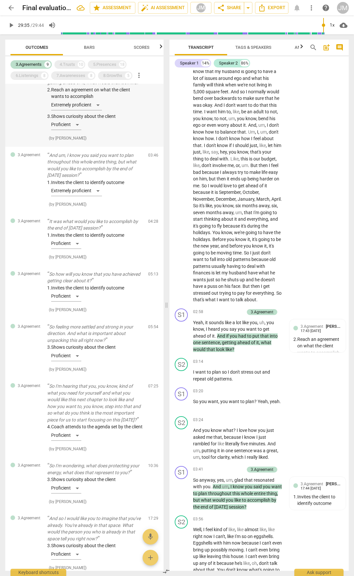
scroll to position [121, 0]
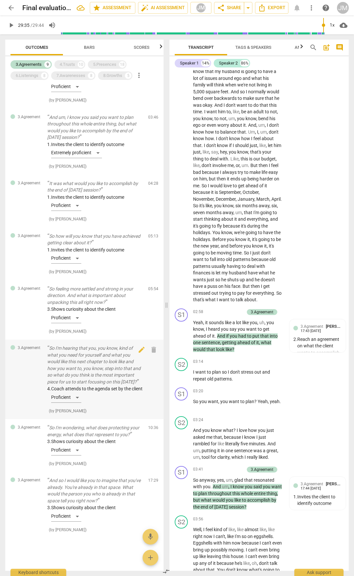
click at [105, 351] on p "So I'm hearing that you, you know, kind of what you need for yourself and what …" at bounding box center [95, 365] width 96 height 40
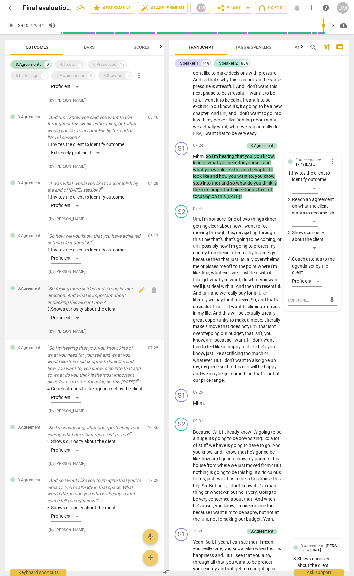
click at [99, 288] on p "So feeling more settled and strong in your direction. And what is important abo…" at bounding box center [95, 296] width 96 height 20
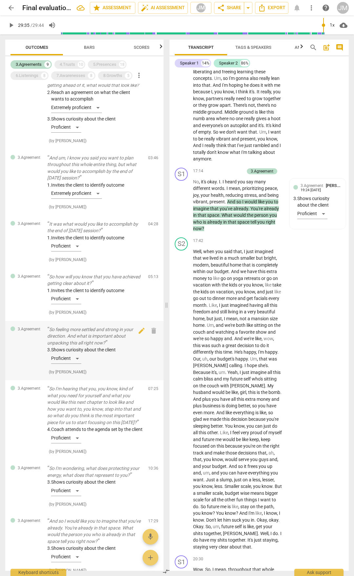
scroll to position [121, 0]
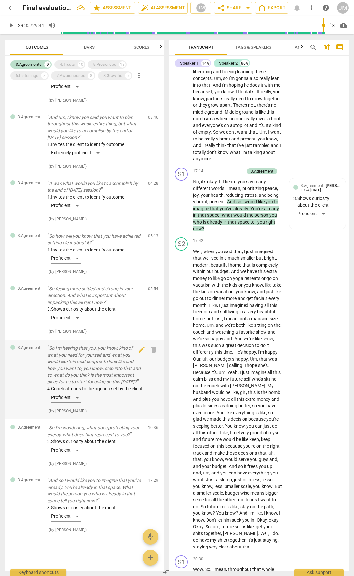
click at [100, 372] on p "So I'm hearing that you, you know, kind of what you need for yourself and what …" at bounding box center [95, 365] width 96 height 40
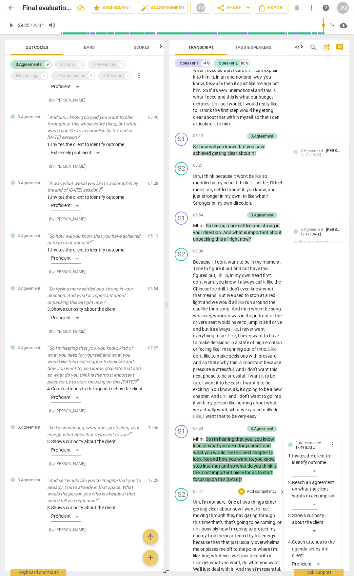
scroll to position [771, 0]
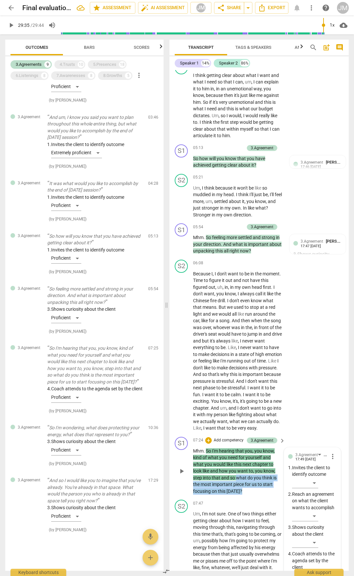
drag, startPoint x: 236, startPoint y: 499, endPoint x: 245, endPoint y: 508, distance: 13.2
click at [245, 495] on p "Mhm . So I'm hearing that you , you know , kind of what you need for yourself a…" at bounding box center [237, 471] width 89 height 47
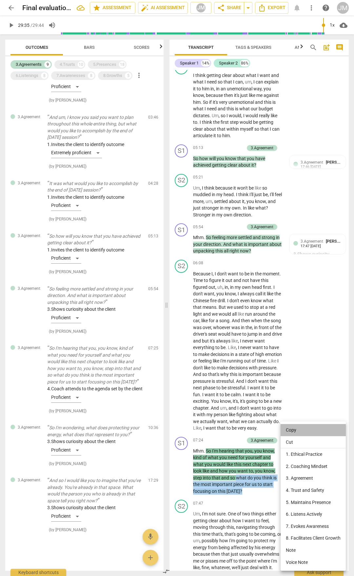
click at [303, 427] on li "Copy" at bounding box center [312, 430] width 65 height 12
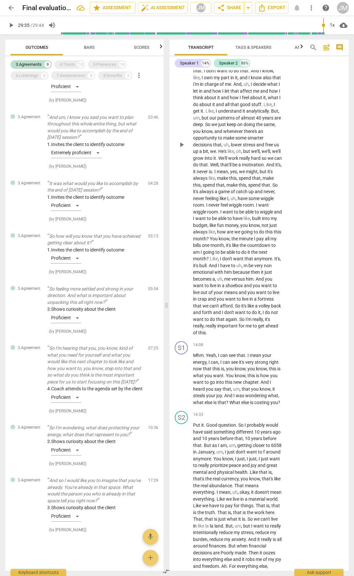
scroll to position [1622, 0]
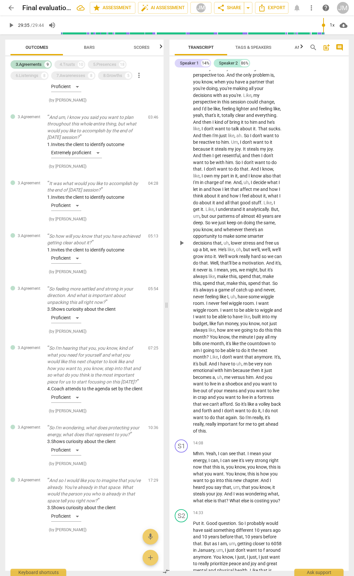
click at [261, 286] on span "that" at bounding box center [265, 283] width 9 height 5
click at [201, 232] on span "you" at bounding box center [197, 229] width 9 height 5
click at [256, 225] on span "the" at bounding box center [260, 222] width 8 height 5
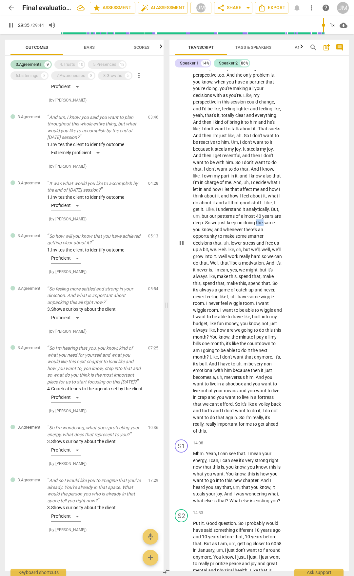
click at [256, 225] on span "the" at bounding box center [260, 222] width 8 height 5
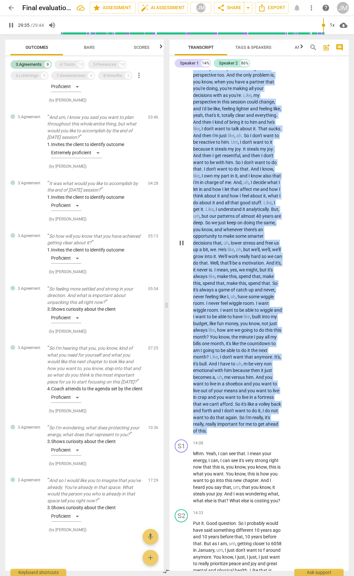
click at [256, 225] on span "the" at bounding box center [260, 222] width 8 height 5
click at [74, 64] on div "4.Trusts" at bounding box center [67, 64] width 15 height 7
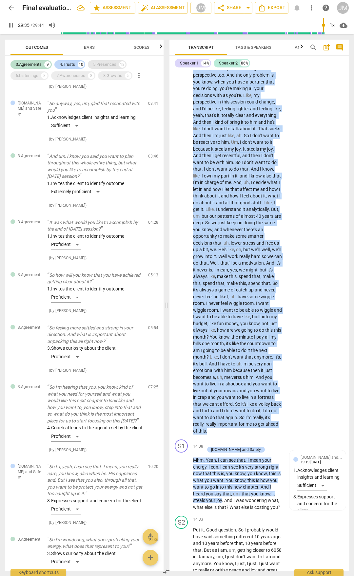
click at [109, 65] on div "5.Presences" at bounding box center [104, 64] width 23 height 7
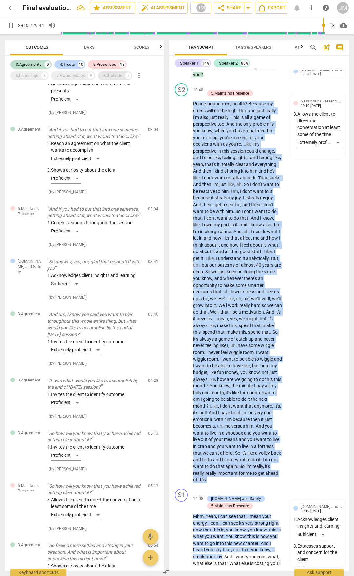
scroll to position [286, 0]
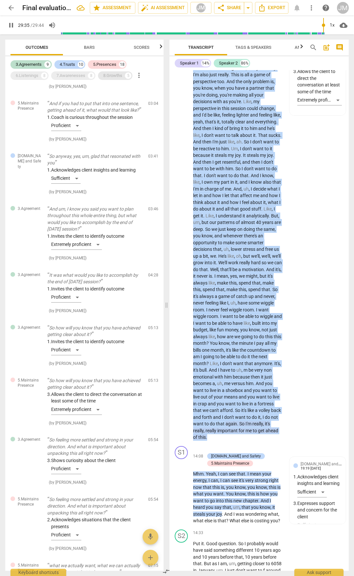
click at [113, 78] on div "8.Growths" at bounding box center [112, 75] width 19 height 7
click at [74, 78] on div "7.Awarenesses" at bounding box center [70, 75] width 29 height 7
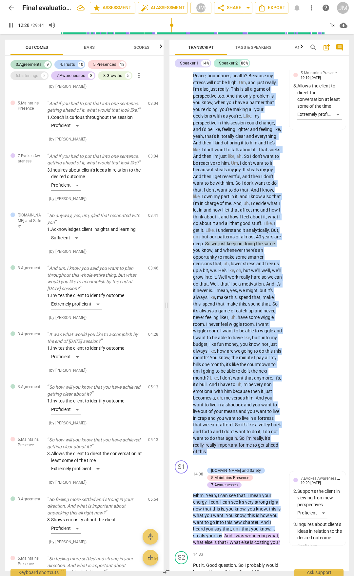
scroll to position [1701, 0]
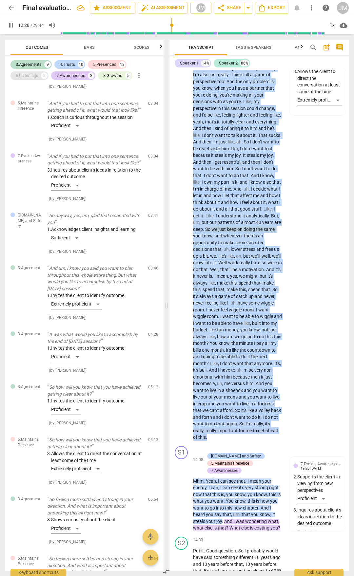
click at [29, 77] on div "6.Listenings" at bounding box center [27, 75] width 23 height 7
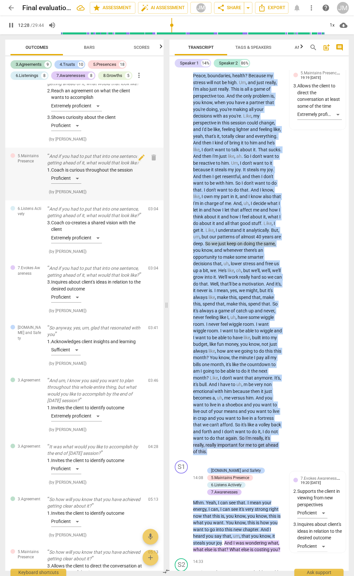
scroll to position [1716, 0]
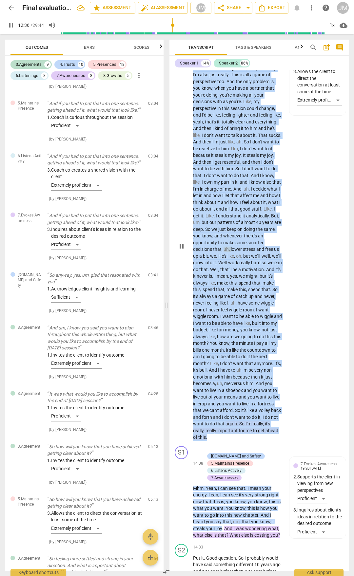
click at [214, 219] on span "Like" at bounding box center [209, 215] width 8 height 5
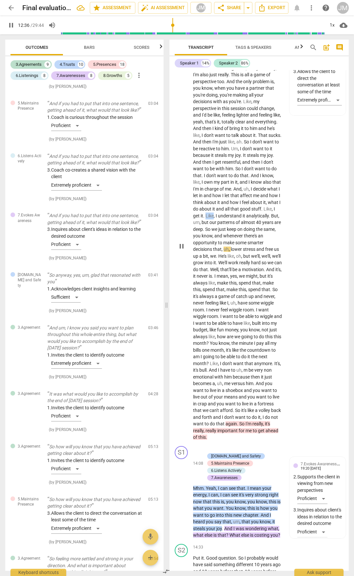
click at [214, 219] on span "Like" at bounding box center [209, 215] width 8 height 5
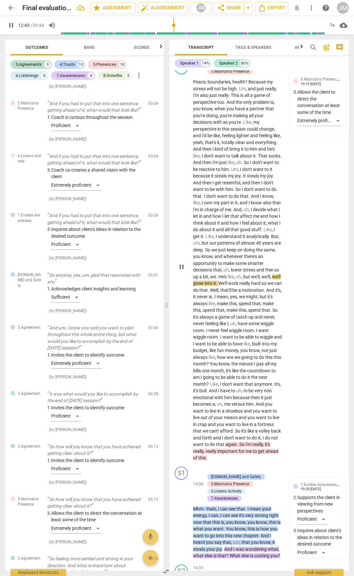
scroll to position [1781, 0]
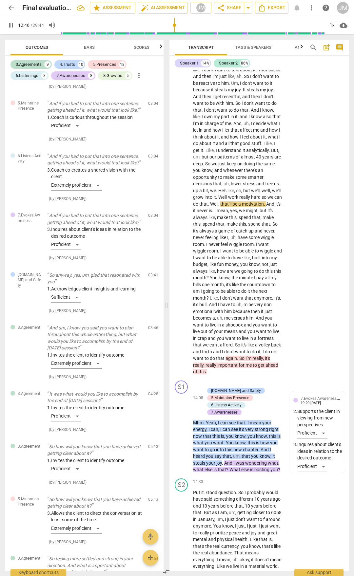
click at [10, 24] on span "pause" at bounding box center [11, 25] width 8 height 8
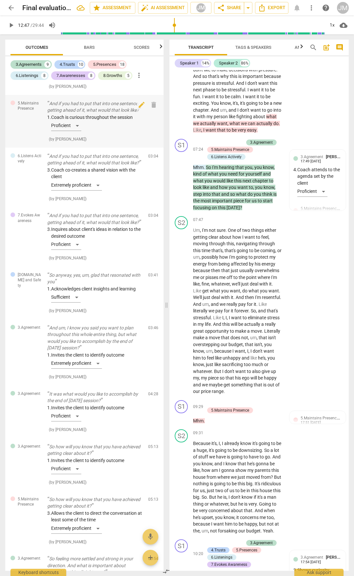
scroll to position [995, 0]
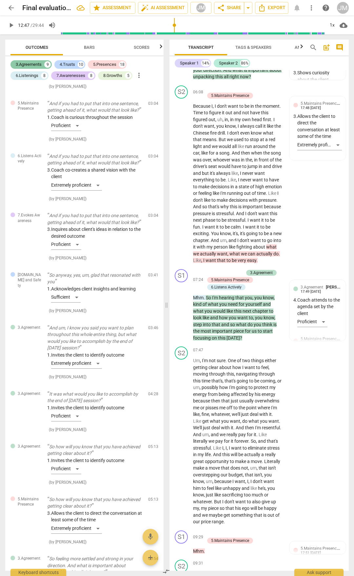
click at [25, 63] on div "3.Agreements" at bounding box center [29, 64] width 26 height 7
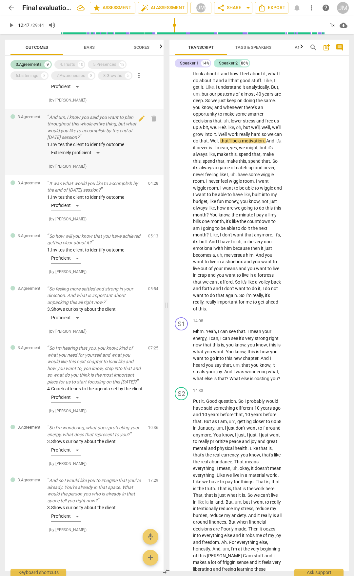
scroll to position [1768, 0]
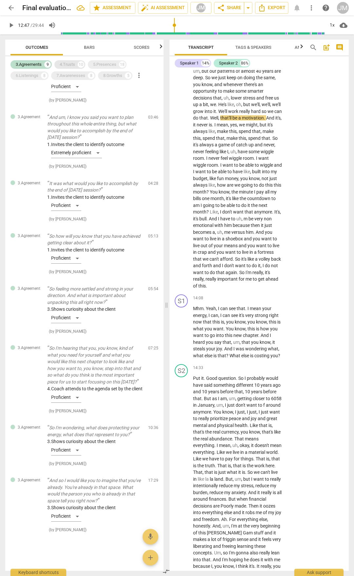
click at [68, 64] on div "4.Trusts" at bounding box center [67, 64] width 15 height 7
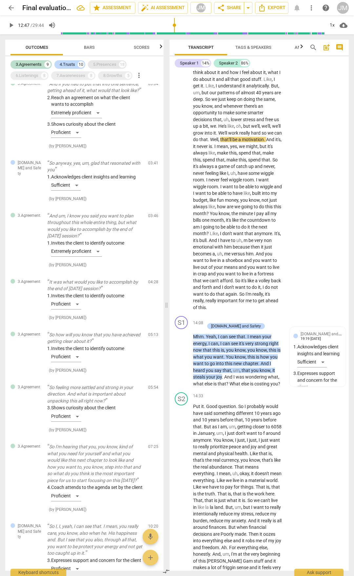
scroll to position [1789, 0]
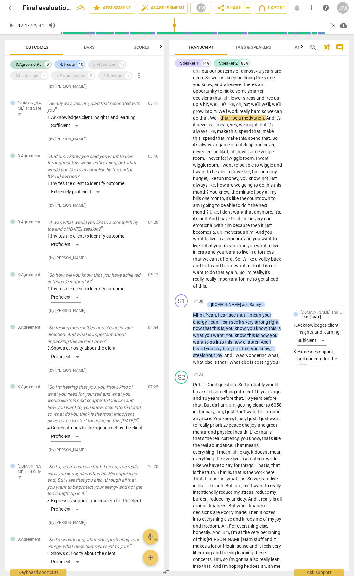
click at [109, 65] on div "5.Presences" at bounding box center [104, 64] width 23 height 7
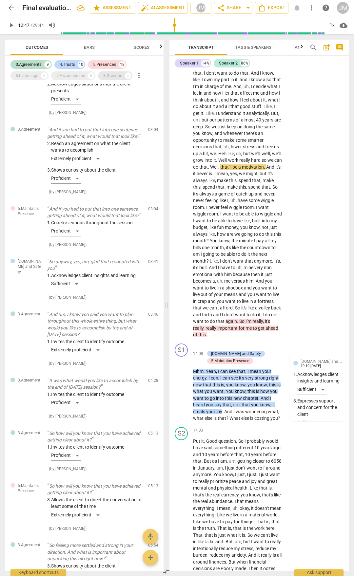
scroll to position [286, 0]
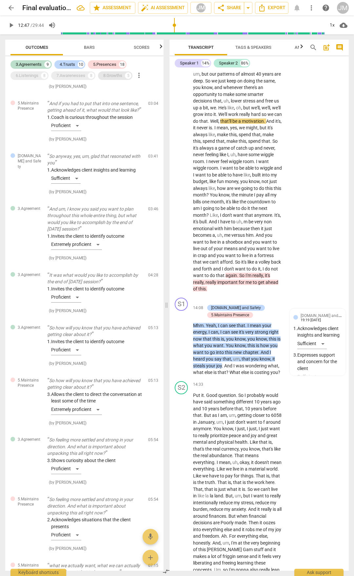
click at [122, 78] on div "8.Growths" at bounding box center [112, 75] width 19 height 7
click at [80, 79] on div "7.Awarenesses" at bounding box center [70, 75] width 29 height 7
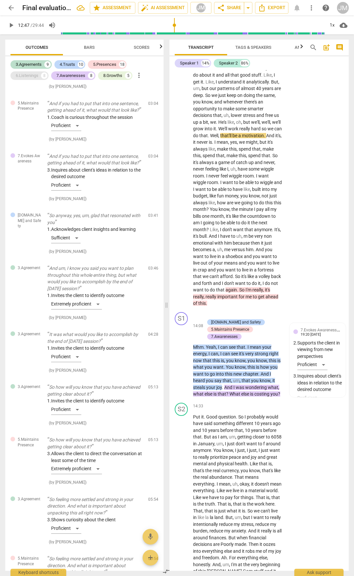
scroll to position [1850, 0]
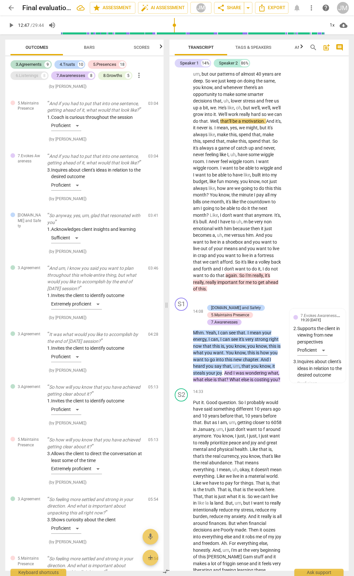
click at [34, 74] on div "6.Listenings" at bounding box center [27, 75] width 23 height 7
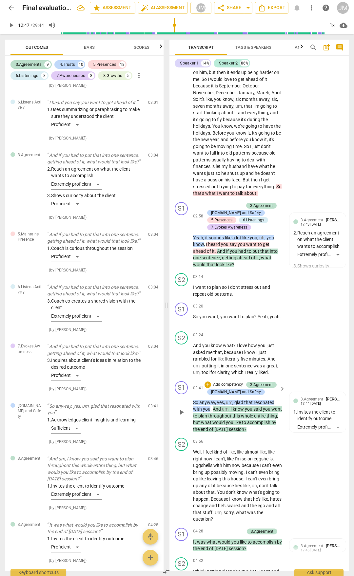
scroll to position [291, 0]
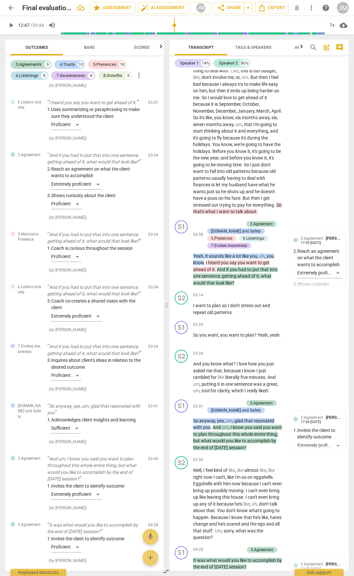
click at [43, 75] on div "8" at bounding box center [44, 75] width 7 height 7
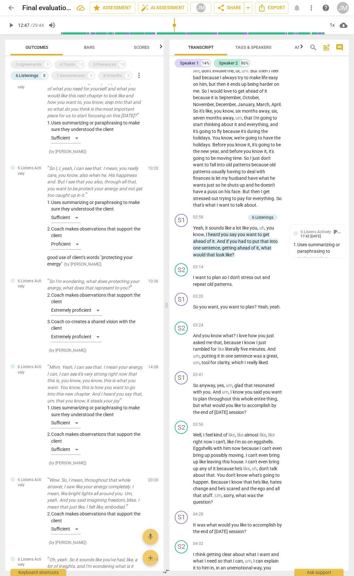
scroll to position [131, 0]
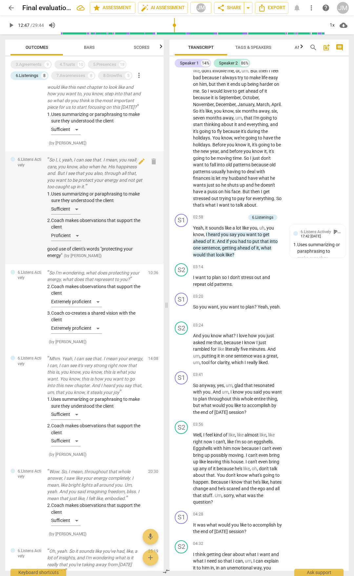
click at [108, 163] on p "So I, I, yeah, I can see that. I mean, you really care, you know, also when he.…" at bounding box center [95, 174] width 96 height 34
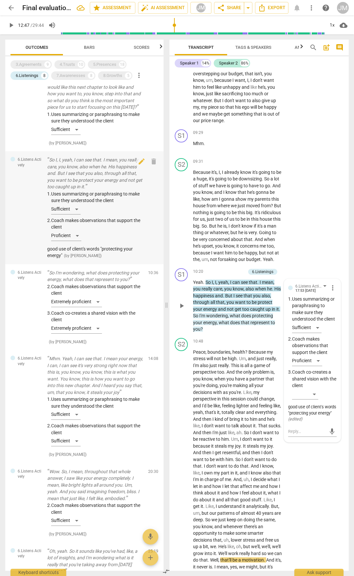
scroll to position [1339, 0]
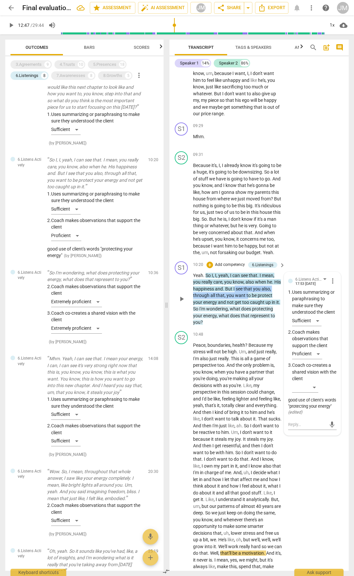
drag, startPoint x: 243, startPoint y: 316, endPoint x: 247, endPoint y: 324, distance: 9.7
click at [247, 324] on p "Yeah . So I , I , yeah , I can see that . I mean , you really care , you know ,…" at bounding box center [237, 299] width 89 height 54
click at [324, 240] on div "S2 play_arrow pause 09:31 + Add competency keyboard_arrow_right Because it's , …" at bounding box center [258, 204] width 179 height 110
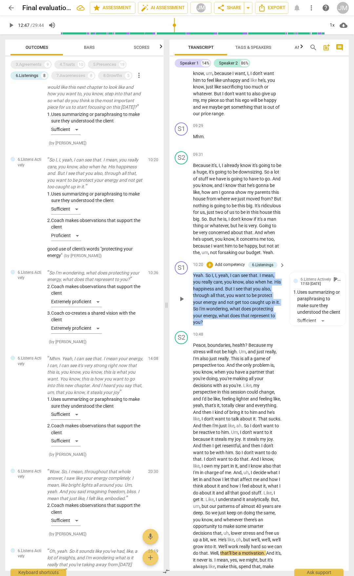
drag, startPoint x: 193, startPoint y: 302, endPoint x: 208, endPoint y: 347, distance: 47.2
click at [208, 326] on p "Yeah . So I , I , yeah , I can see that . I mean , you really care , you know ,…" at bounding box center [237, 299] width 89 height 54
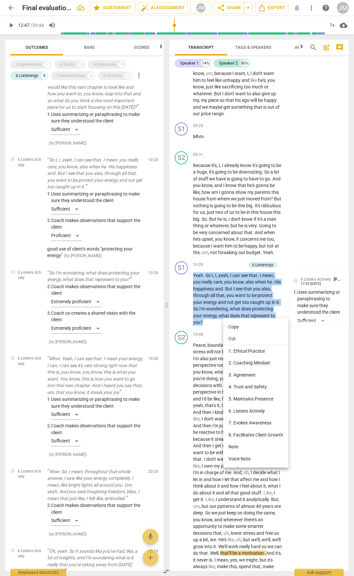
click at [230, 326] on li "Copy" at bounding box center [255, 327] width 65 height 12
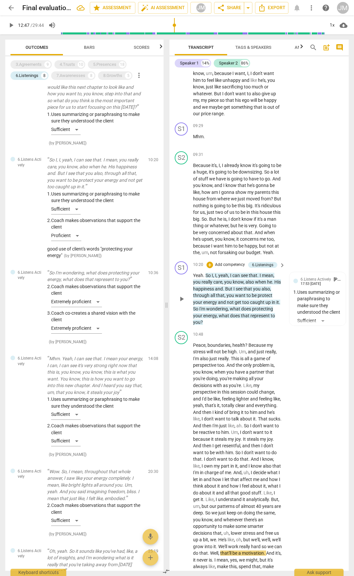
click at [218, 278] on span "," at bounding box center [217, 275] width 2 height 5
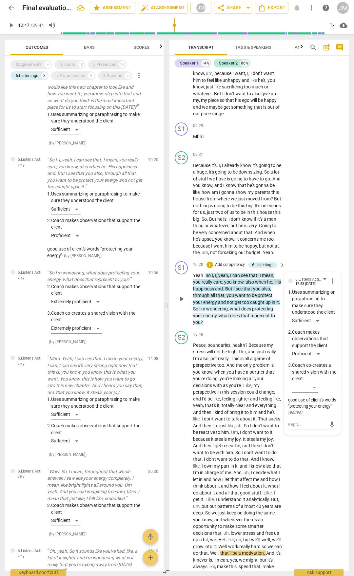
click at [218, 278] on span "," at bounding box center [217, 275] width 2 height 5
click at [212, 278] on span "So" at bounding box center [208, 275] width 6 height 5
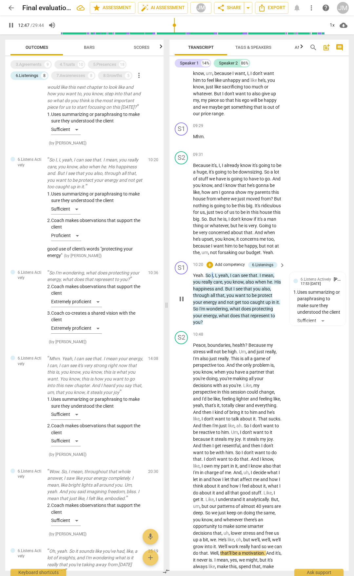
click at [212, 278] on span "So" at bounding box center [208, 275] width 6 height 5
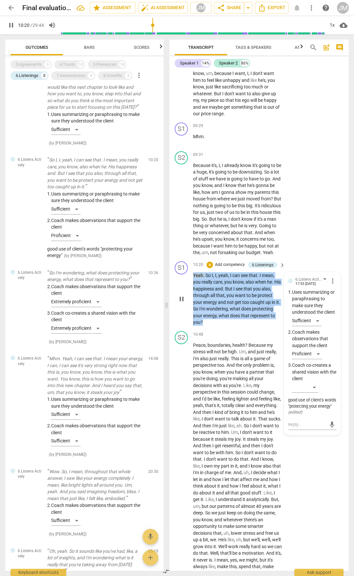
click at [212, 278] on span "So" at bounding box center [208, 275] width 6 height 5
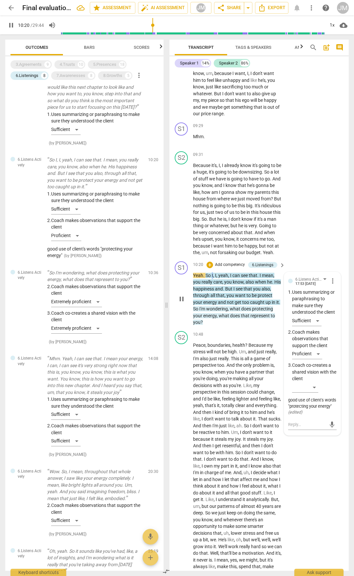
click at [212, 278] on span "So" at bounding box center [208, 275] width 6 height 5
click at [181, 303] on span "pause" at bounding box center [182, 299] width 8 height 8
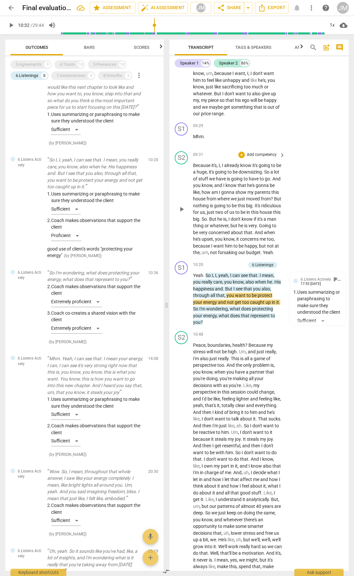
click at [272, 228] on span "to" at bounding box center [274, 225] width 4 height 5
click at [227, 249] on p "Because it's , I , I already know it's going to be a huge , it's going to be do…" at bounding box center [237, 209] width 89 height 94
click at [207, 175] on span "huge" at bounding box center [202, 171] width 10 height 5
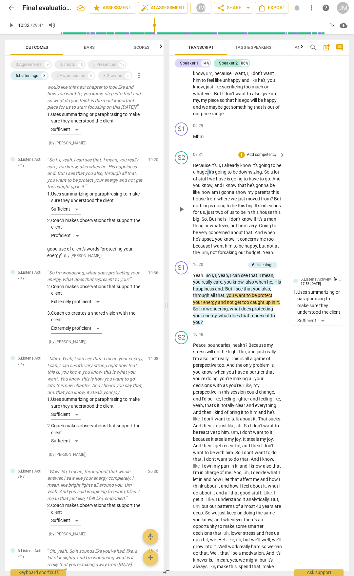
click at [207, 175] on span "huge" at bounding box center [202, 171] width 10 height 5
click at [209, 168] on span "Because" at bounding box center [202, 165] width 18 height 5
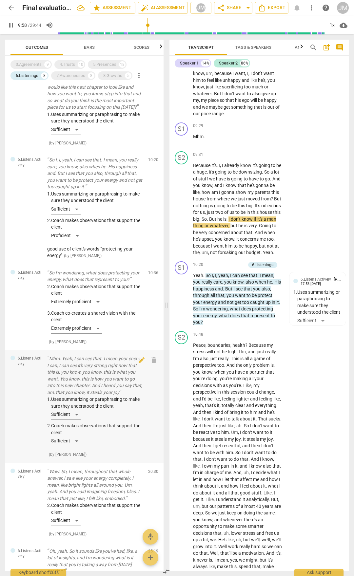
click at [93, 391] on p "Mhm. Yeah, I can see that. I mean your energy, I can, I can see it's very stron…" at bounding box center [95, 375] width 96 height 40
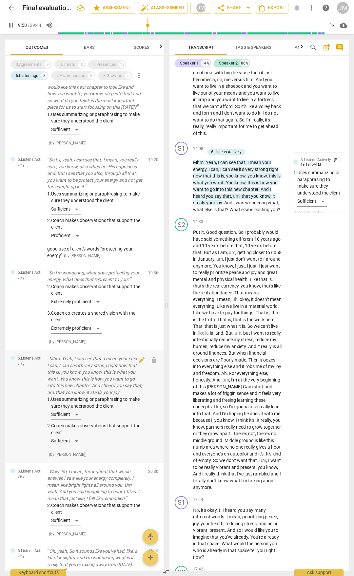
click at [93, 389] on p "Mhm. Yeah, I can see that. I mean your energy, I can, I can see it's very stron…" at bounding box center [95, 375] width 96 height 40
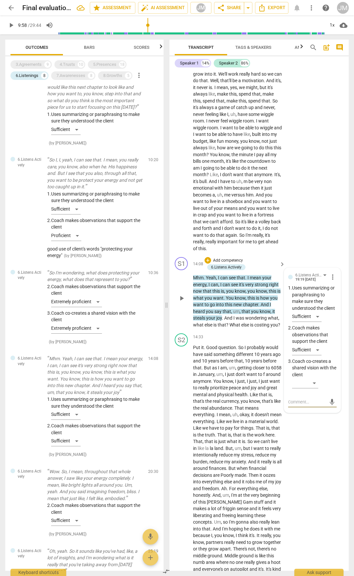
scroll to position [1796, 0]
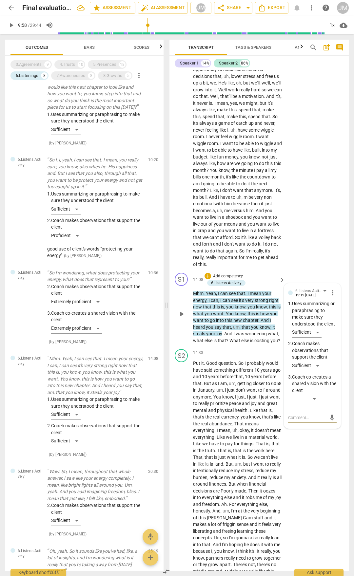
click at [214, 310] on span "this" at bounding box center [216, 306] width 9 height 5
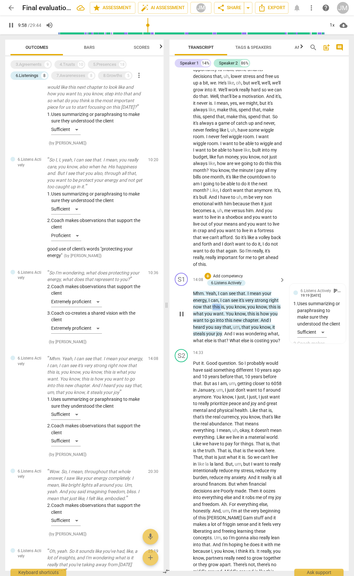
click at [214, 310] on span "this" at bounding box center [216, 306] width 9 height 5
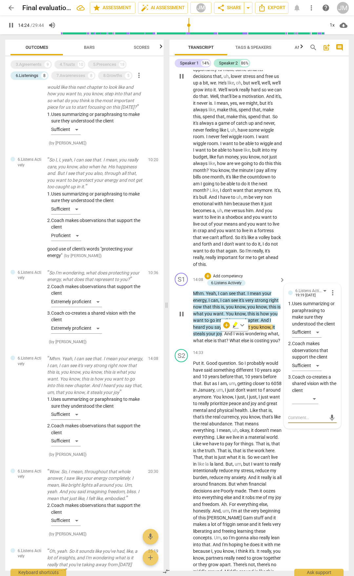
click at [327, 200] on div "S2 play_arrow pause 10:48 + Add competency keyboard_arrow_right Peace , boundar…" at bounding box center [258, 71] width 179 height 399
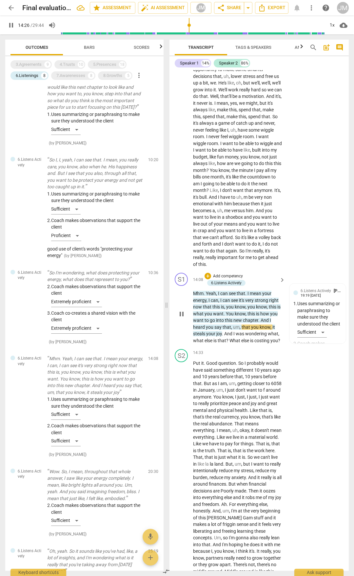
click at [179, 318] on span "pause" at bounding box center [182, 314] width 8 height 8
click at [205, 296] on span "." at bounding box center [204, 293] width 2 height 5
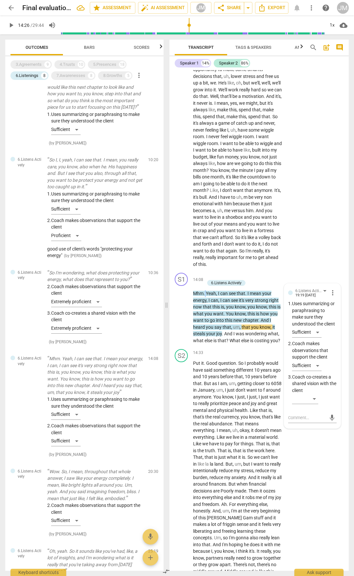
click at [205, 296] on span "." at bounding box center [204, 293] width 2 height 5
click at [180, 318] on span "pause" at bounding box center [182, 314] width 8 height 8
type input "860"
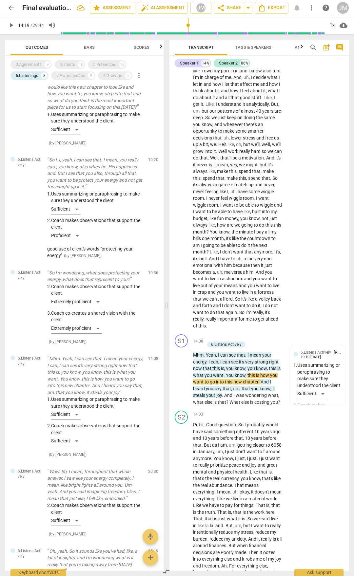
scroll to position [1730, 0]
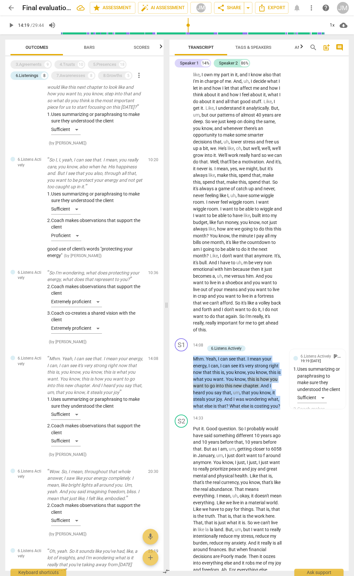
drag, startPoint x: 194, startPoint y: 384, endPoint x: 229, endPoint y: 437, distance: 64.2
click at [229, 410] on p "Mhm . Yeah , I can see that . I mean your energy , I can , I can see it's very …" at bounding box center [237, 383] width 89 height 54
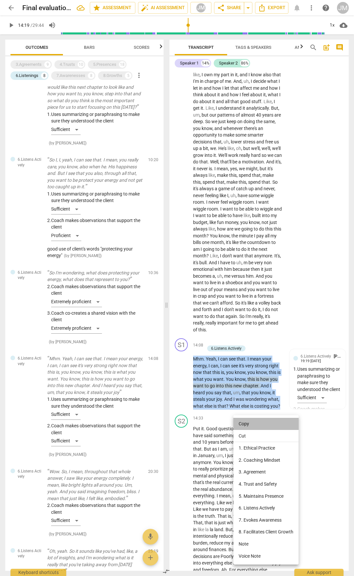
click at [248, 424] on li "Copy" at bounding box center [265, 424] width 65 height 12
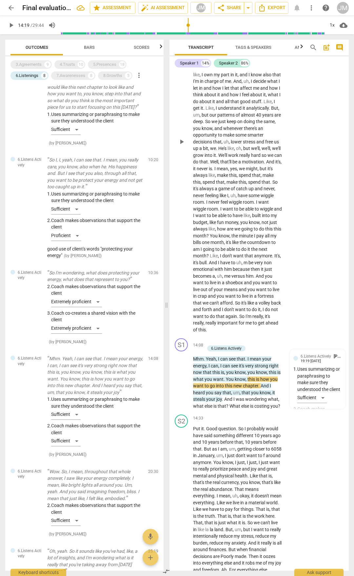
click at [282, 217] on div "Peace , boundaries , health ? Because my stress will not be high . Um , and jus…" at bounding box center [239, 142] width 93 height 383
click at [285, 216] on div "S2 play_arrow pause 10:48 + Add competency keyboard_arrow_right Peace , boundar…" at bounding box center [258, 136] width 179 height 399
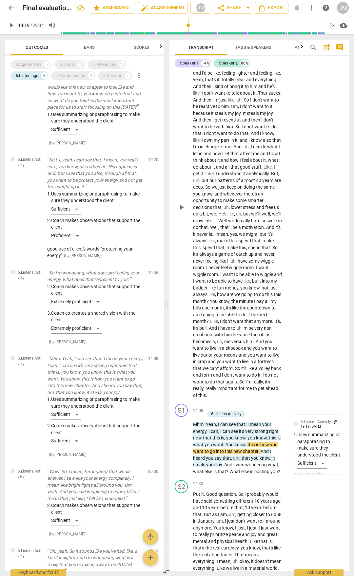
scroll to position [1796, 0]
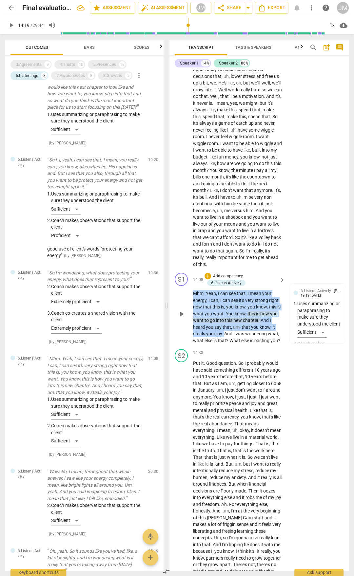
drag, startPoint x: 194, startPoint y: 318, endPoint x: 224, endPoint y: 358, distance: 50.3
click at [224, 344] on p "Mhm . Yeah , I can see that . I mean your energy , I can , I can see it's very …" at bounding box center [237, 317] width 89 height 54
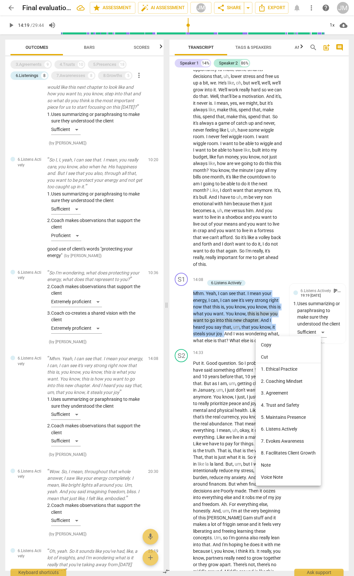
click at [266, 343] on li "Copy" at bounding box center [288, 345] width 65 height 12
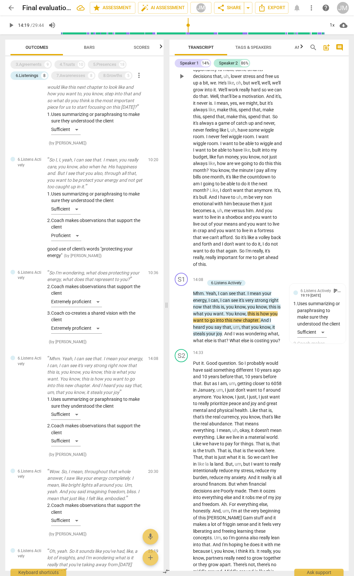
click at [304, 271] on div "S2 play_arrow pause 10:48 + Add competency keyboard_arrow_right Peace , boundar…" at bounding box center [258, 71] width 179 height 399
click at [278, 264] on p "Peace , boundaries , health ? Because my stress will not be high . Um , and jus…" at bounding box center [237, 76] width 89 height 383
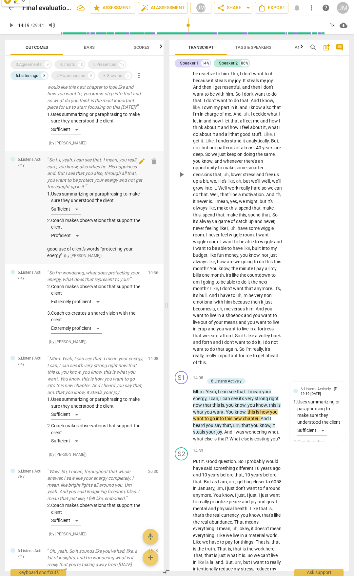
scroll to position [242, 0]
